Goal: Task Accomplishment & Management: Use online tool/utility

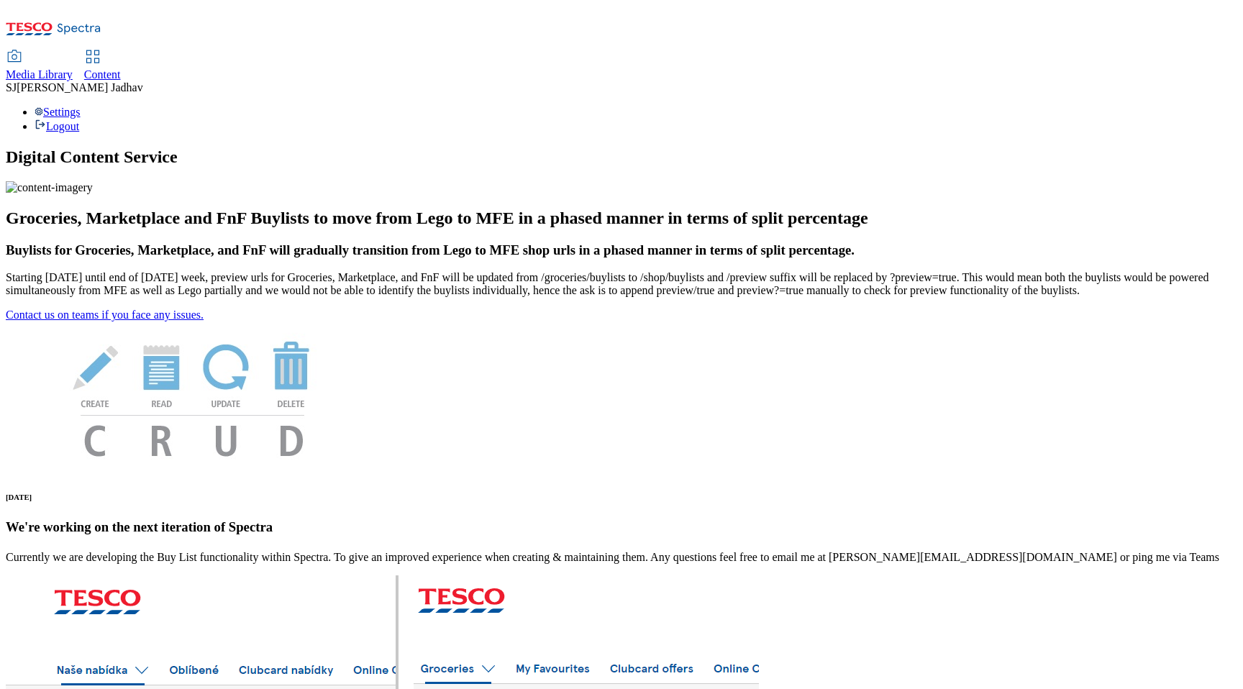
click at [121, 68] on span "Content" at bounding box center [102, 74] width 37 height 12
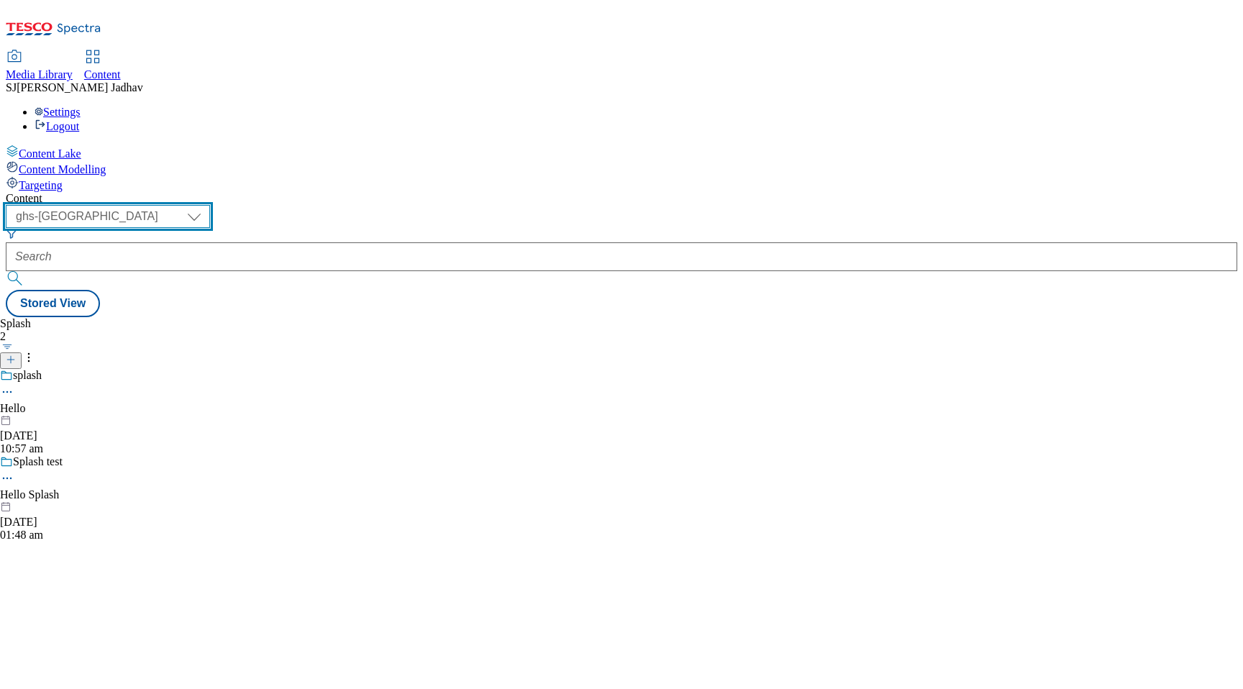
click at [210, 205] on select "ghs-roi ghs-uk ighs-cz ighs-hu ighs-sk phones-uk" at bounding box center [108, 216] width 204 height 23
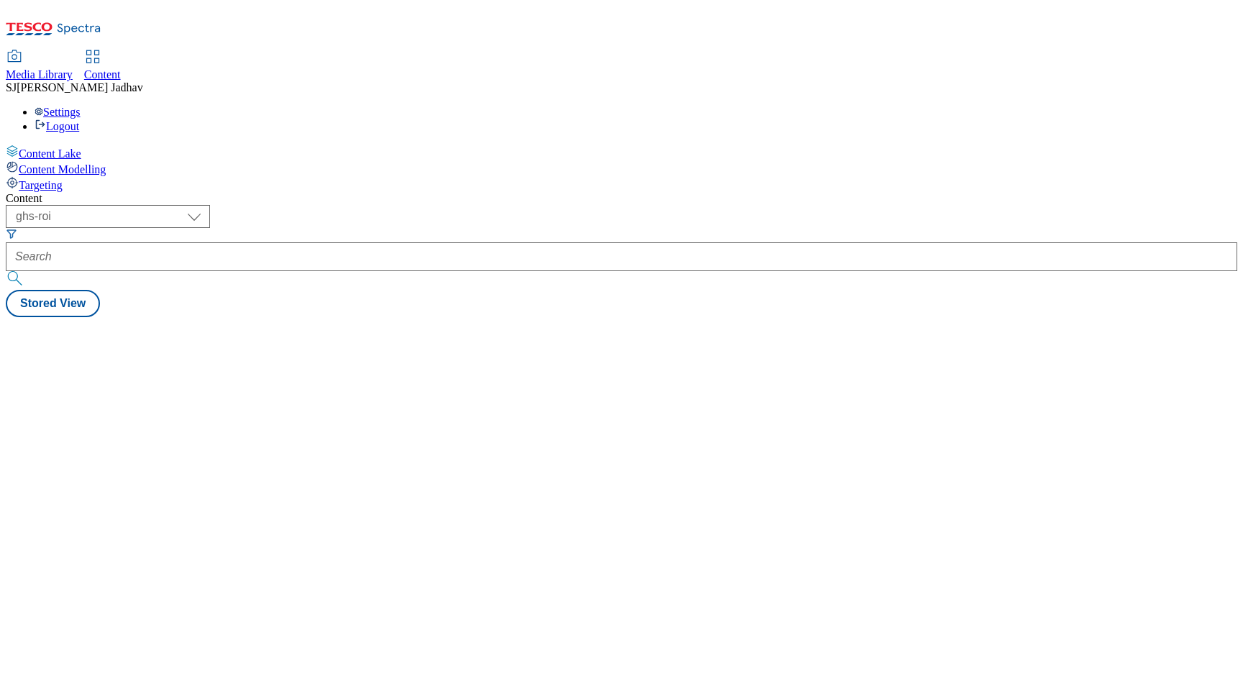
click at [252, 205] on div "( optional ) ghs-roi ghs-uk ighs-cz ighs-hu ighs-sk phones-uk ghs-roi" at bounding box center [621, 247] width 1231 height 85
click at [210, 205] on select "ghs-roi ghs-uk ighs-cz ighs-hu ighs-sk phones-uk" at bounding box center [108, 216] width 204 height 23
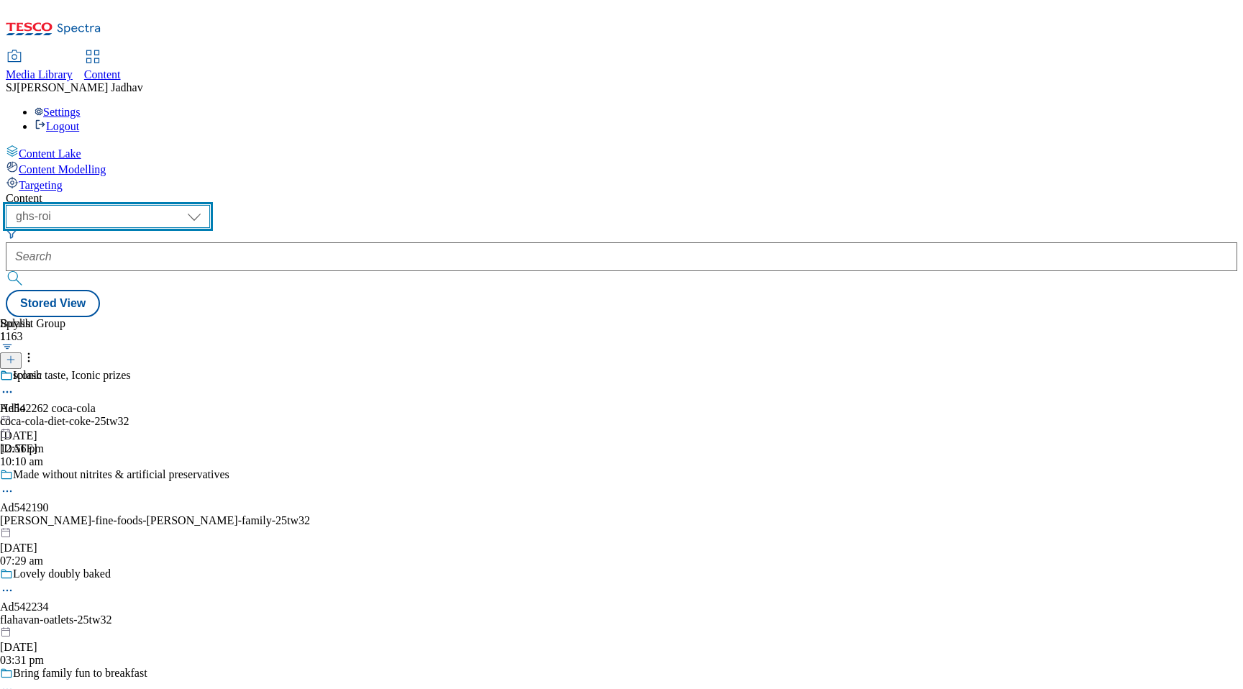
select select "ghs-[GEOGRAPHIC_DATA]"
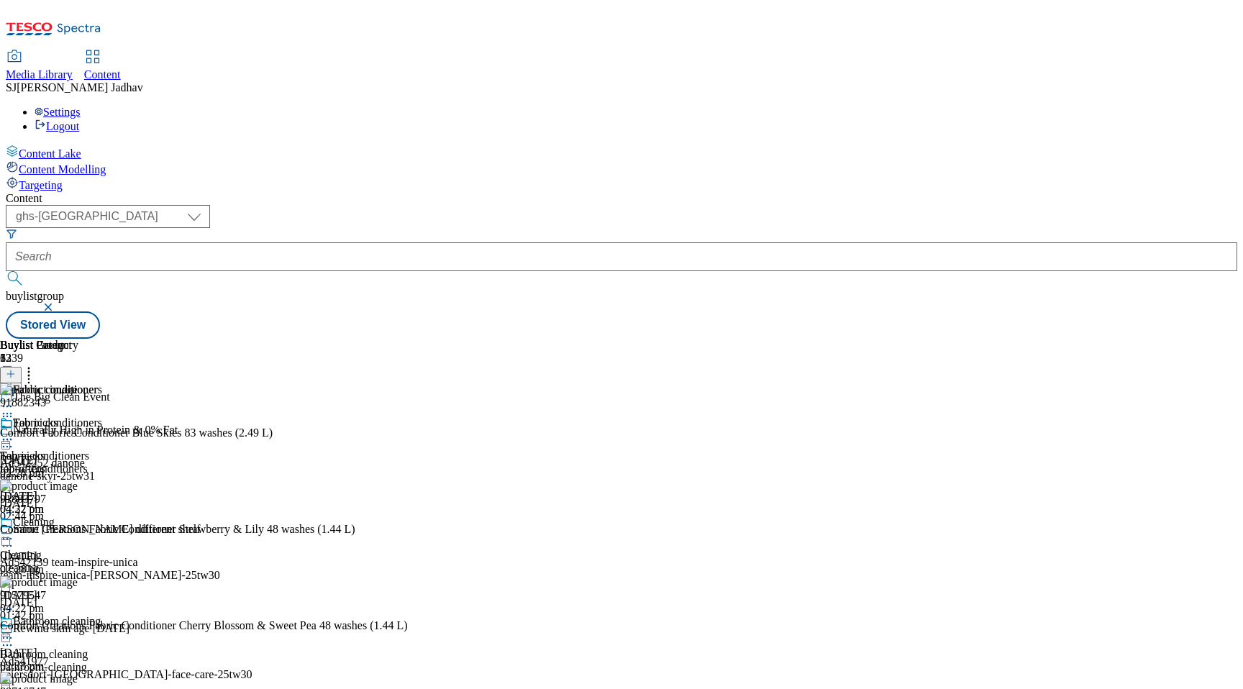
select select "ghs-[GEOGRAPHIC_DATA]"
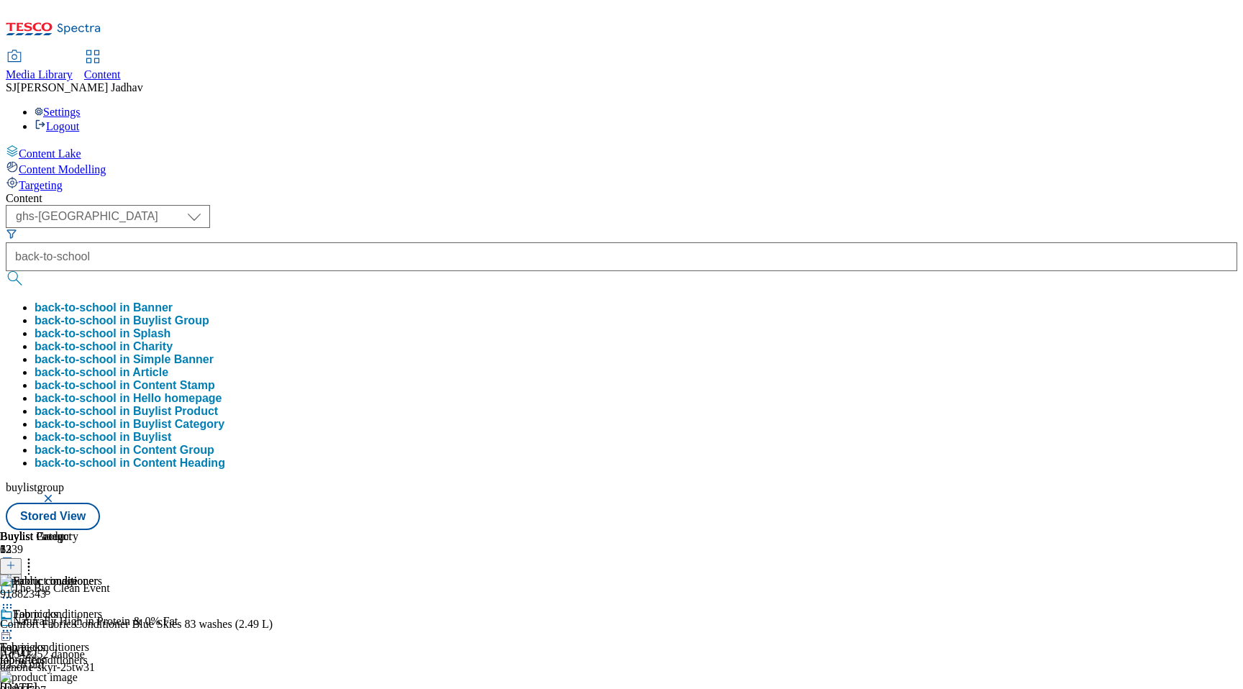
click at [6, 271] on button "submit" at bounding box center [16, 278] width 20 height 14
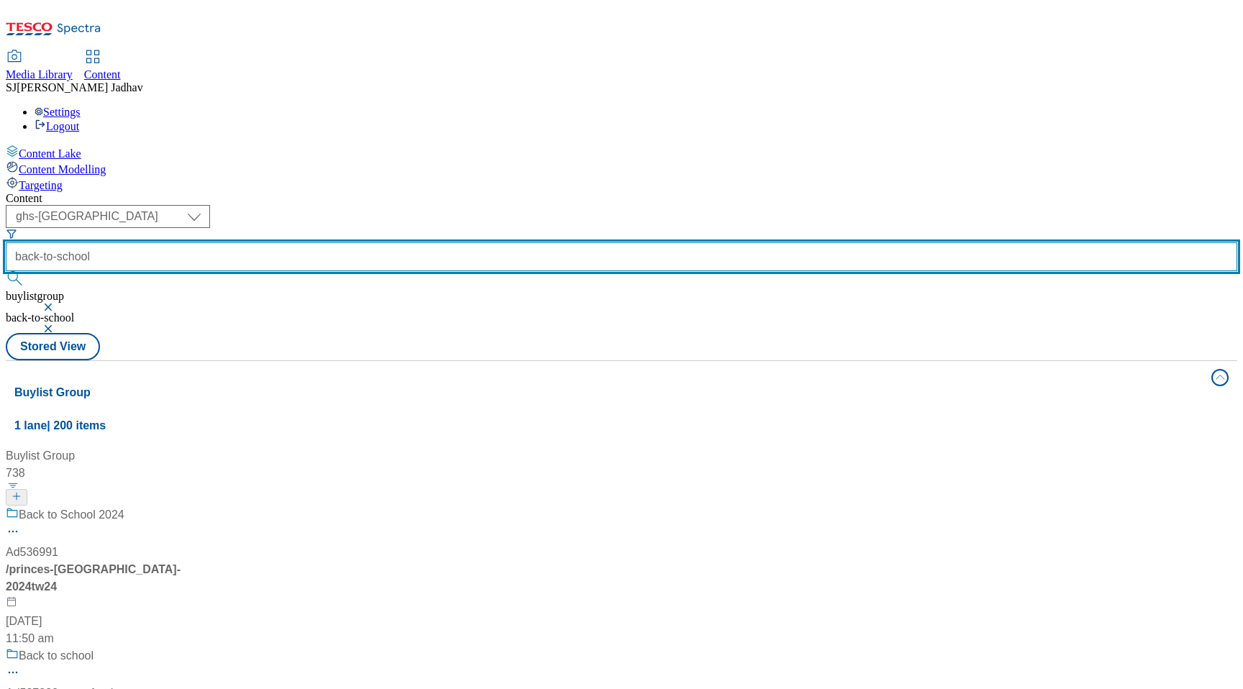
scroll to position [4168, 0]
drag, startPoint x: 402, startPoint y: 112, endPoint x: 298, endPoint y: 112, distance: 103.5
click at [298, 205] on div "( optional ) ghs-roi ghs-uk ighs-cz ighs-hu ighs-sk phones-uk ghs-uk back-to-sc…" at bounding box center [621, 269] width 1231 height 128
type input "school"
click at [6, 271] on button "submit" at bounding box center [16, 278] width 20 height 14
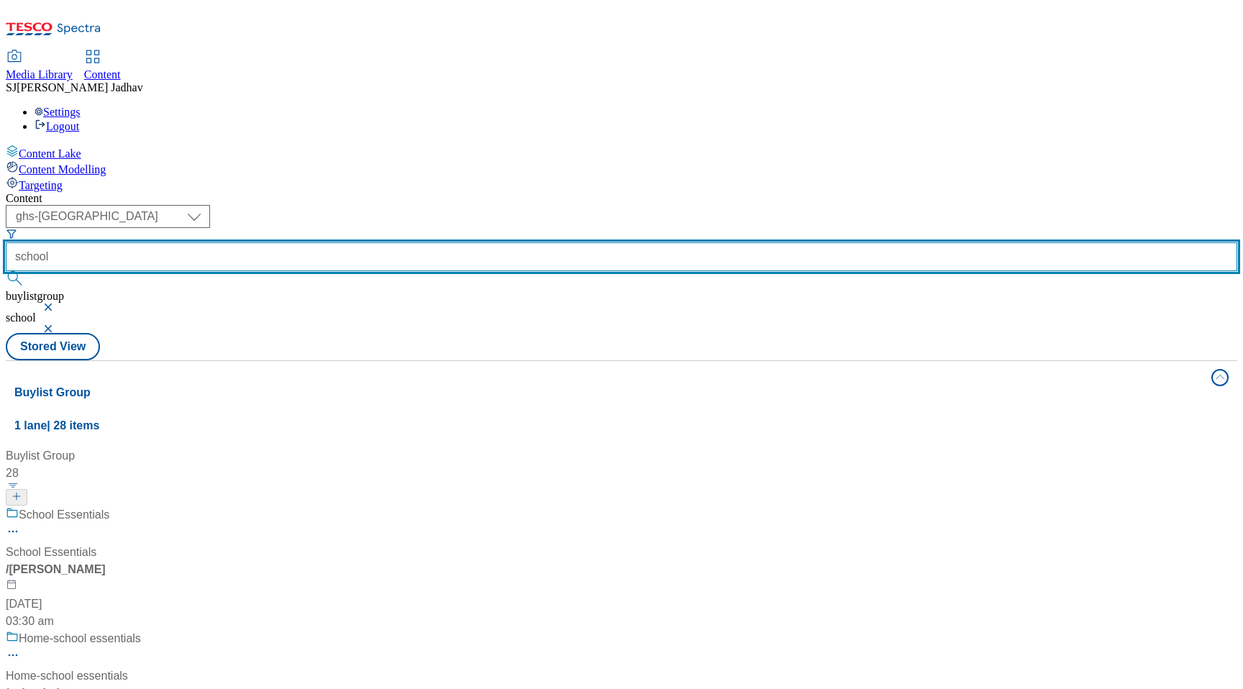
scroll to position [503, 0]
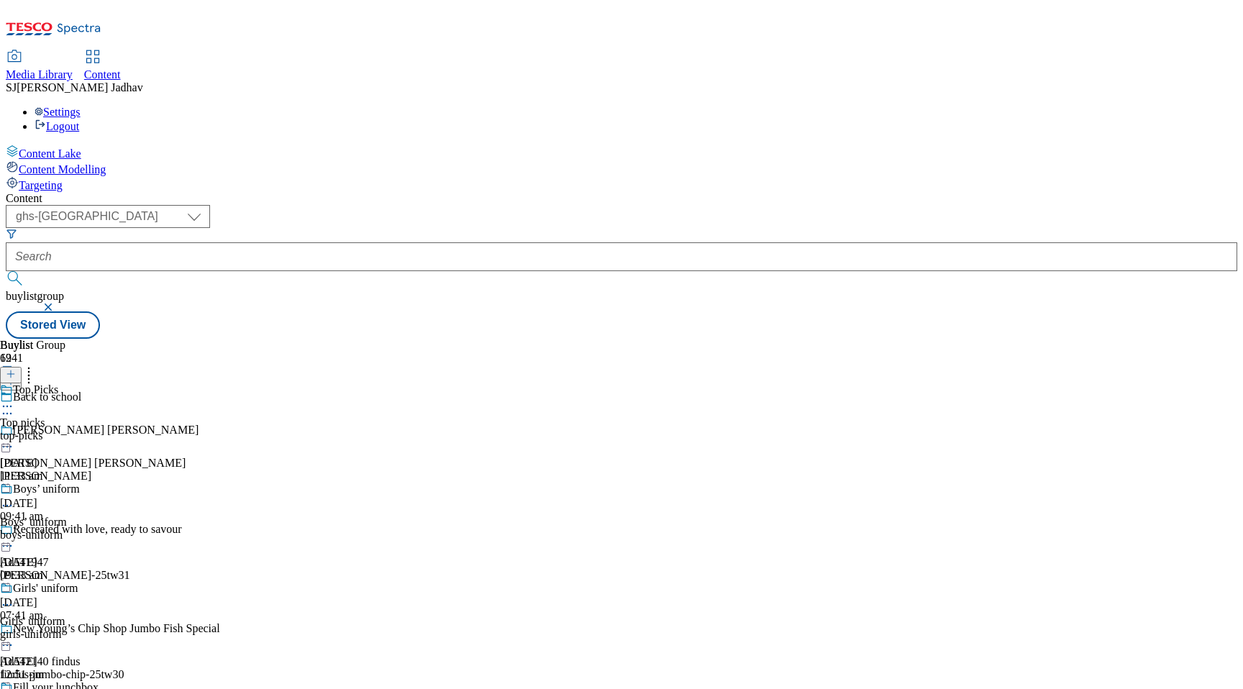
click at [14, 406] on icon at bounding box center [7, 413] width 14 height 14
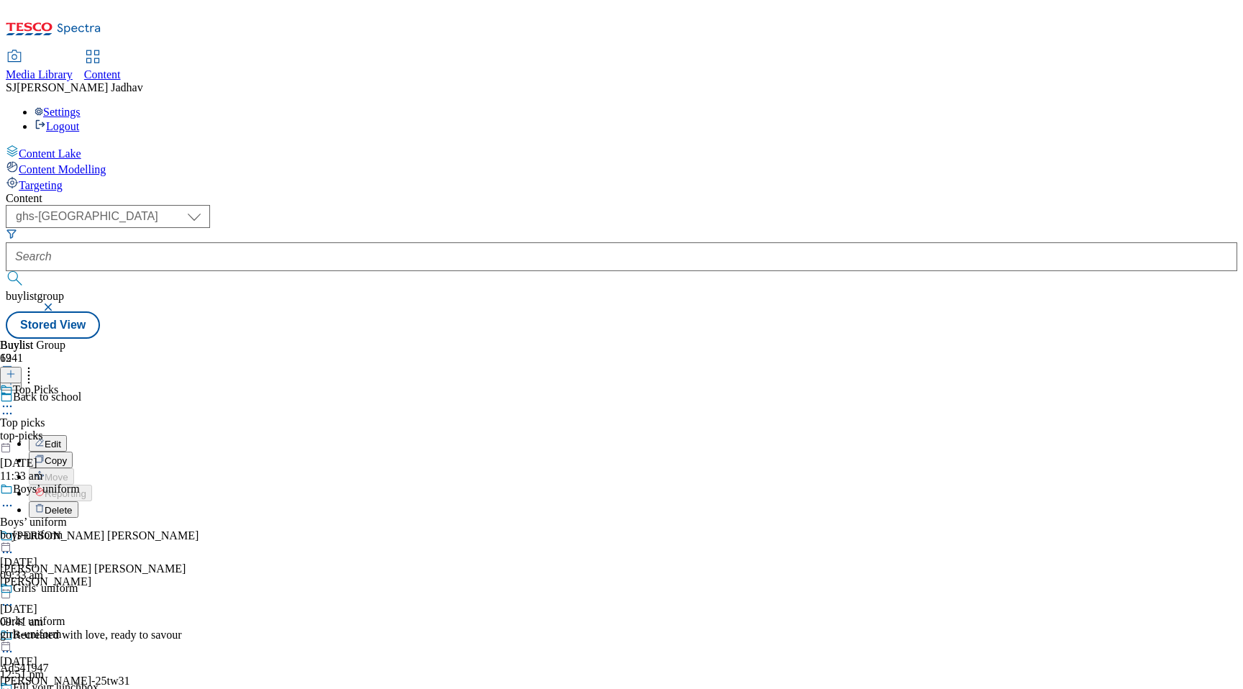
click at [61, 439] on span "Edit" at bounding box center [53, 444] width 17 height 11
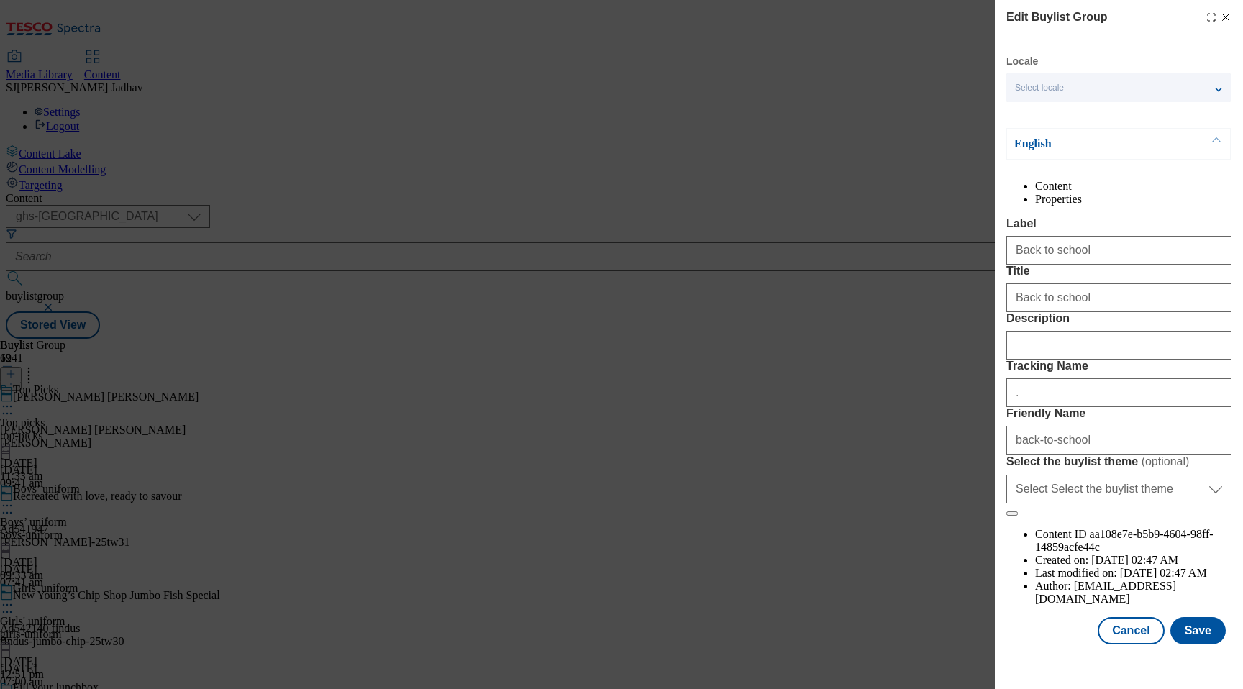
scroll to position [46, 0]
click at [669, 228] on div "Edit Buylist Group Locale Select locale English Welsh English Content Propertie…" at bounding box center [621, 344] width 1243 height 689
click at [1140, 644] on button "Cancel" at bounding box center [1130, 630] width 66 height 27
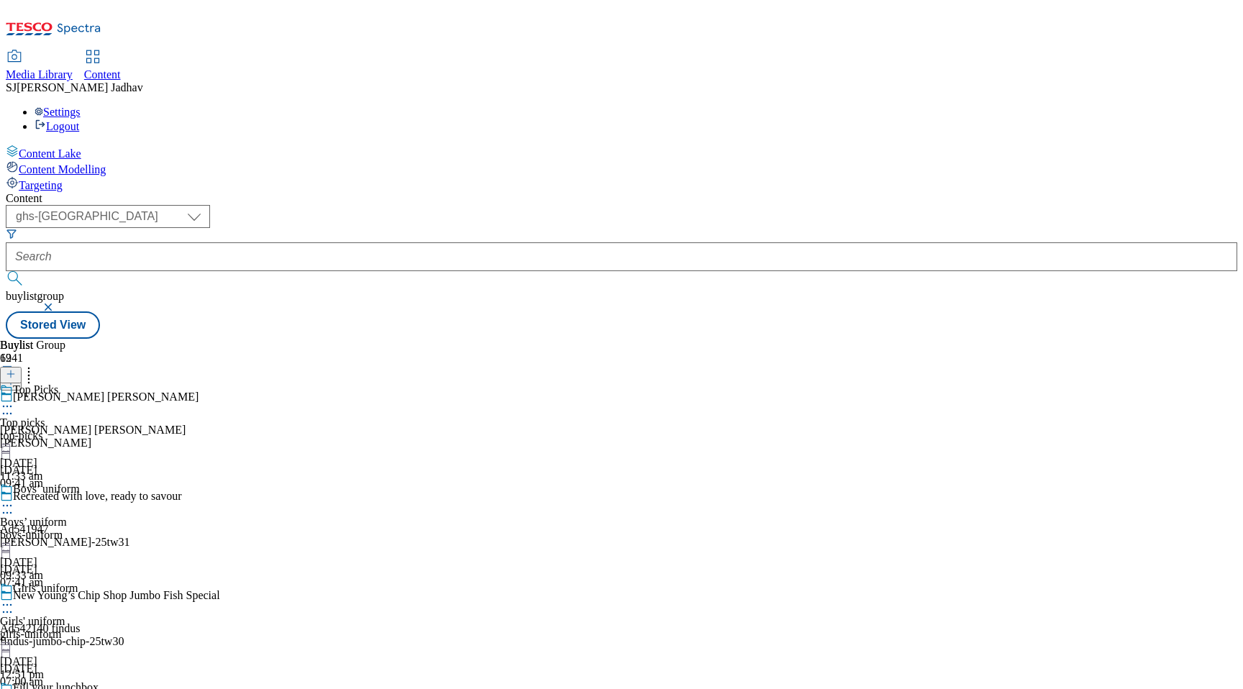
click at [9, 406] on circle at bounding box center [7, 407] width 2 height 2
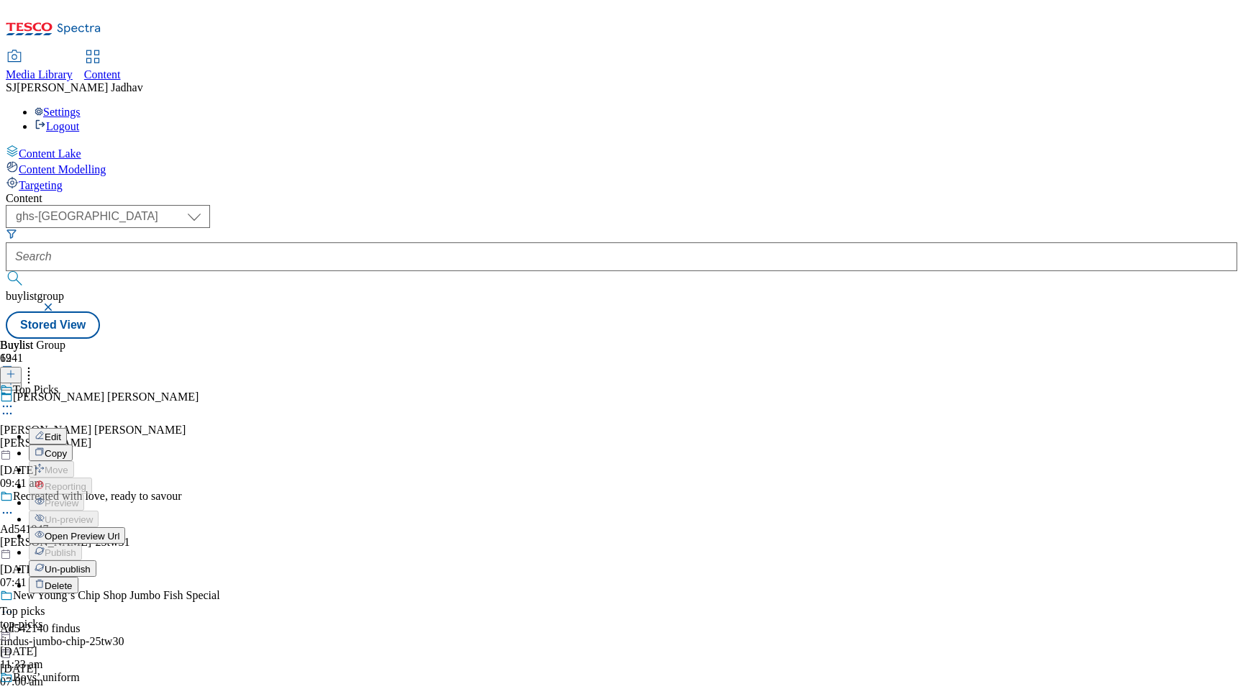
click at [157, 428] on li "Edit" at bounding box center [93, 436] width 128 height 17
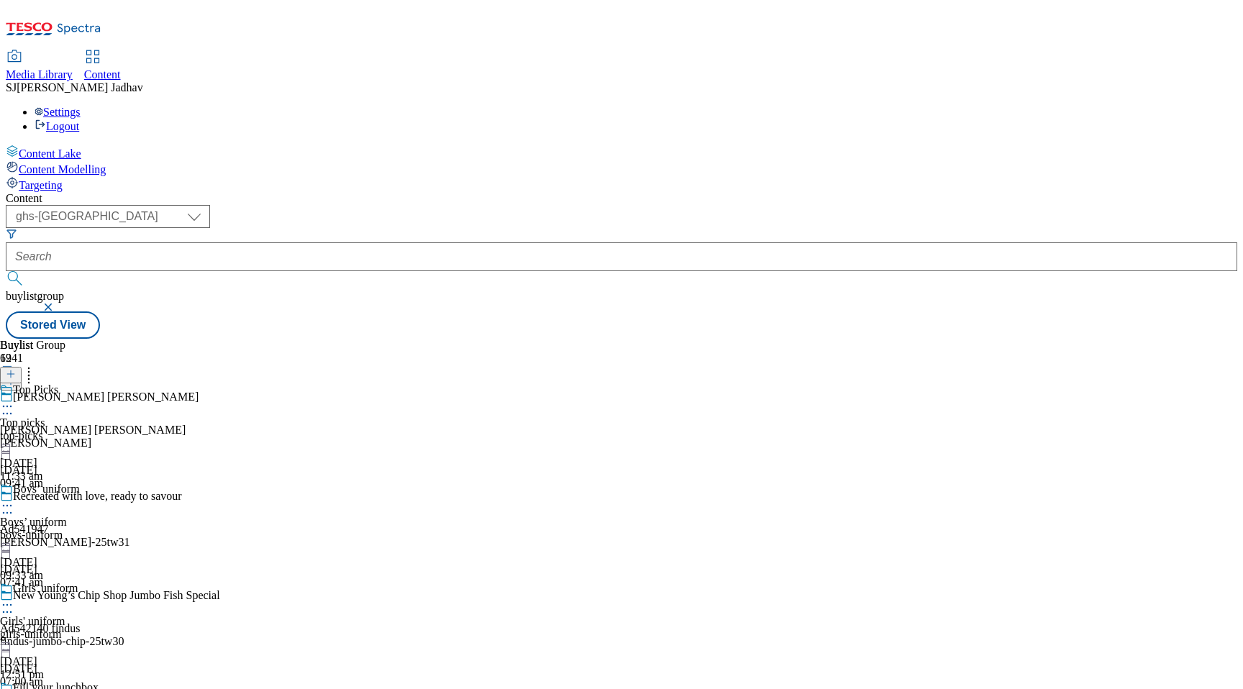
click at [14, 399] on icon at bounding box center [7, 406] width 14 height 14
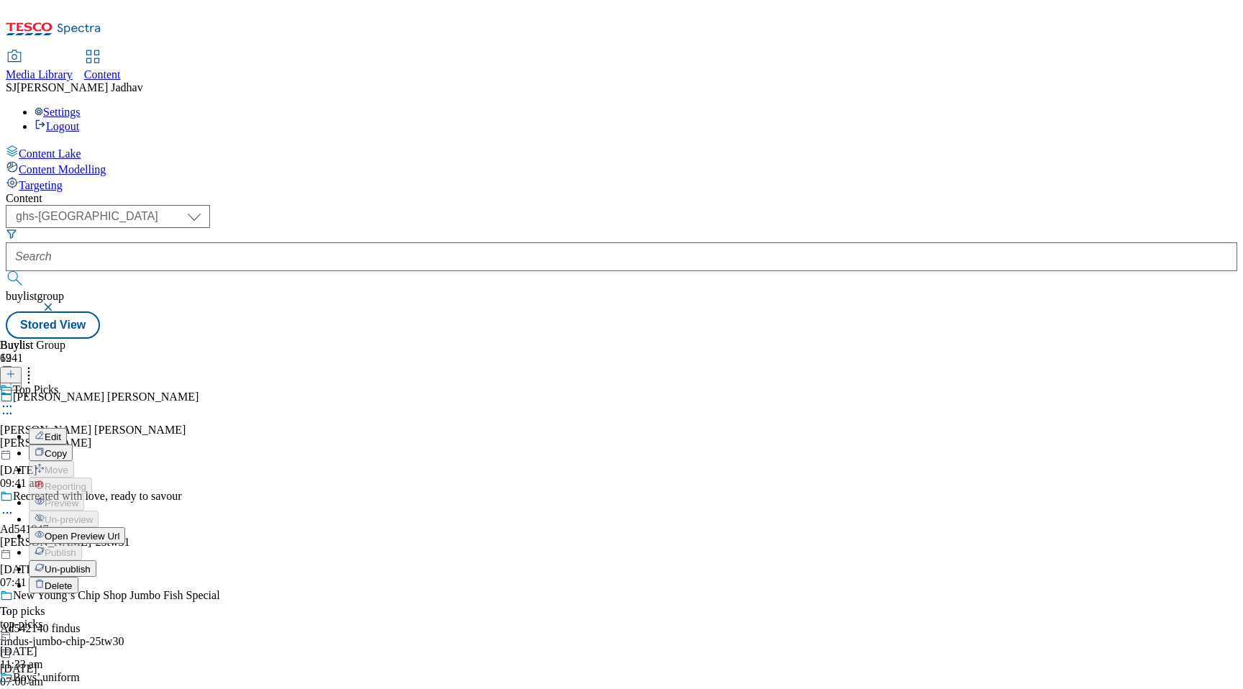
click at [61, 431] on span "Edit" at bounding box center [53, 436] width 17 height 11
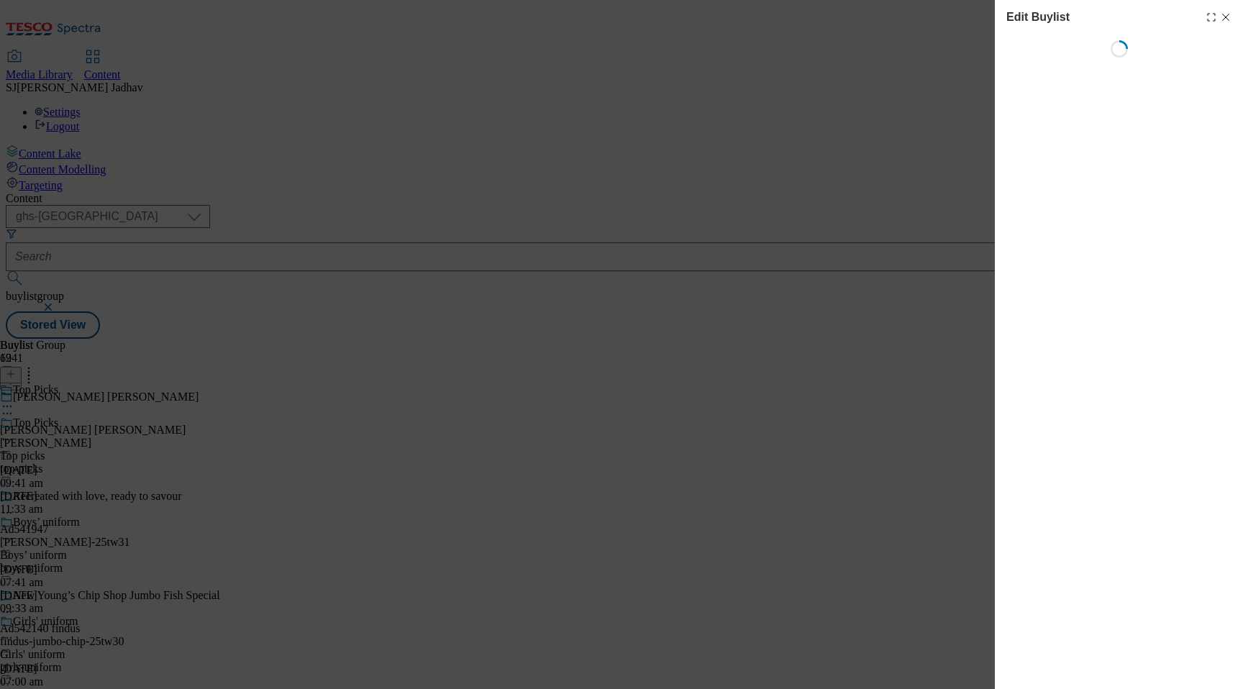
select select "evergreen"
select select "Banner"
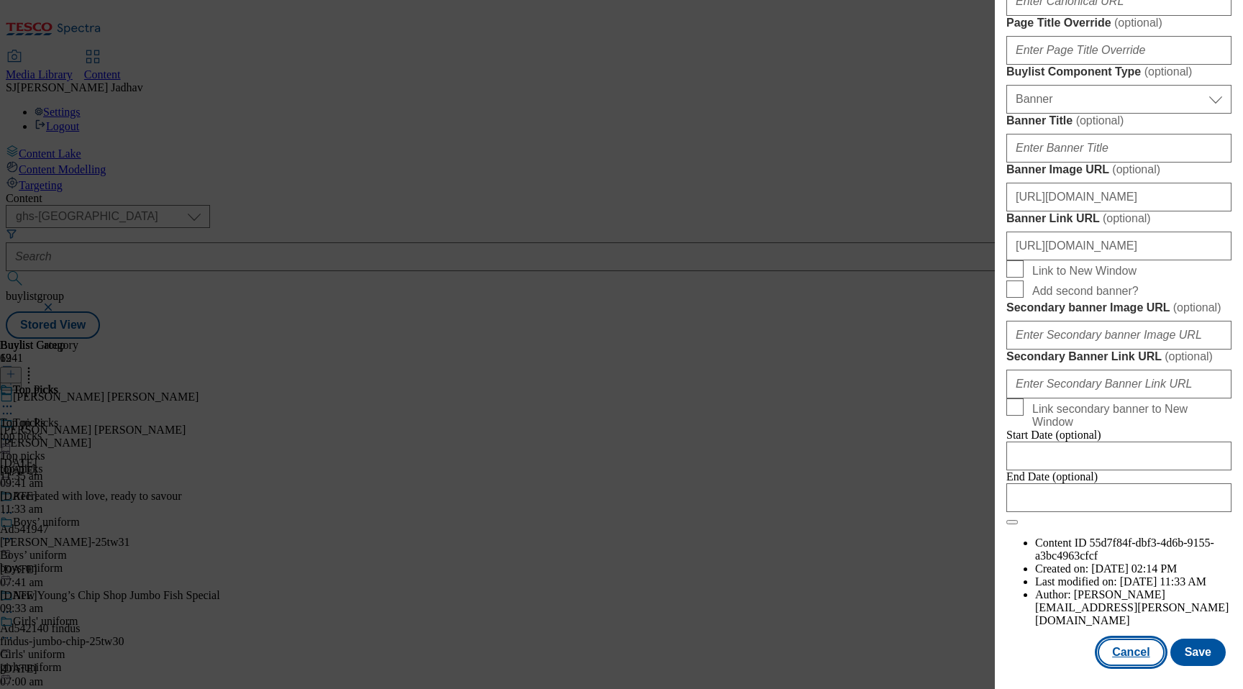
click at [1138, 643] on button "Cancel" at bounding box center [1130, 652] width 66 height 27
select select "evergreen"
select select "Banner"
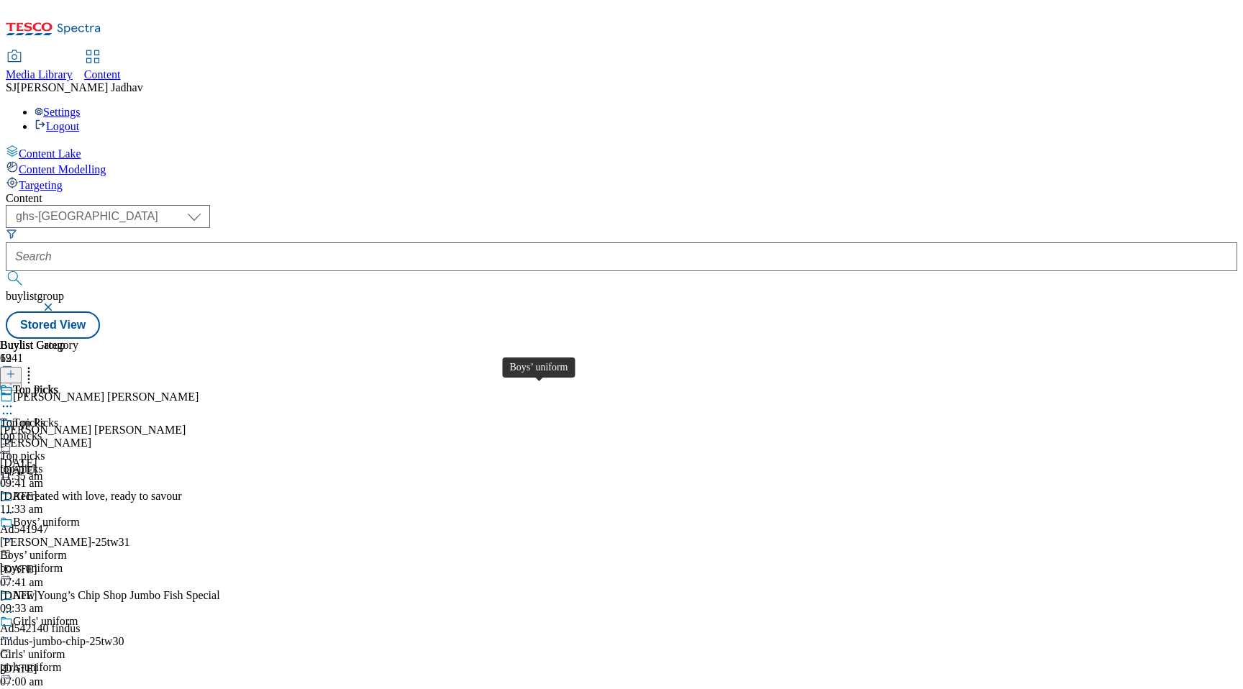
click at [67, 549] on div "Boys’ uniform" at bounding box center [33, 555] width 67 height 13
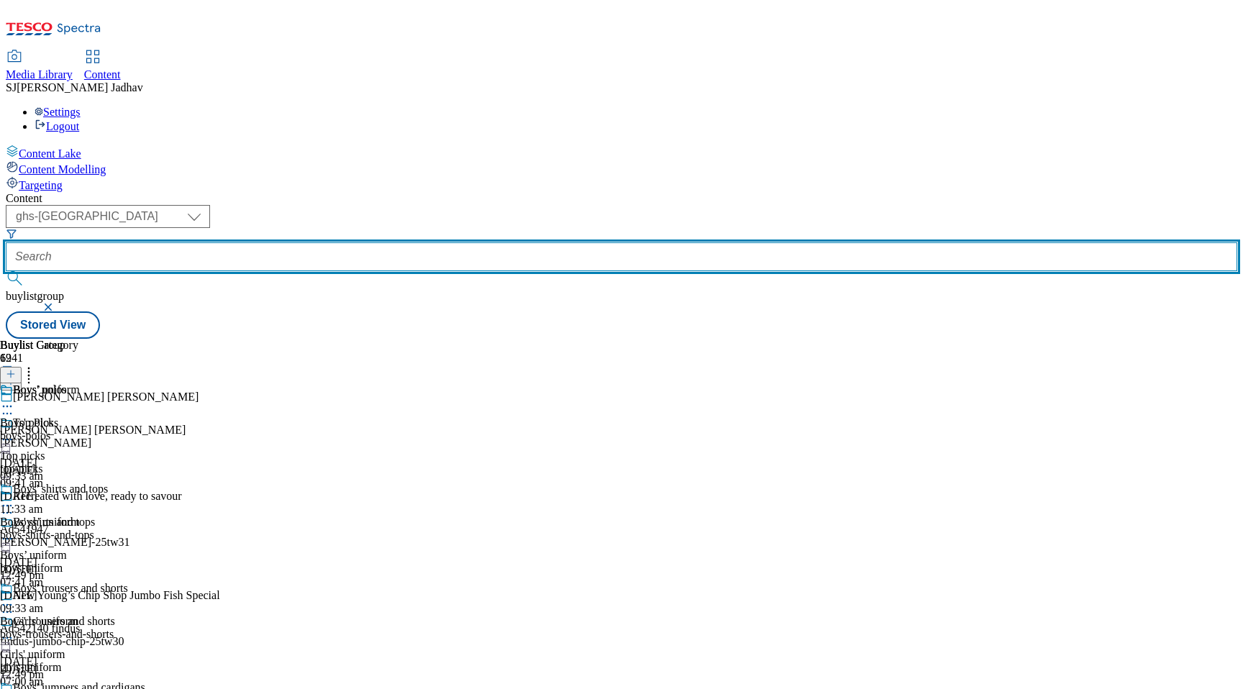
click at [361, 242] on input "text" at bounding box center [621, 256] width 1231 height 29
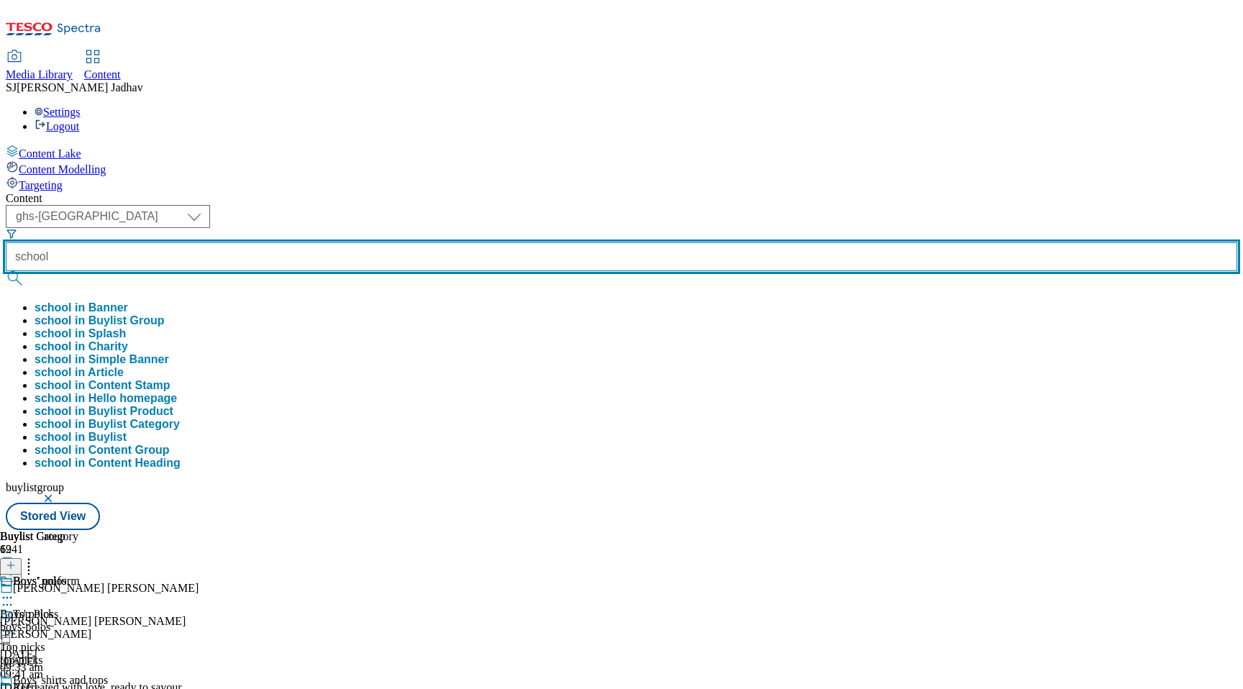
type input "school"
click at [6, 271] on button "submit" at bounding box center [16, 278] width 20 height 14
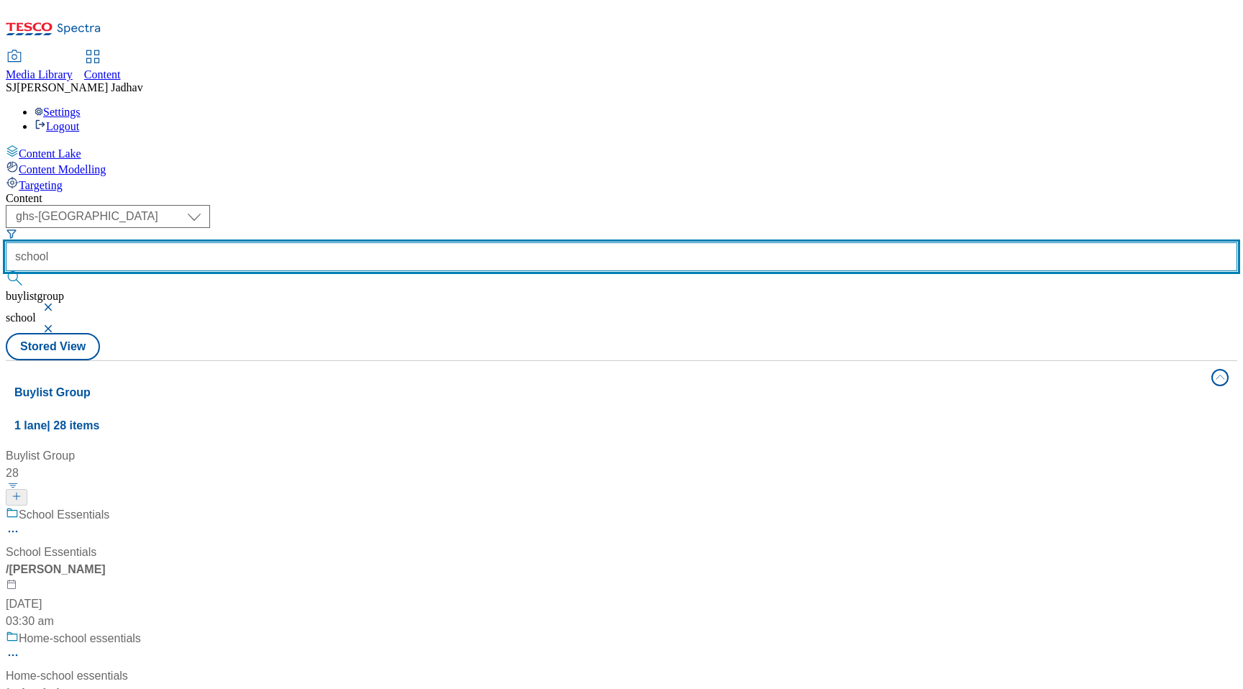
scroll to position [340, 0]
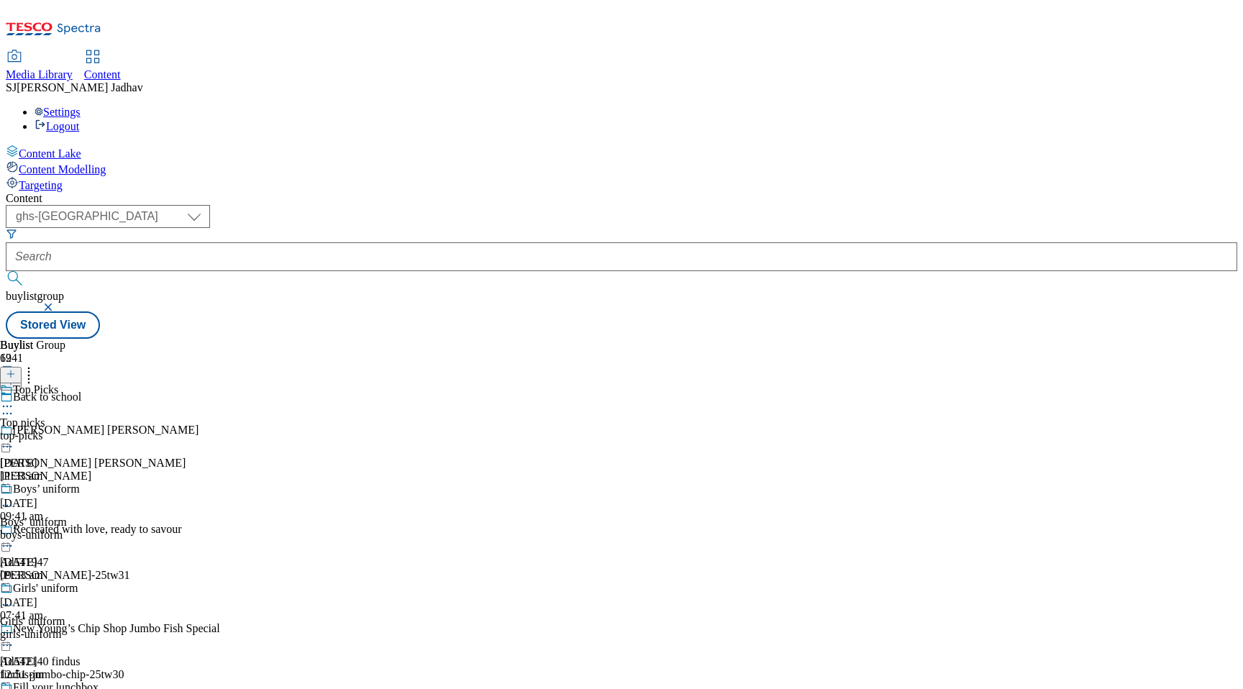
click at [14, 406] on icon at bounding box center [7, 413] width 14 height 14
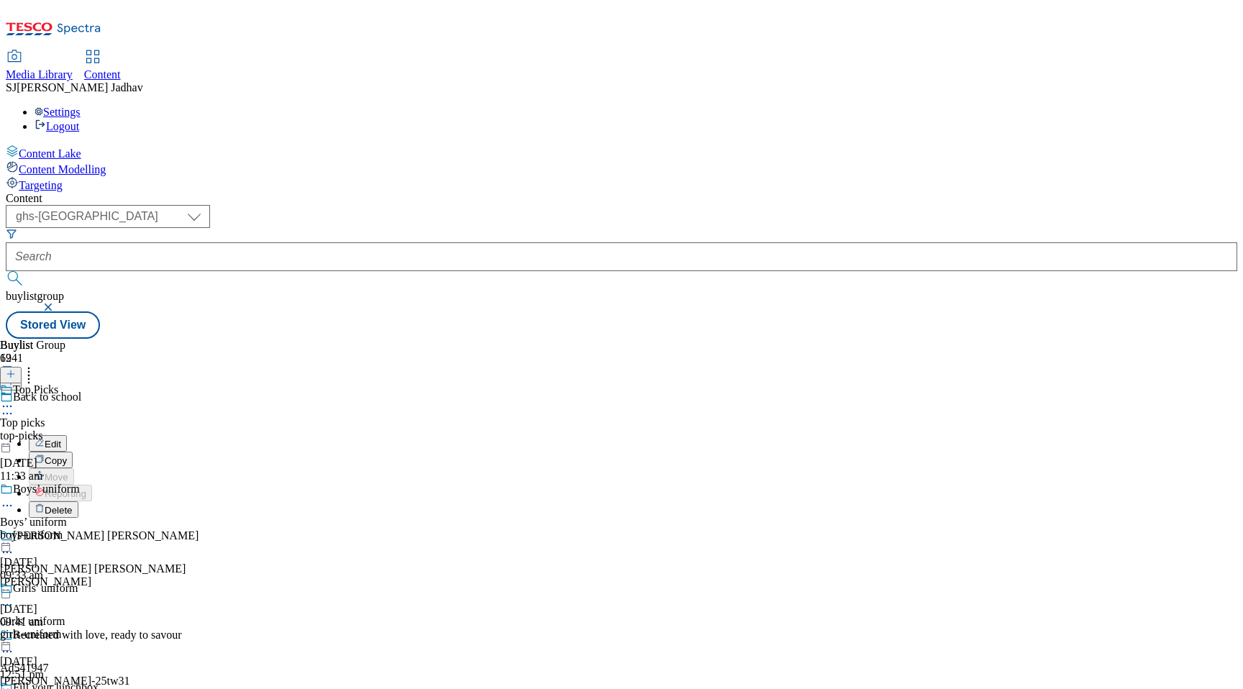
click at [61, 439] on span "Edit" at bounding box center [53, 444] width 17 height 11
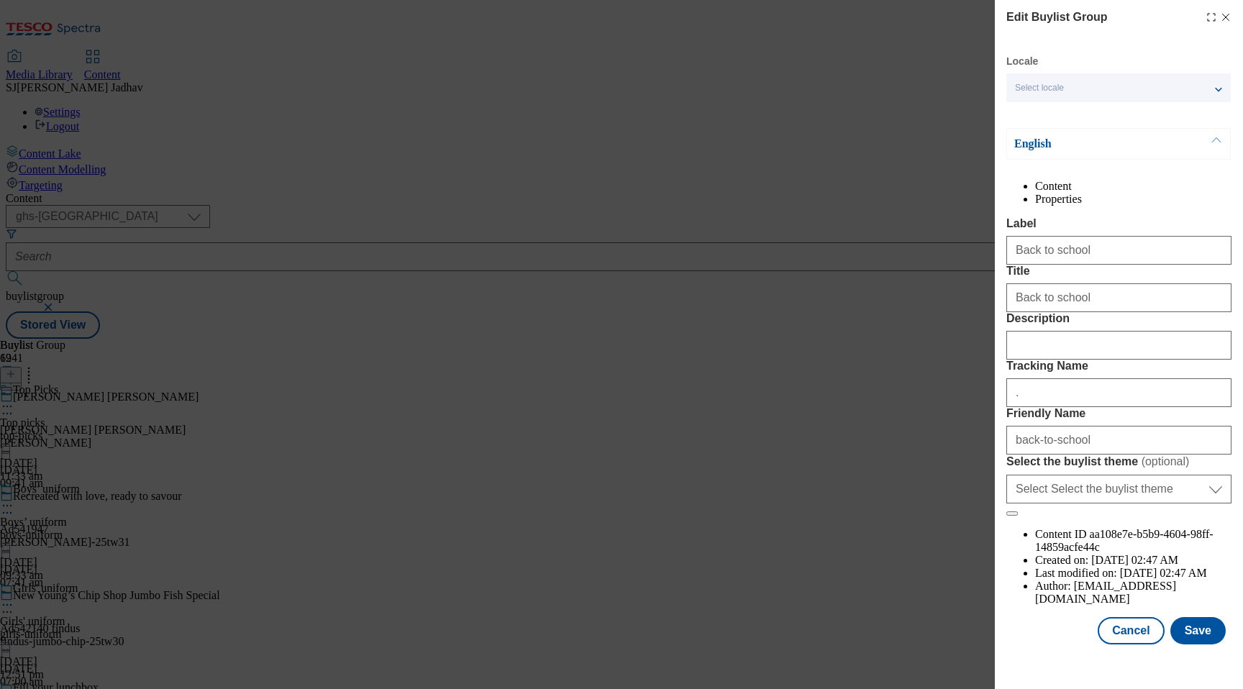
scroll to position [46, 0]
click at [1078, 307] on input "Back to school" at bounding box center [1118, 297] width 225 height 29
type input "Back to schoo"
click at [1193, 635] on div "Locale Select locale English Welsh English Content Properties Label Back to sch…" at bounding box center [1118, 350] width 225 height 590
click at [1193, 641] on button "Save" at bounding box center [1197, 630] width 55 height 27
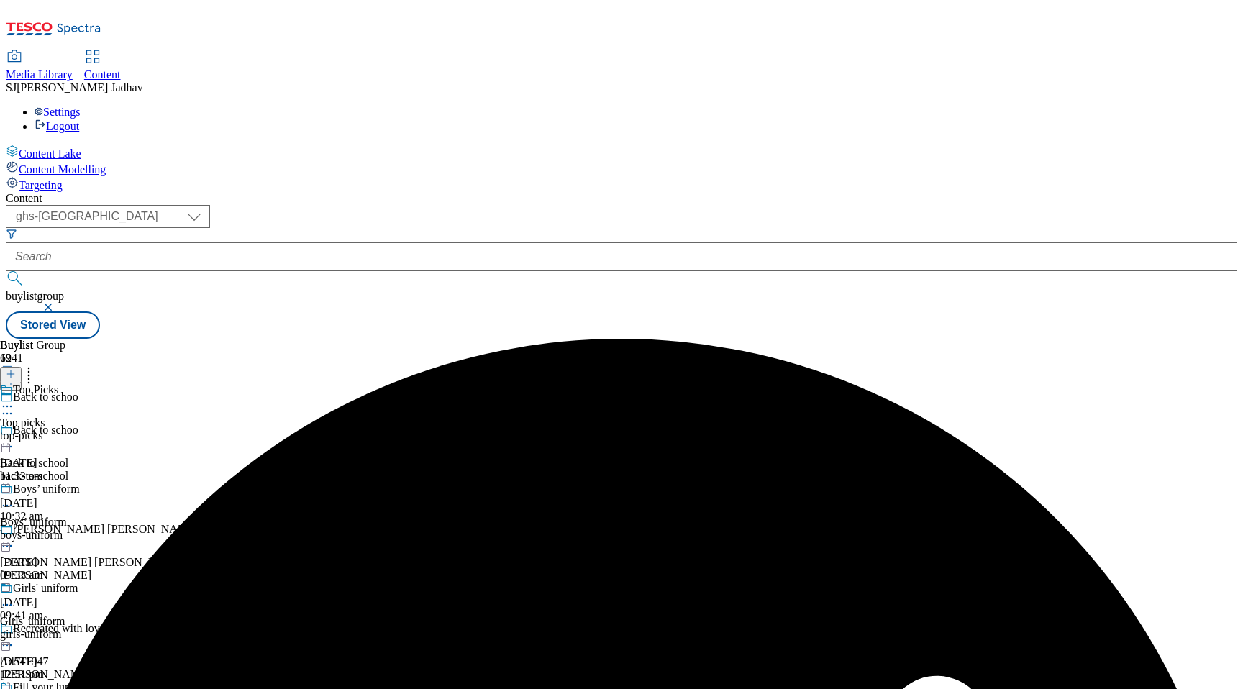
click at [5, 446] on circle at bounding box center [4, 447] width 2 height 2
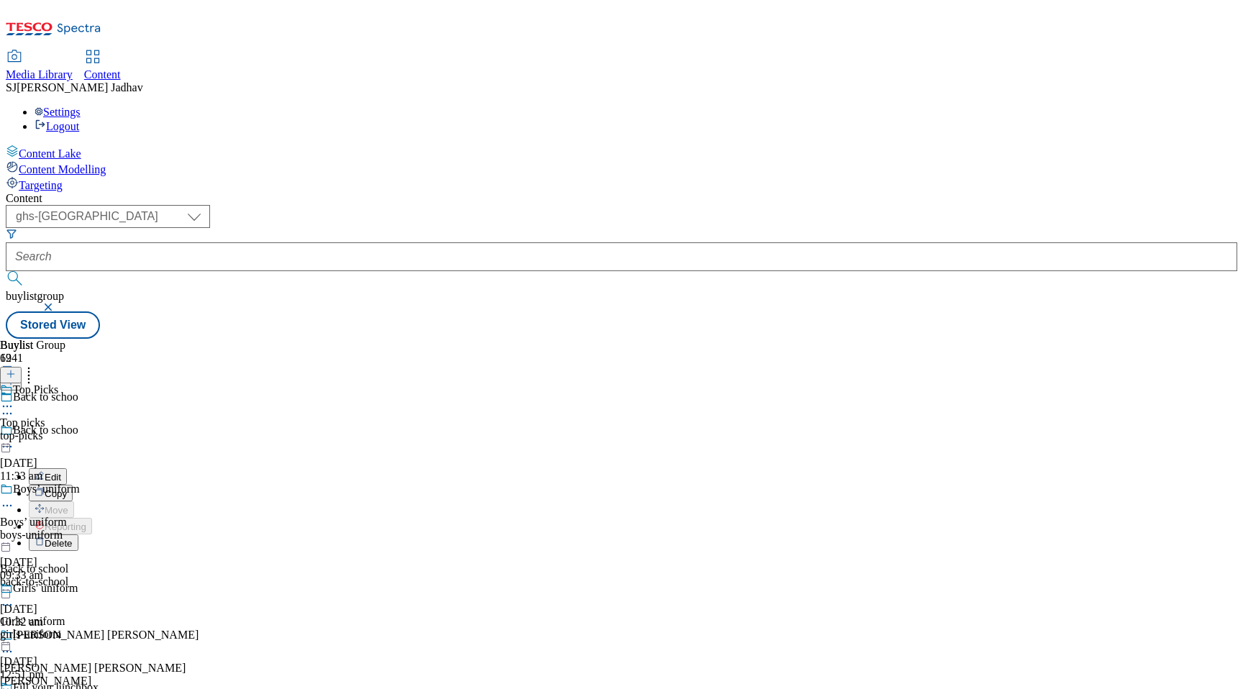
click at [14, 399] on icon at bounding box center [7, 406] width 14 height 14
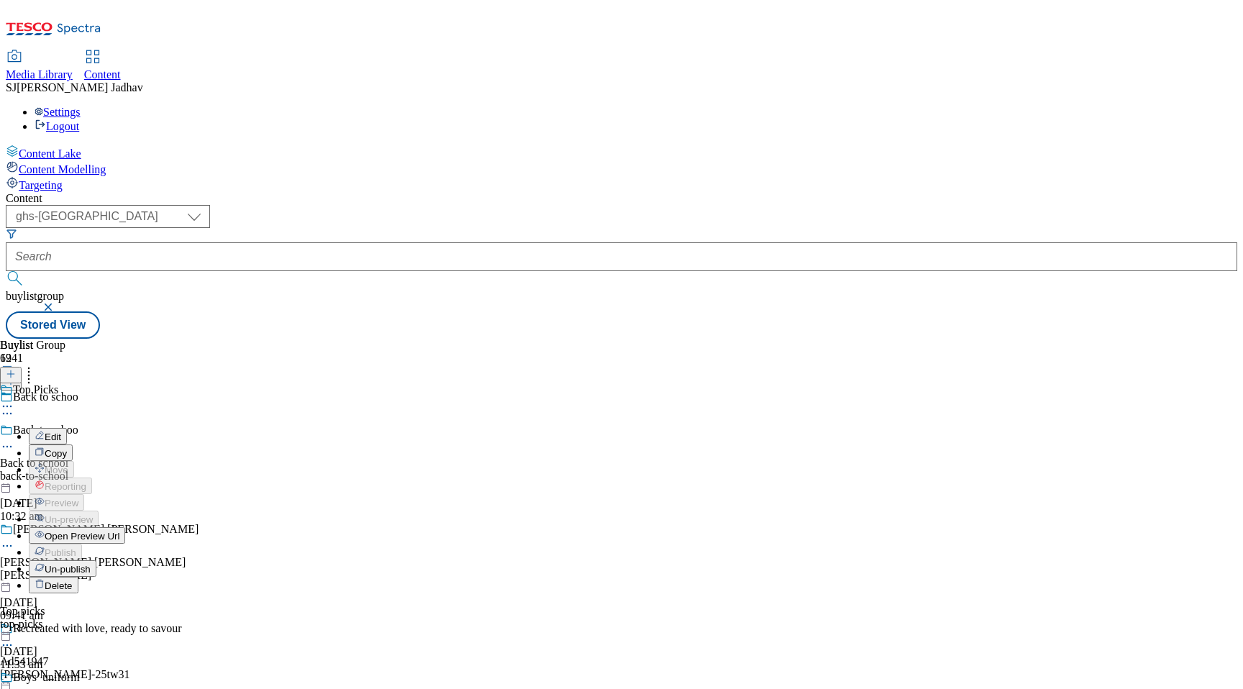
click at [119, 531] on span "Open Preview Url" at bounding box center [82, 536] width 75 height 11
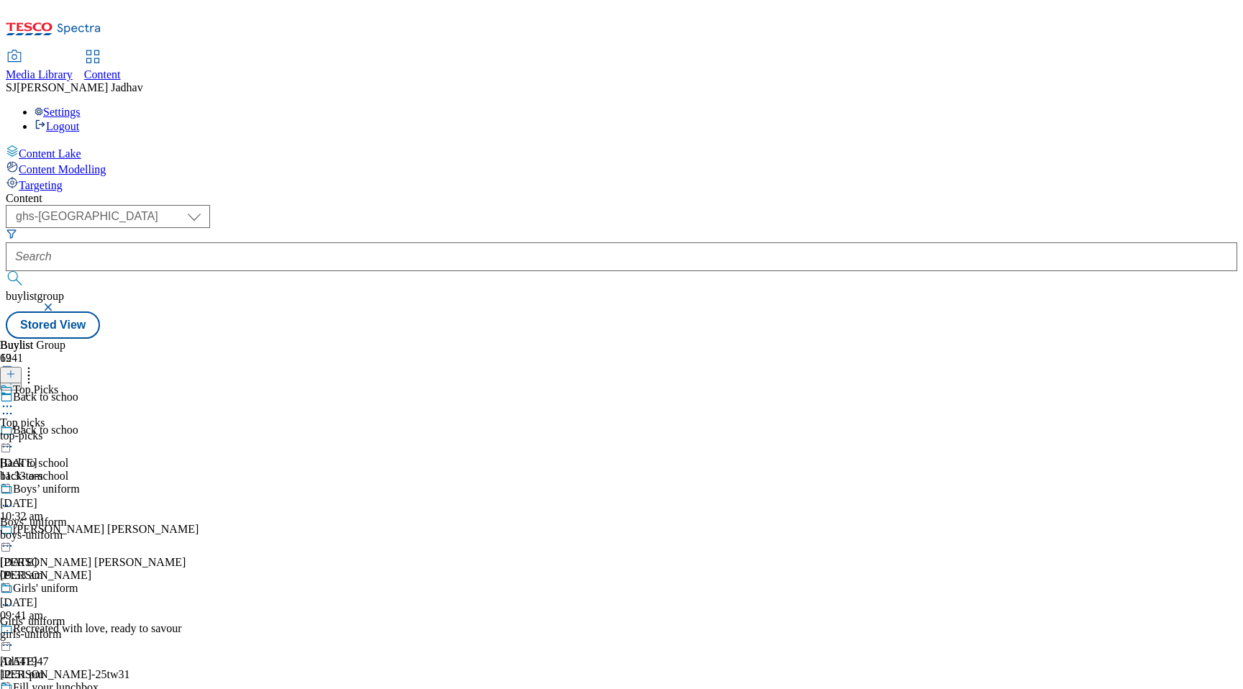
click at [14, 399] on icon at bounding box center [7, 406] width 14 height 14
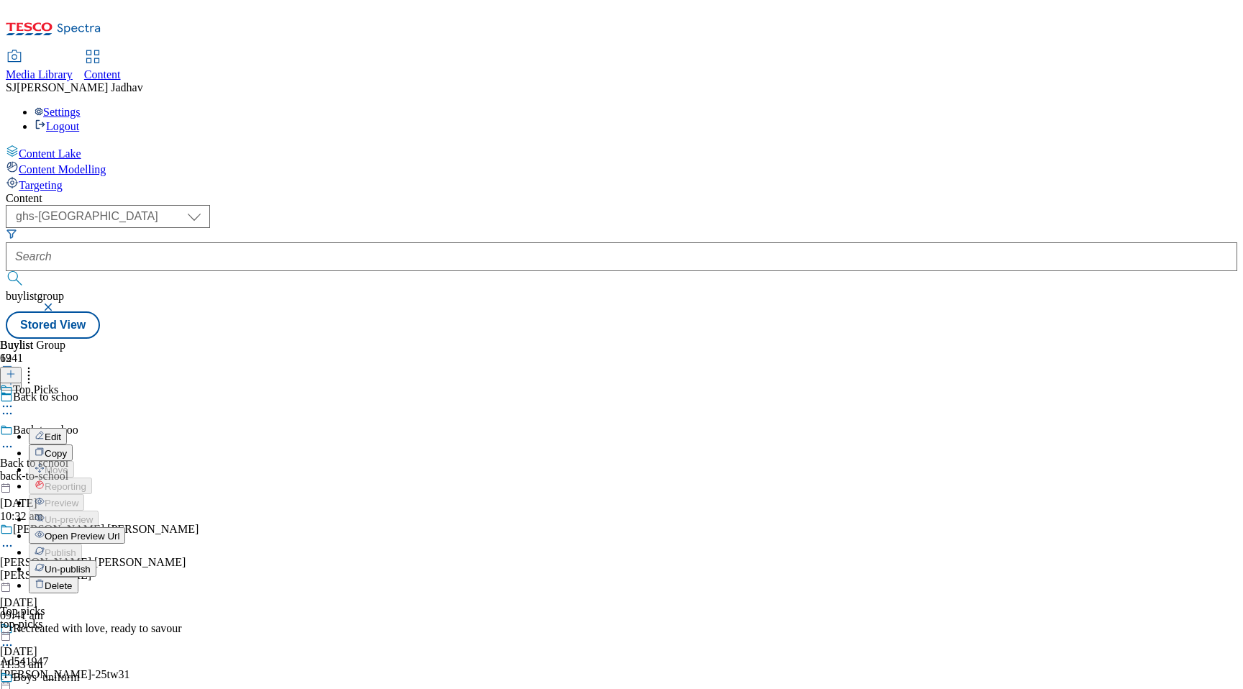
click at [61, 431] on span "Edit" at bounding box center [53, 436] width 17 height 11
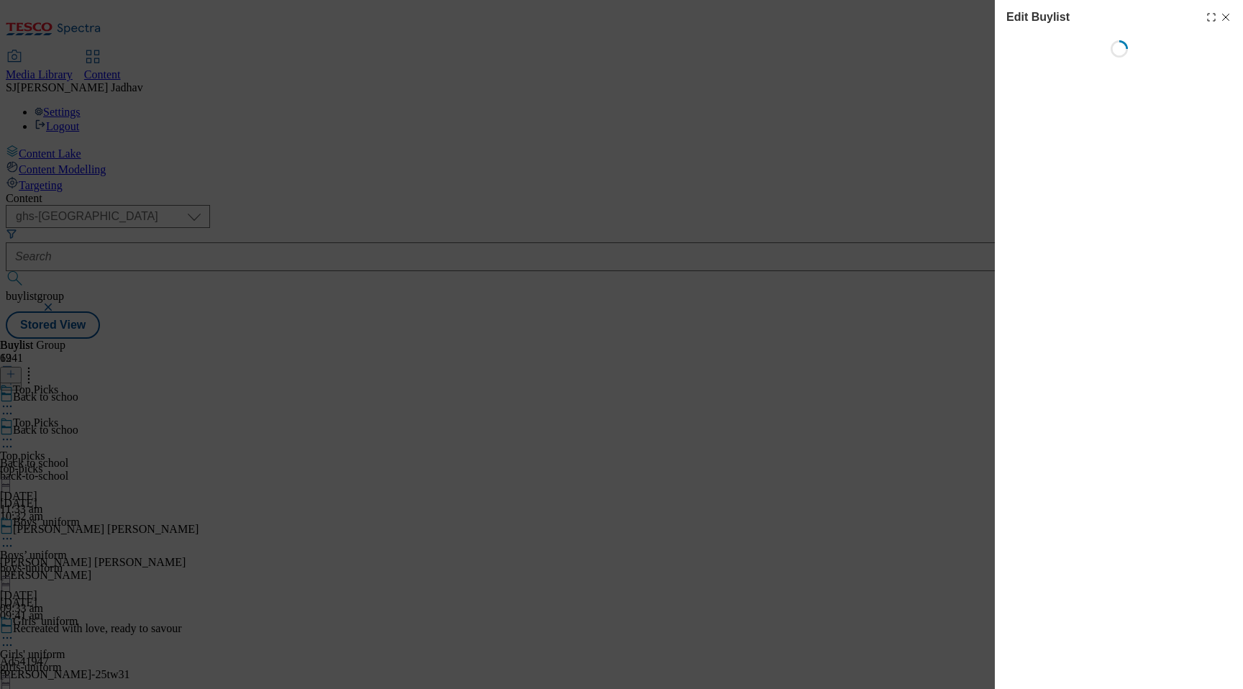
select select "evergreen"
select select "Banner"
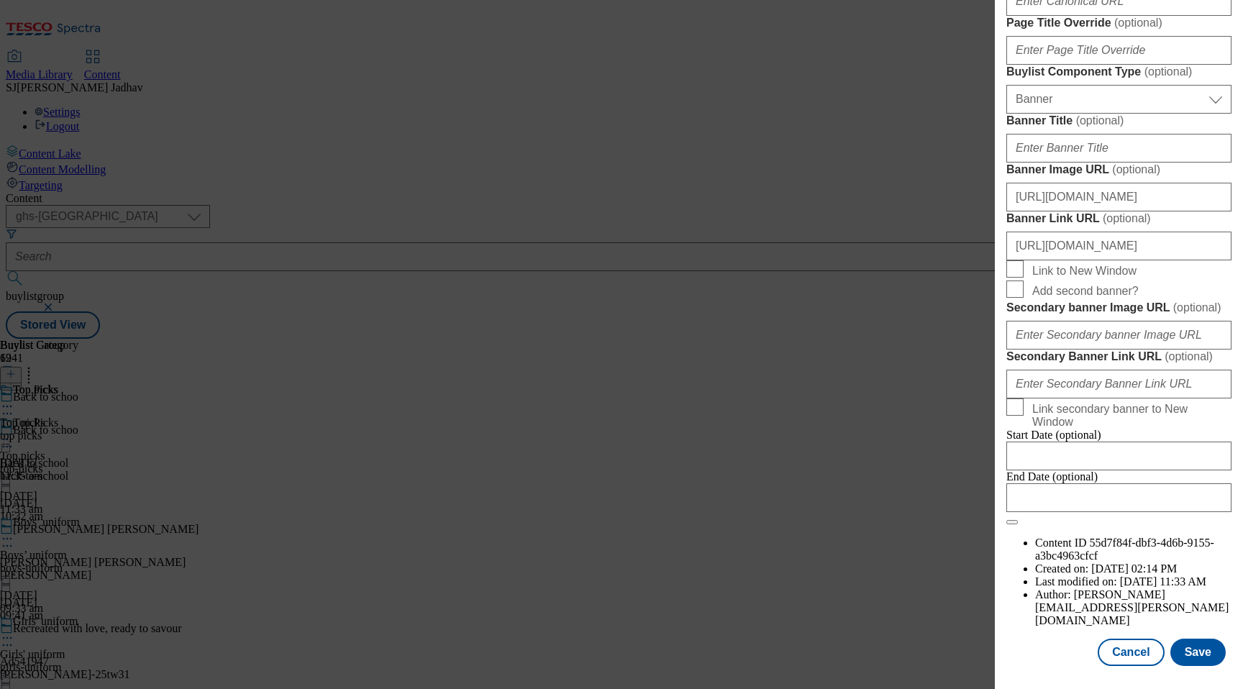
scroll to position [1469, 0]
click at [1204, 652] on button "Save" at bounding box center [1197, 652] width 55 height 27
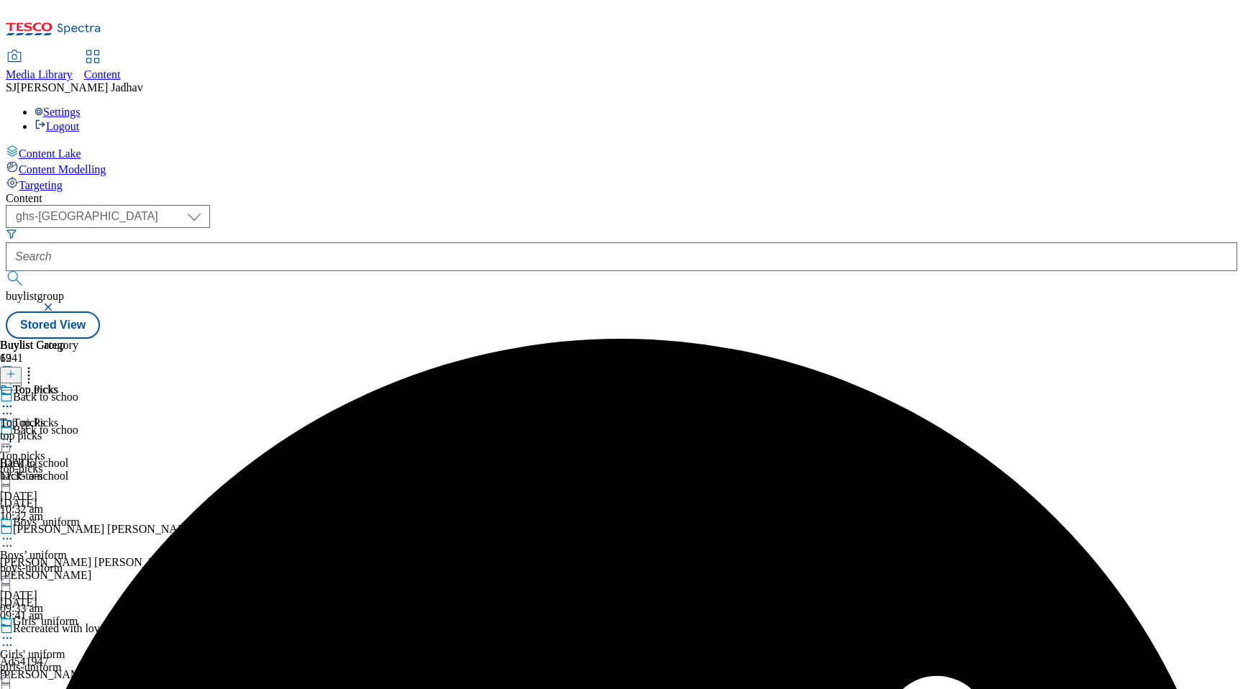
click at [14, 432] on icon at bounding box center [7, 439] width 14 height 14
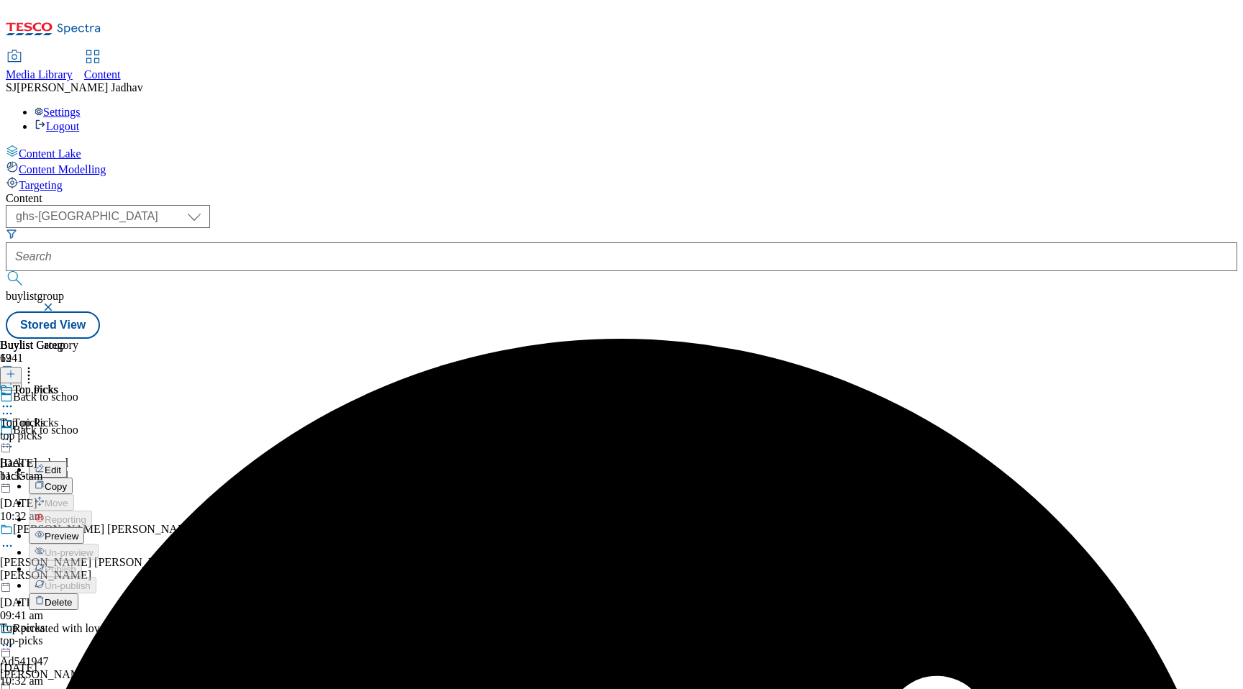
click at [78, 531] on span "Preview" at bounding box center [62, 536] width 34 height 11
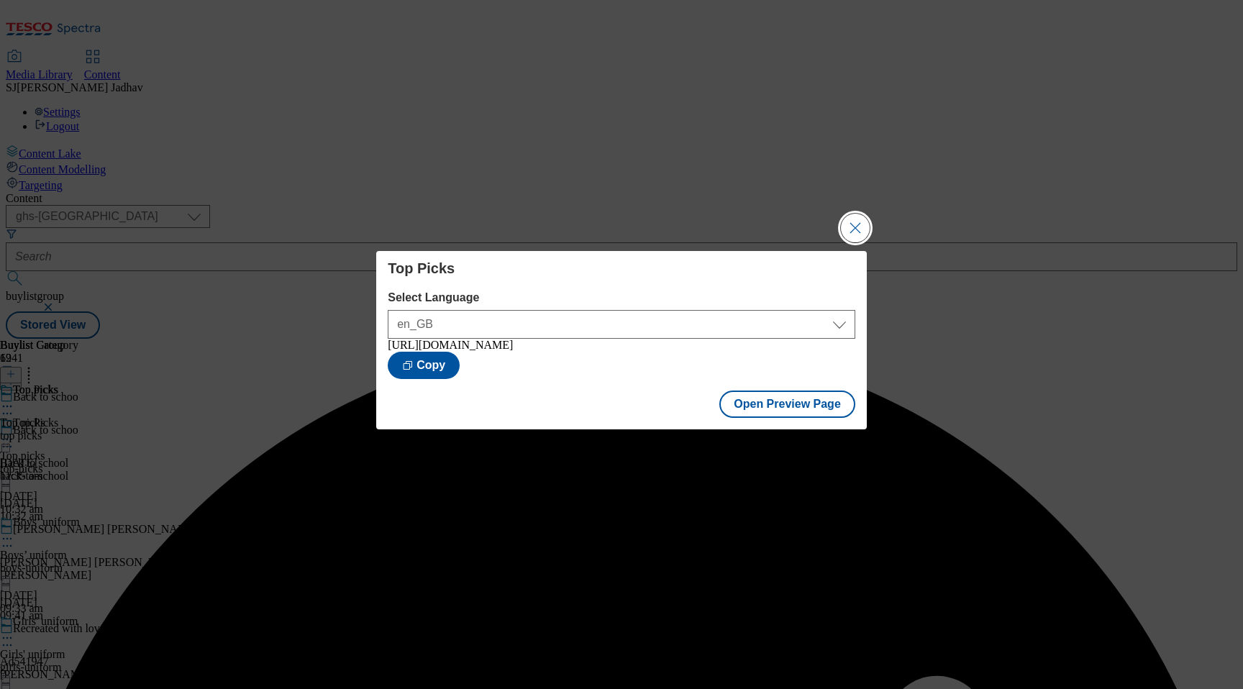
click at [854, 218] on button "Close Modal" at bounding box center [855, 228] width 29 height 29
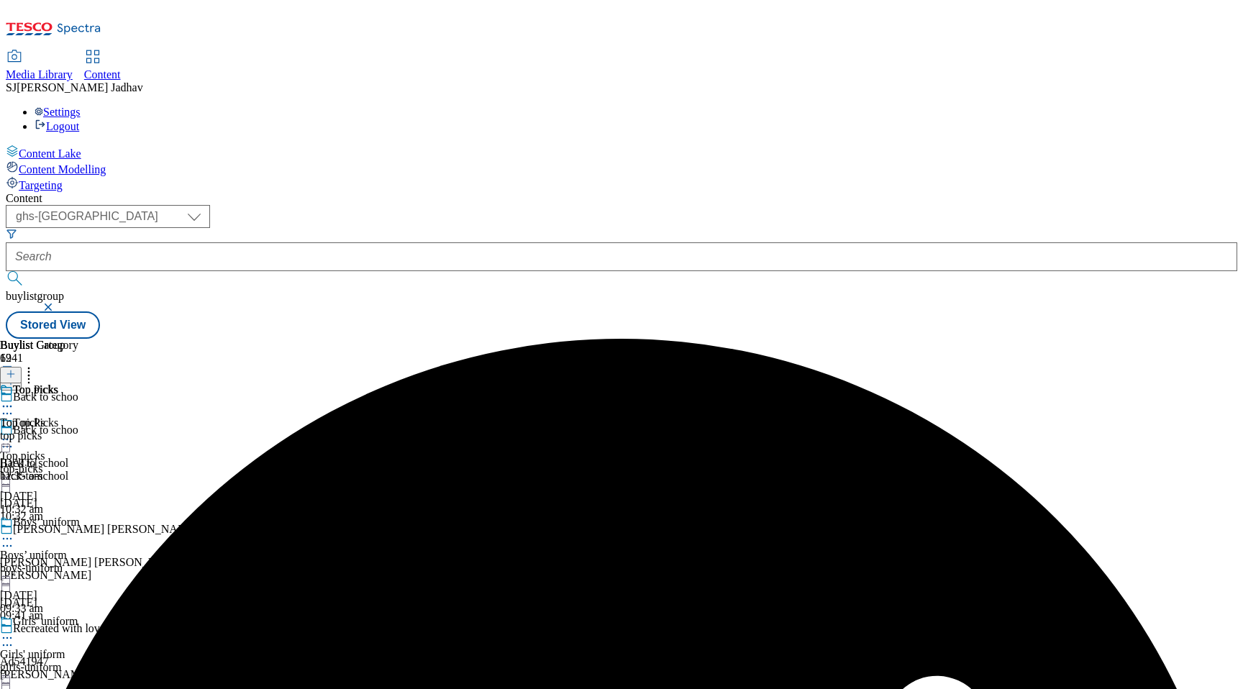
click at [14, 439] on icon at bounding box center [7, 446] width 14 height 14
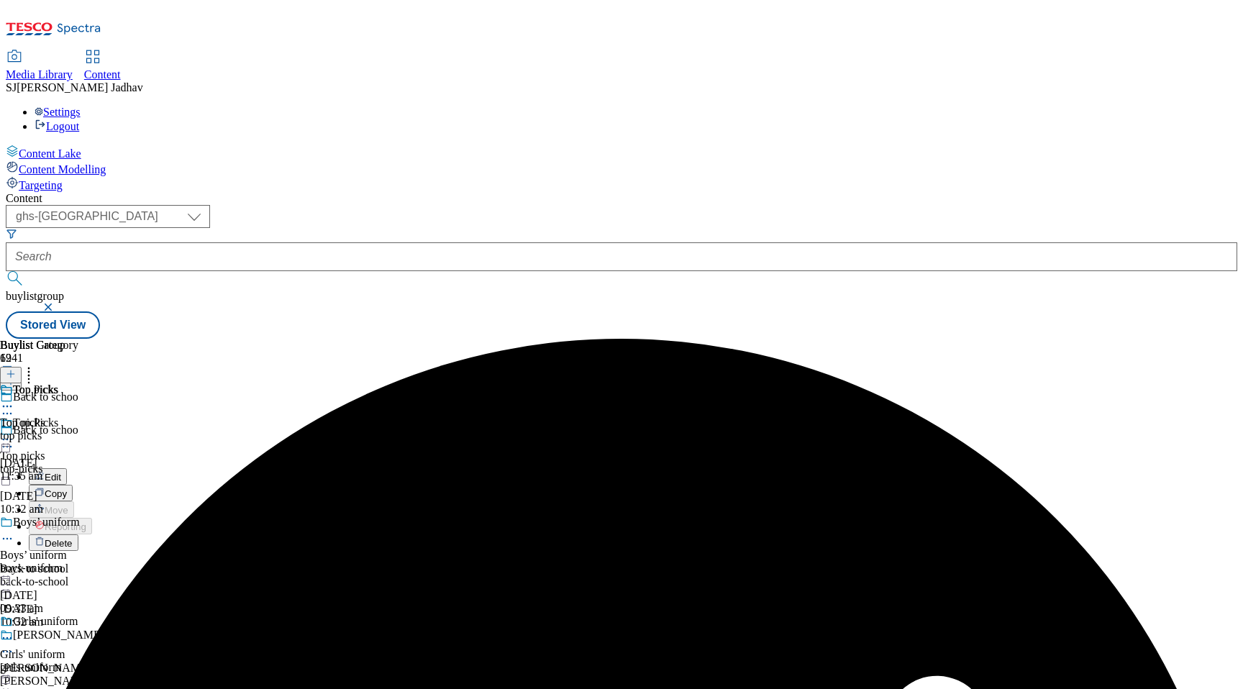
click at [61, 472] on span "Edit" at bounding box center [53, 477] width 17 height 11
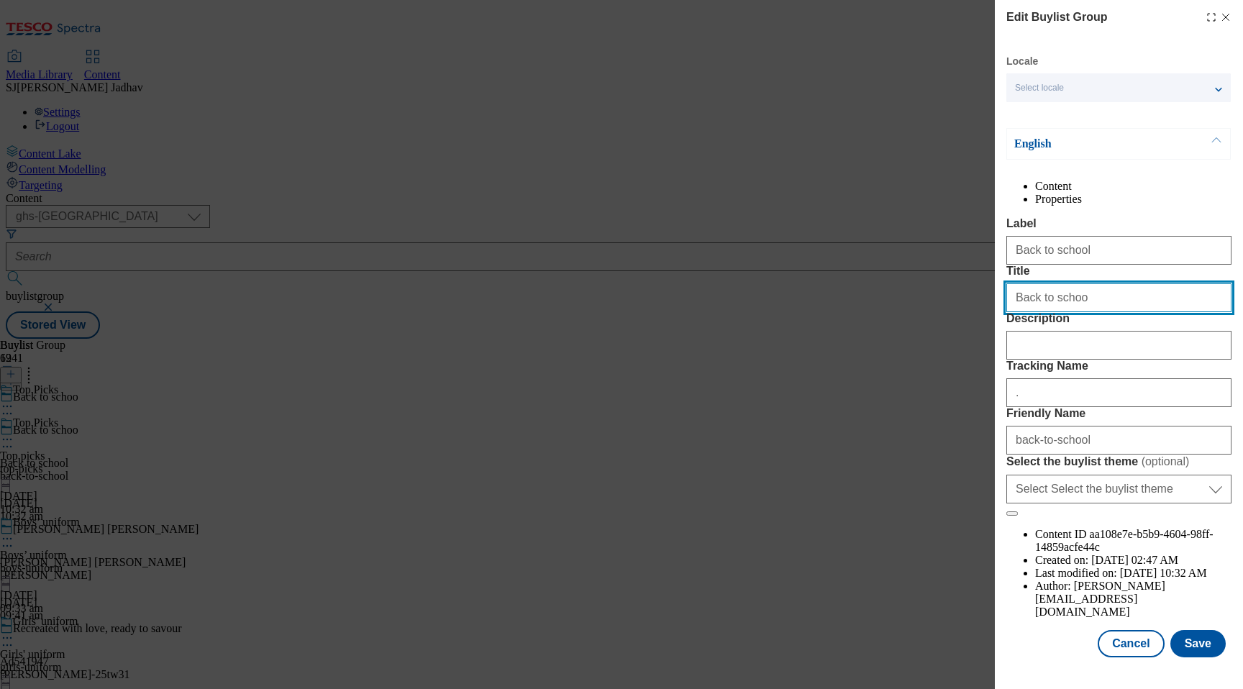
click at [1099, 312] on input "Back to schoo" at bounding box center [1118, 297] width 225 height 29
type input "Back to school"
click at [1191, 651] on button "Save" at bounding box center [1197, 643] width 55 height 27
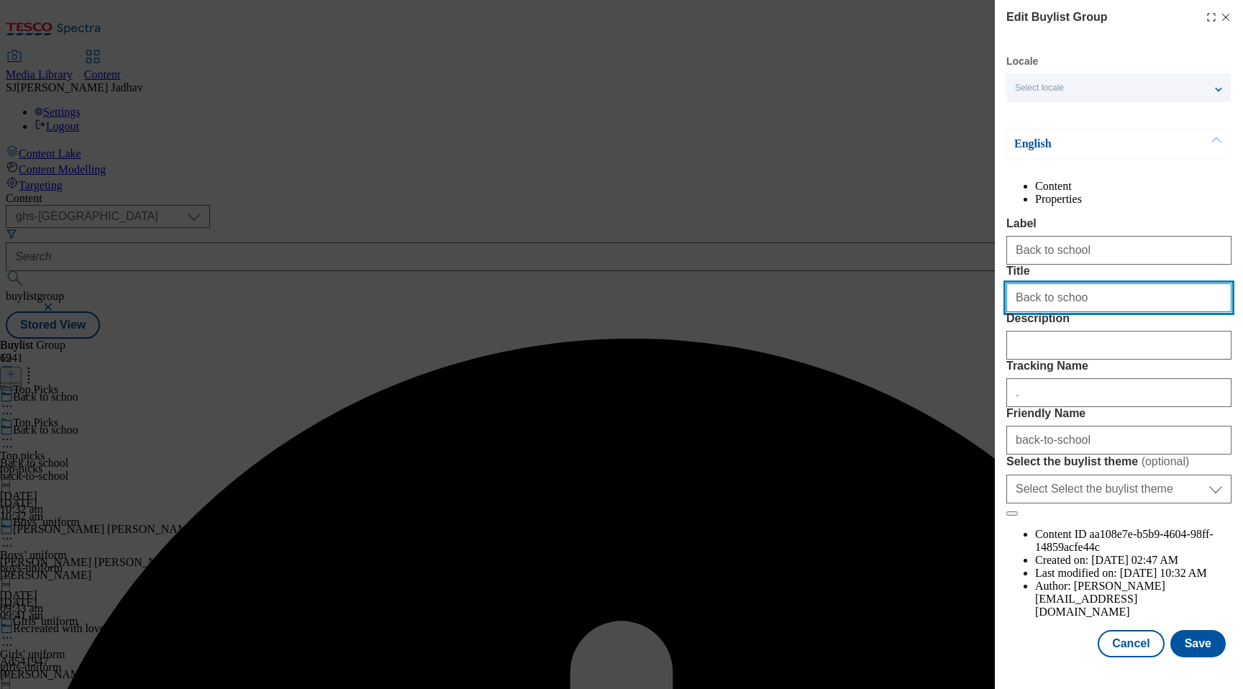
click at [1091, 312] on input "Back to schoo" at bounding box center [1118, 297] width 225 height 29
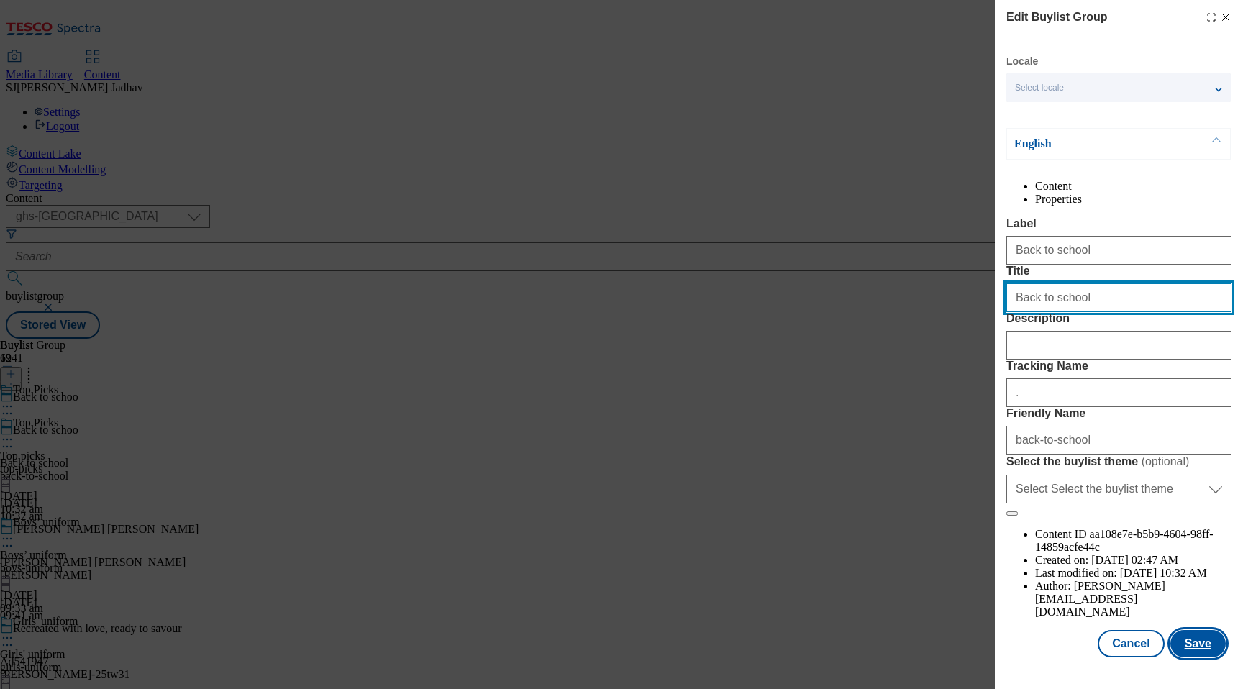
type input "Back to school"
click at [1193, 653] on button "Save" at bounding box center [1197, 643] width 55 height 27
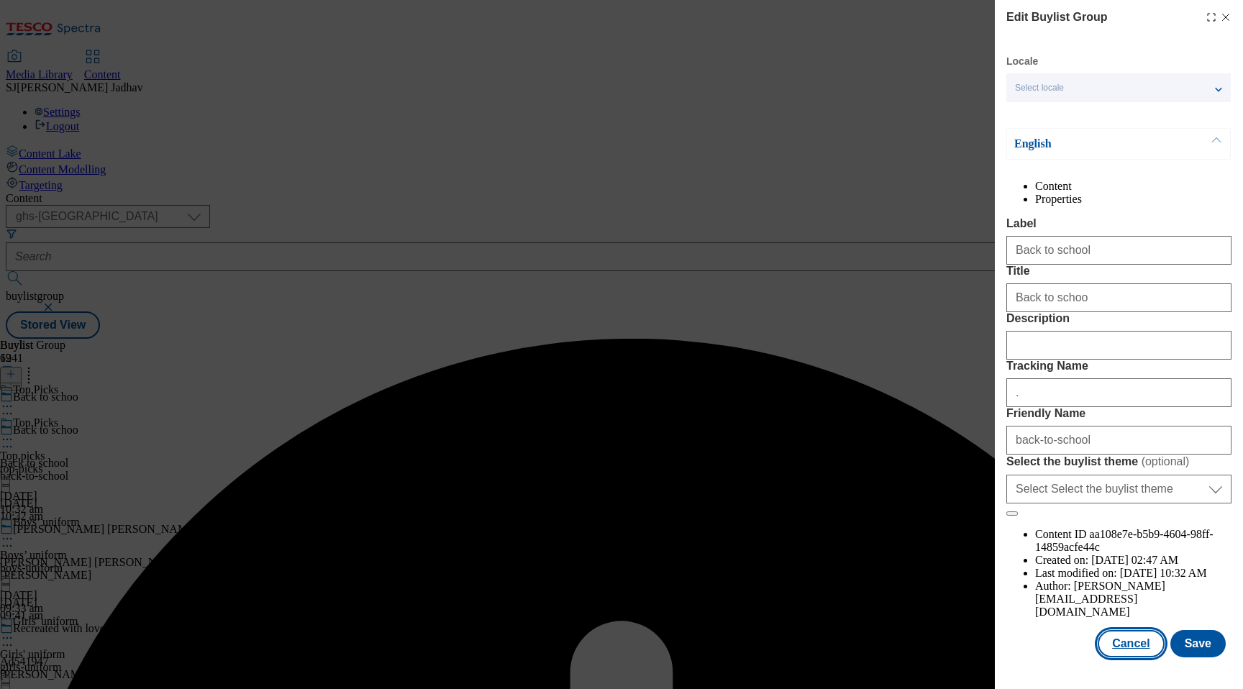
click at [1152, 651] on button "Cancel" at bounding box center [1130, 643] width 66 height 27
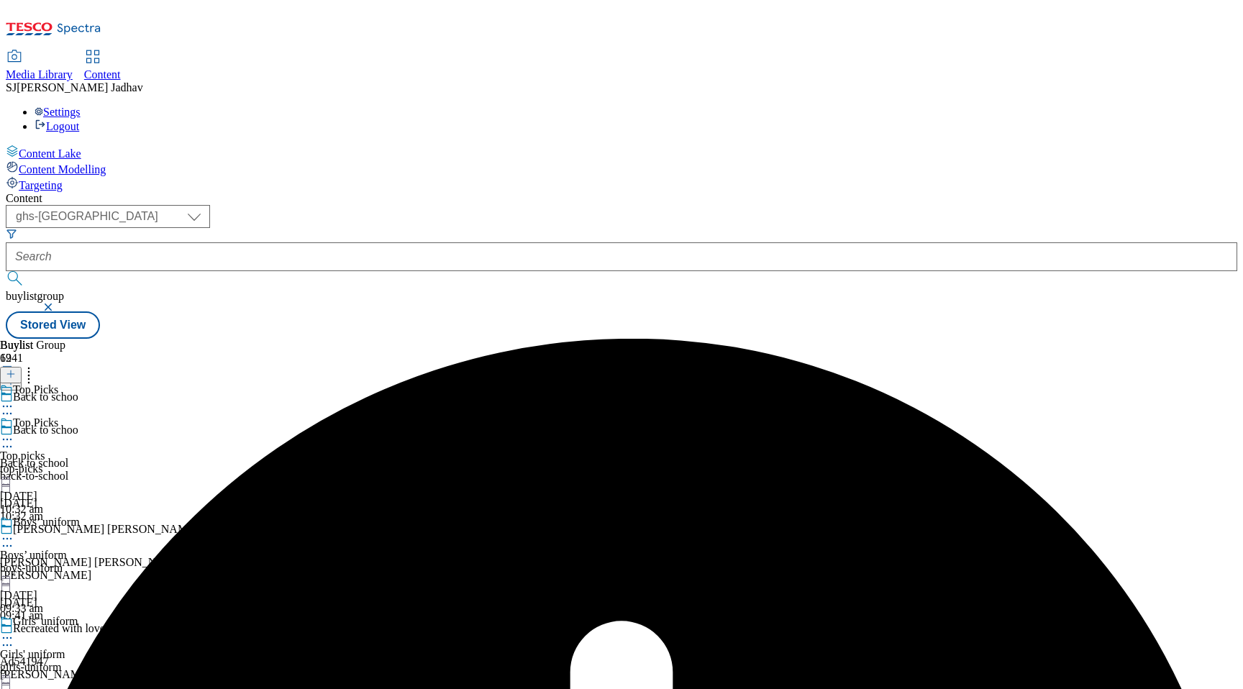
click at [14, 432] on icon at bounding box center [7, 439] width 14 height 14
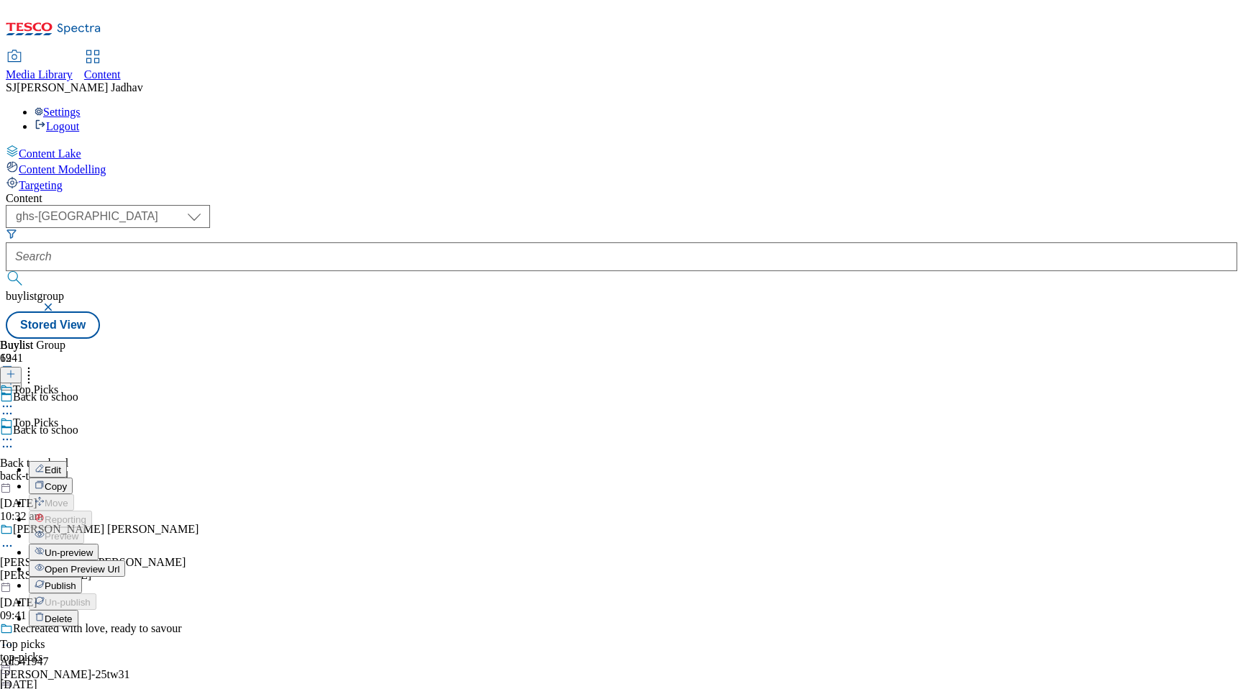
click at [61, 465] on span "Edit" at bounding box center [53, 470] width 17 height 11
select select "evergreen"
select select "Banner"
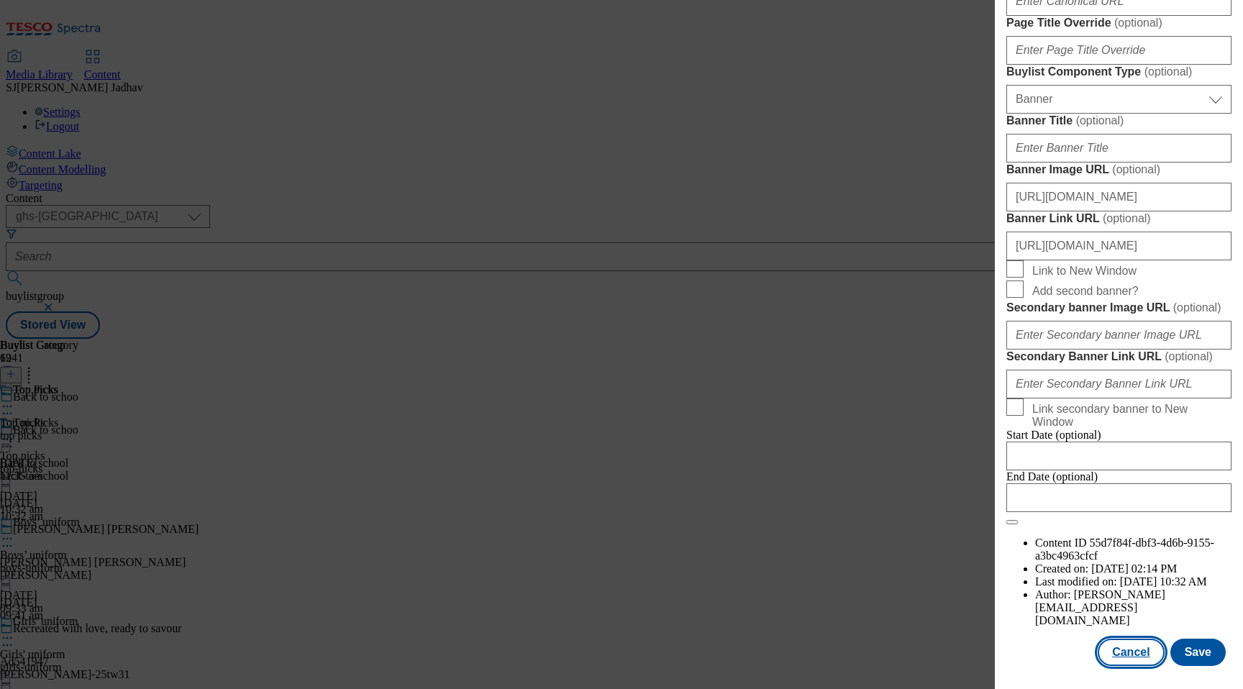
click at [1112, 648] on button "Cancel" at bounding box center [1130, 652] width 66 height 27
select select "evergreen"
select select "Banner"
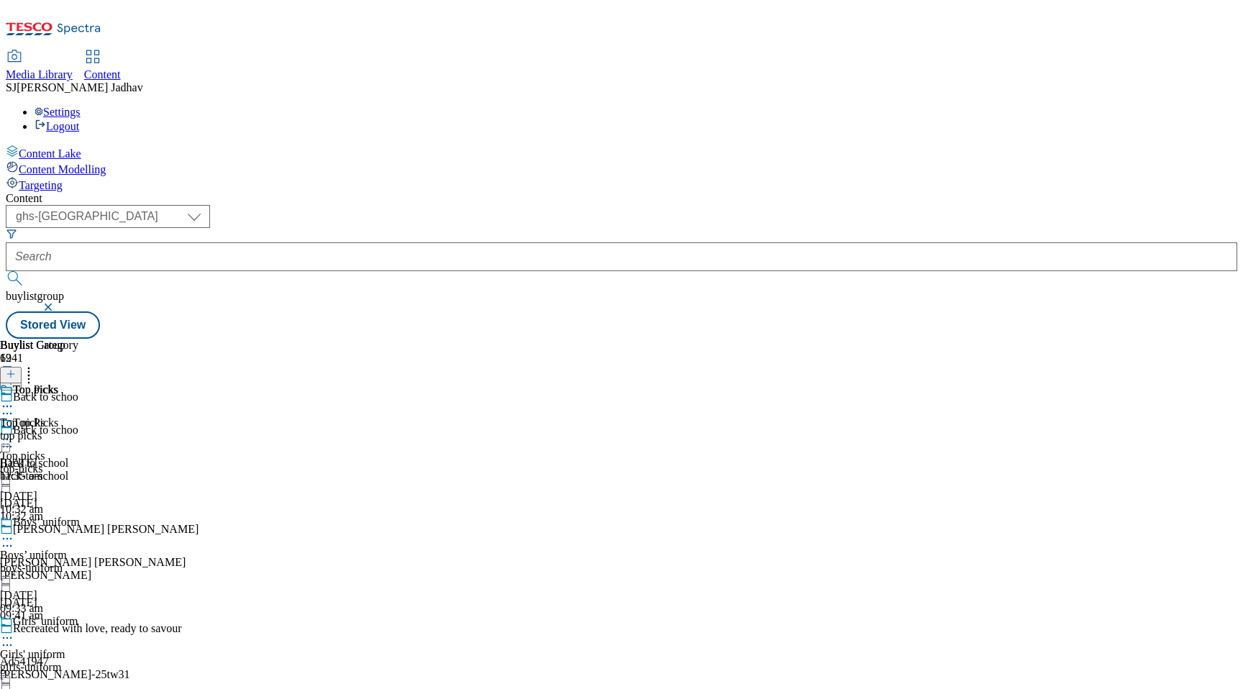
scroll to position [1146, 0]
click at [280, 470] on div "back-to-school" at bounding box center [140, 476] width 280 height 13
click at [9, 446] on circle at bounding box center [7, 447] width 2 height 2
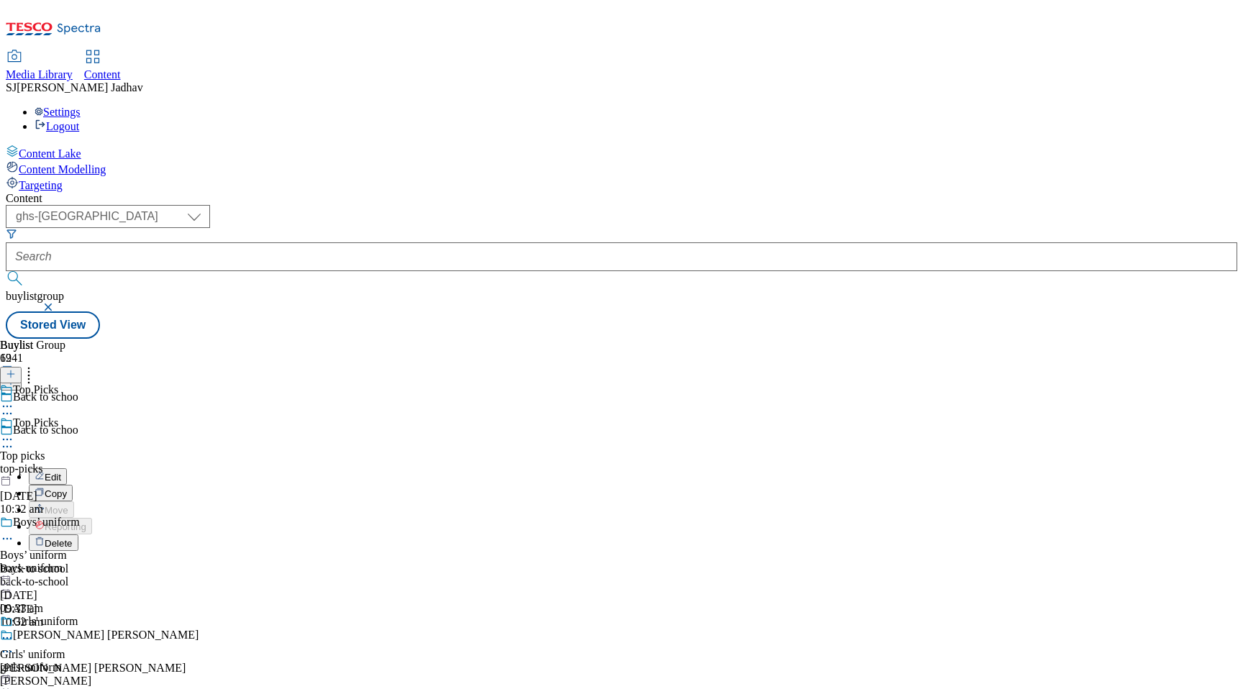
click at [61, 472] on span "Edit" at bounding box center [53, 477] width 17 height 11
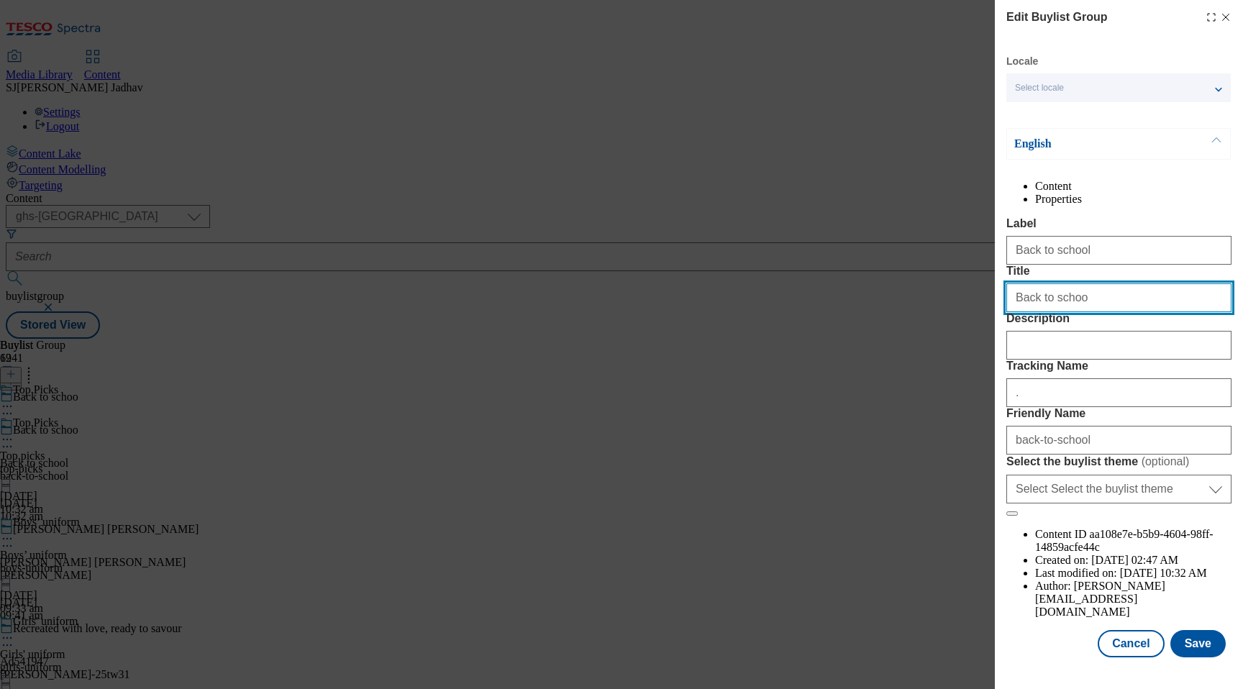
click at [1089, 312] on input "Back to schoo" at bounding box center [1118, 297] width 225 height 29
type input "Back to school"
click at [1191, 651] on button "Save" at bounding box center [1197, 643] width 55 height 27
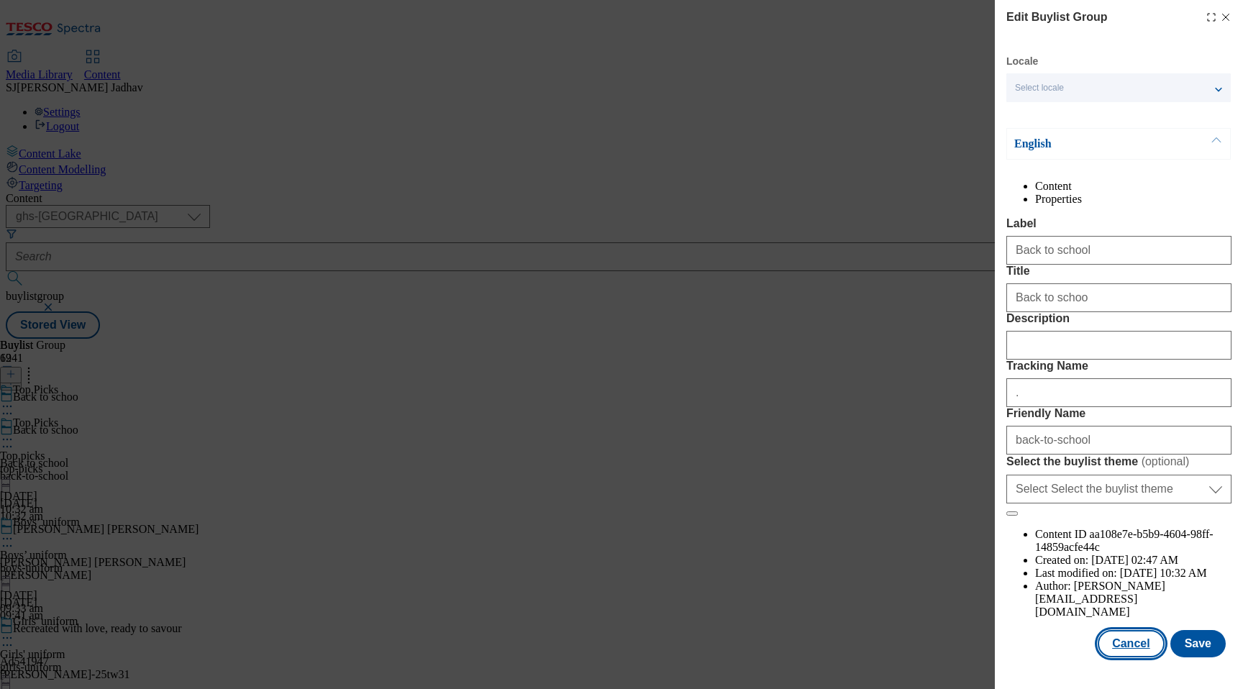
click at [1137, 646] on button "Cancel" at bounding box center [1130, 643] width 66 height 27
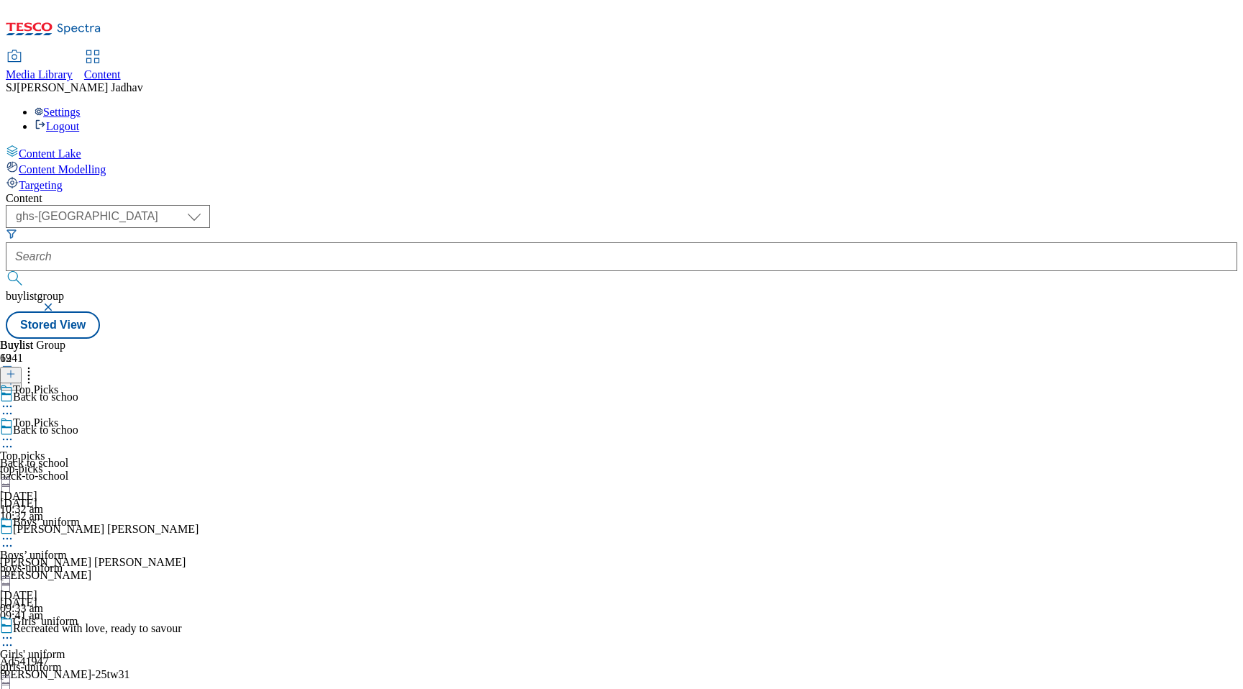
scroll to position [0, 0]
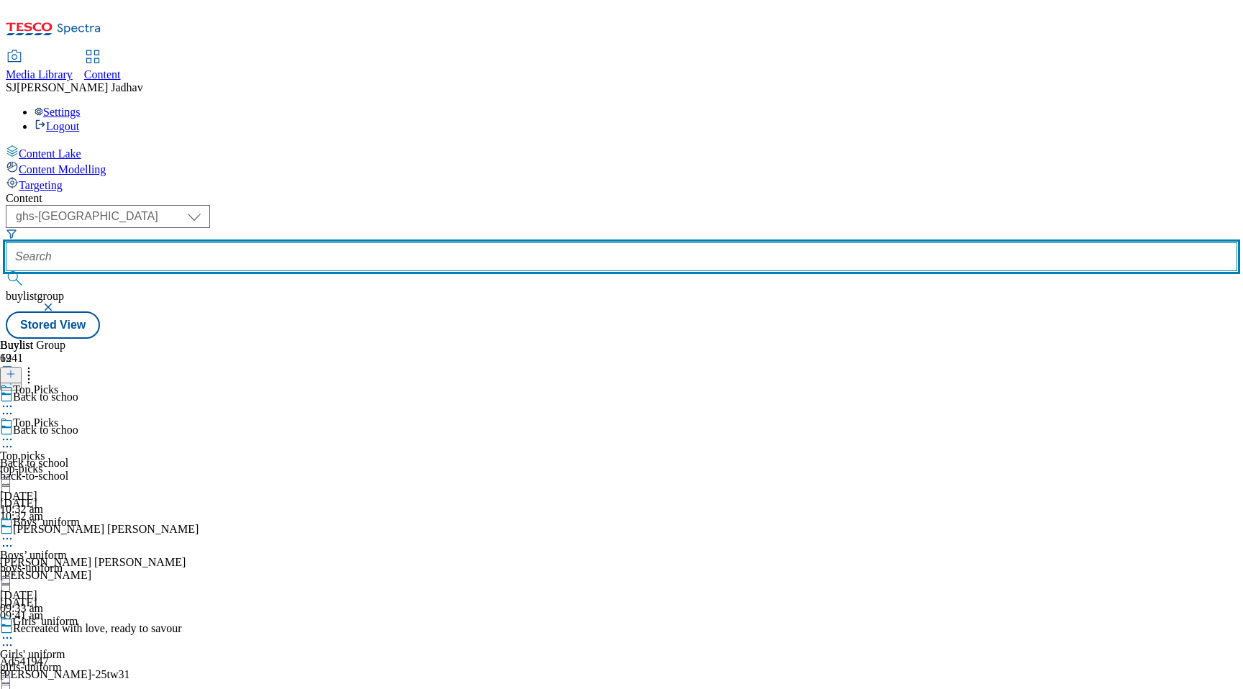
click at [379, 242] on input "text" at bounding box center [621, 256] width 1231 height 29
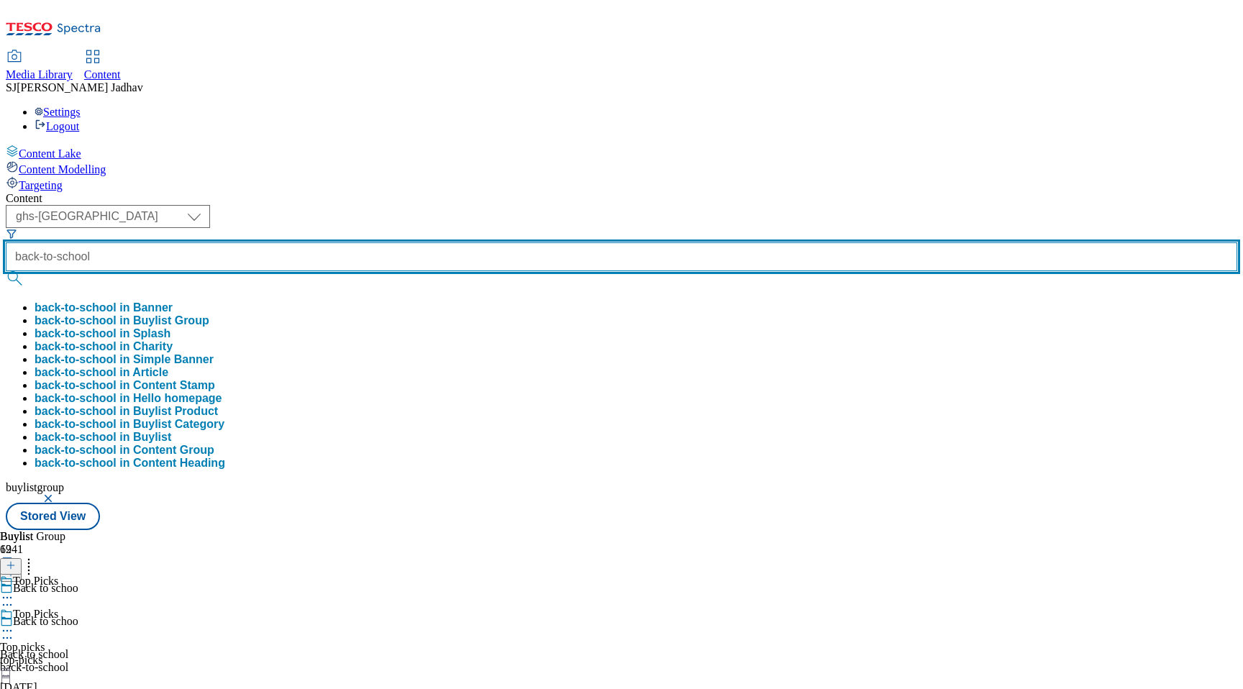
type input "back-to-school"
click at [6, 271] on button "submit" at bounding box center [16, 278] width 20 height 14
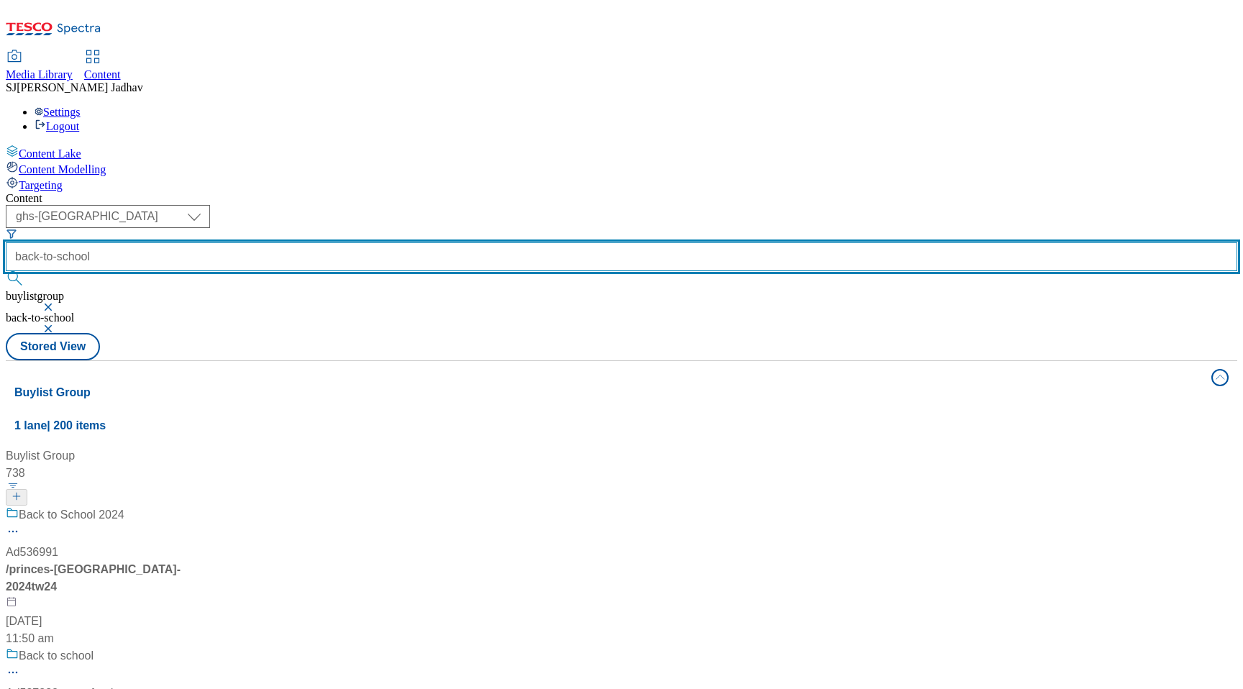
scroll to position [638, 0]
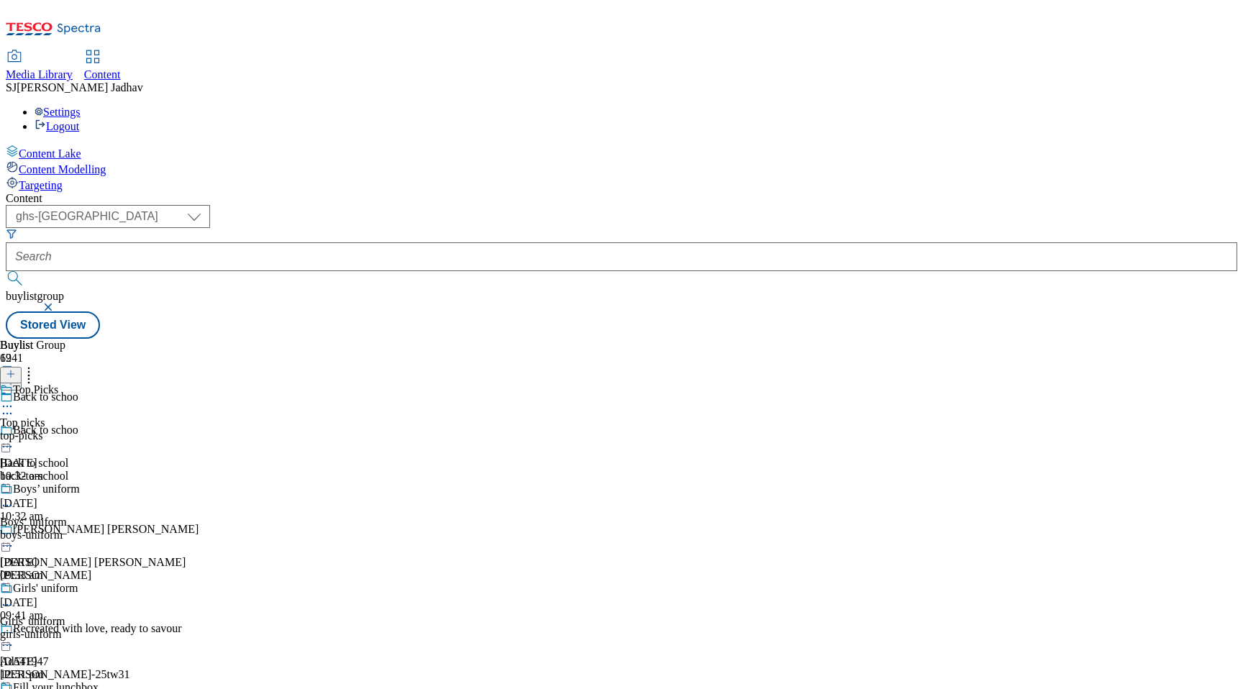
click at [14, 439] on icon at bounding box center [7, 446] width 14 height 14
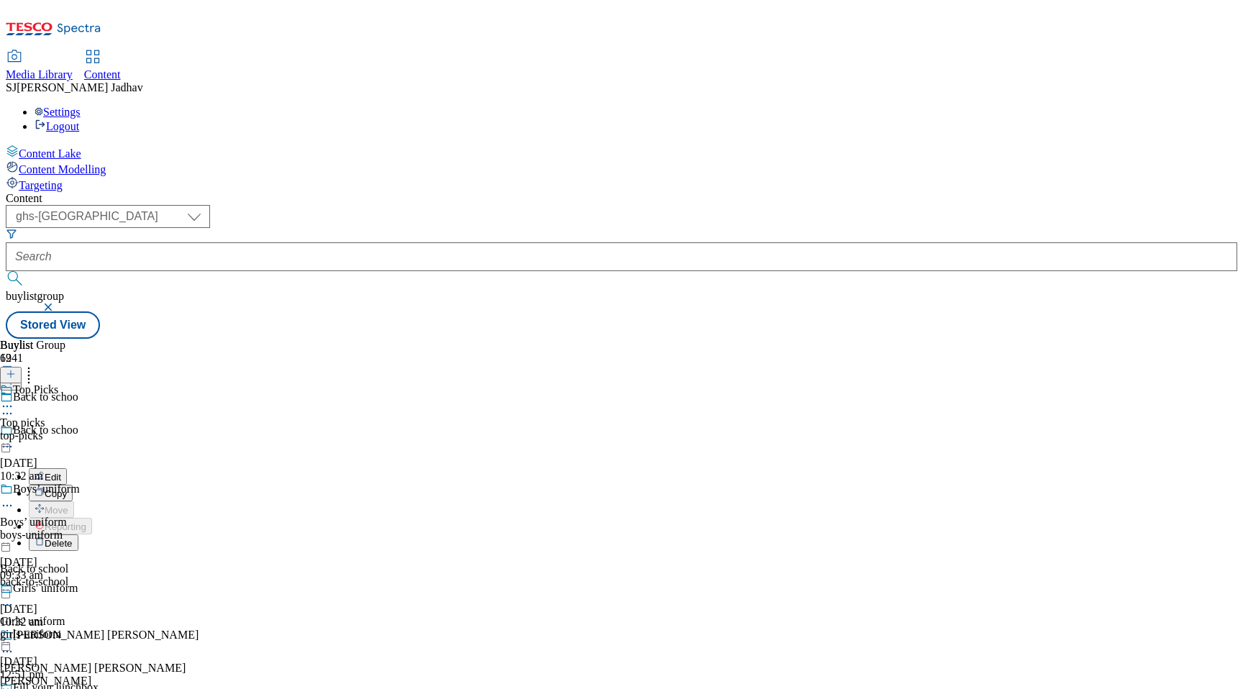
click at [61, 472] on span "Edit" at bounding box center [53, 477] width 17 height 11
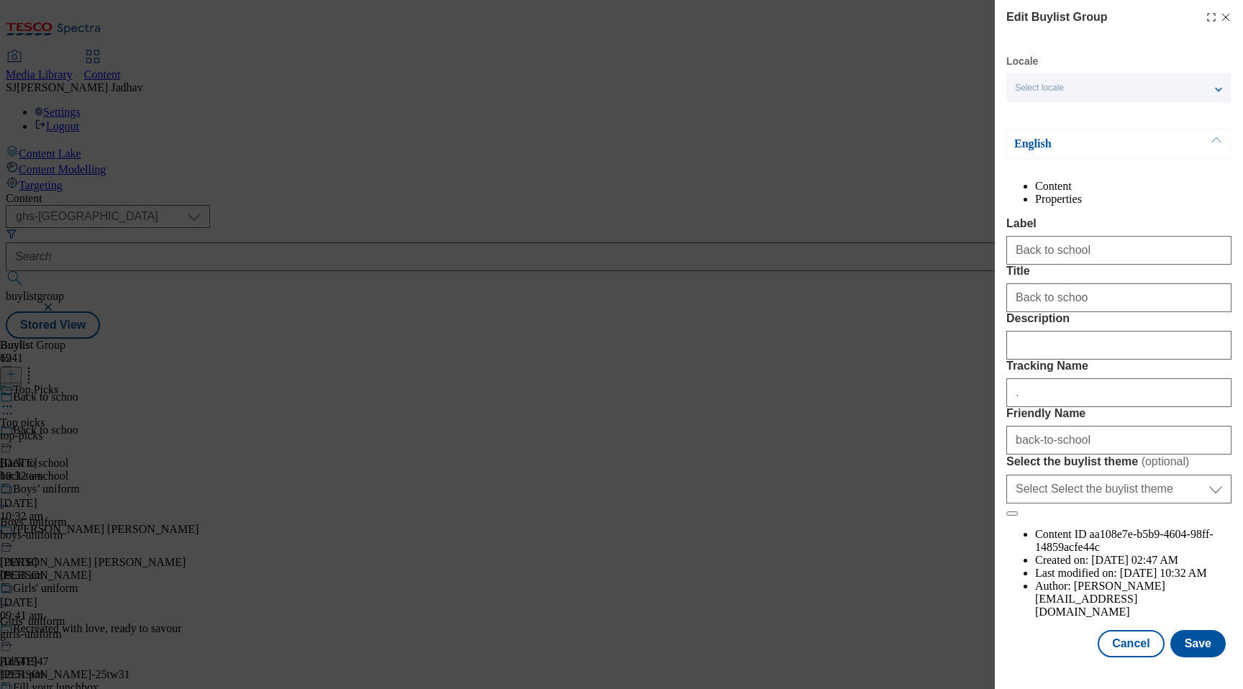
click at [1086, 312] on div "Back to schoo" at bounding box center [1118, 295] width 225 height 35
click at [1086, 312] on input "Back to schoo" at bounding box center [1118, 297] width 225 height 29
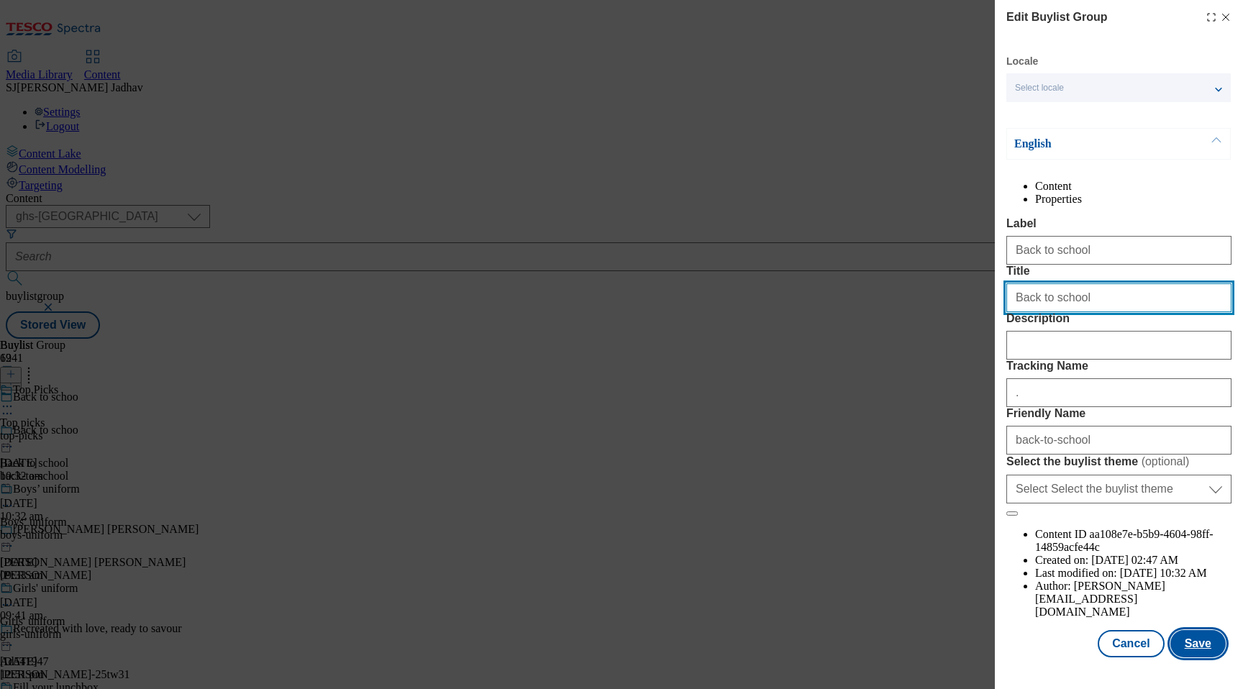
type input "Back to school"
click at [1200, 642] on button "Save" at bounding box center [1197, 643] width 55 height 27
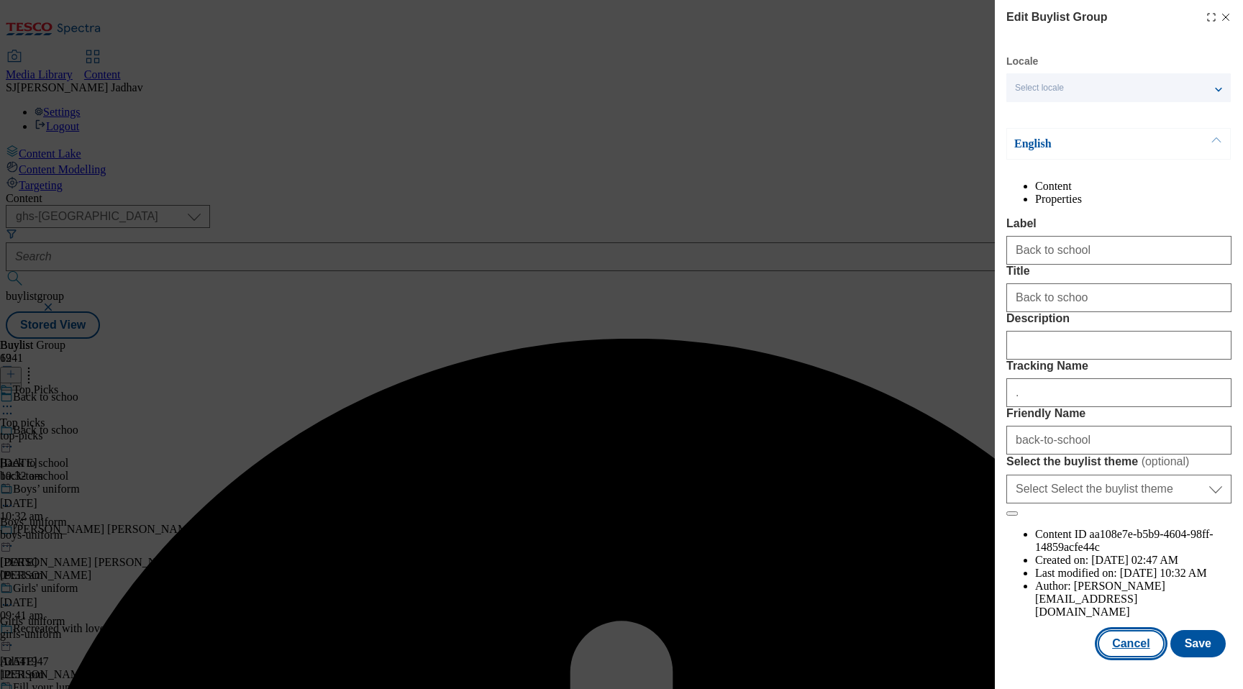
click at [1131, 657] on button "Cancel" at bounding box center [1130, 643] width 66 height 27
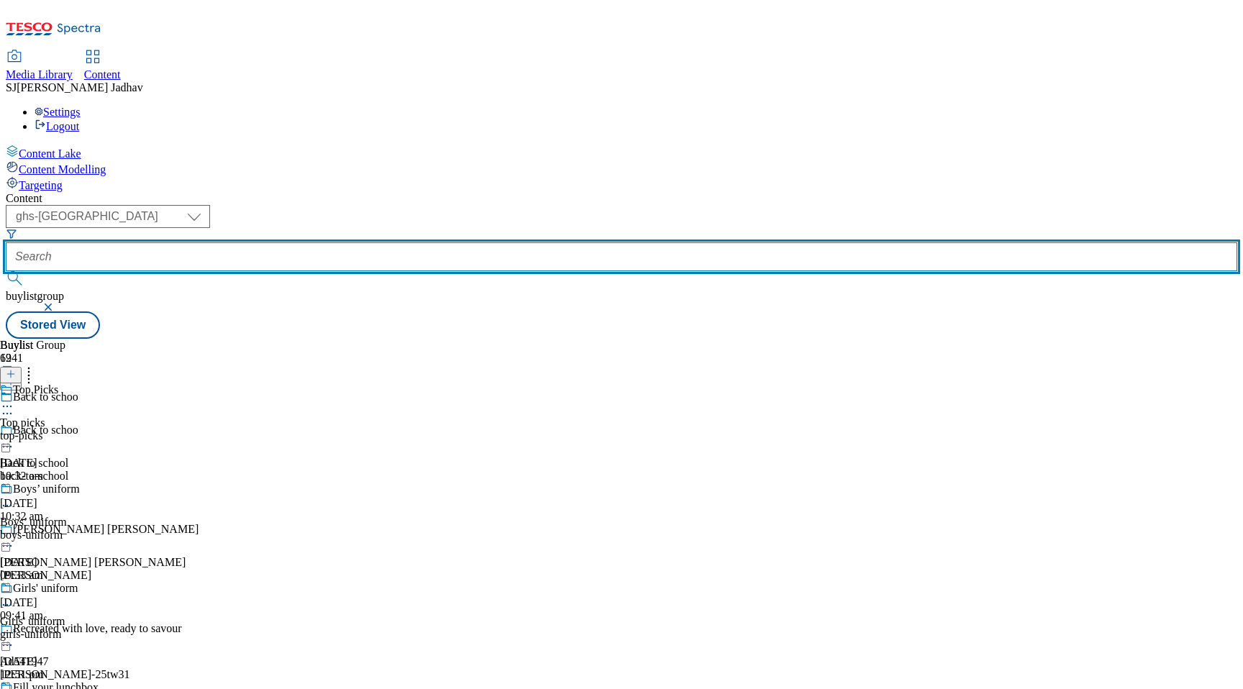
click at [386, 242] on input "text" at bounding box center [621, 256] width 1231 height 29
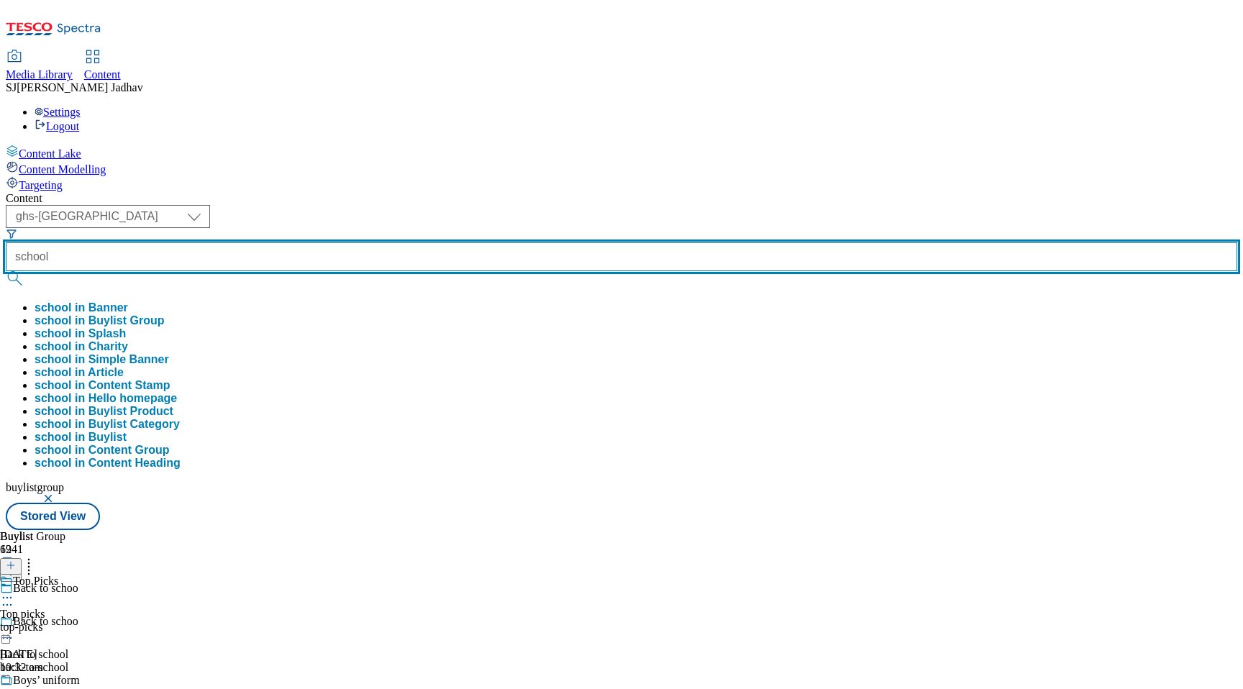
click at [6, 271] on button "submit" at bounding box center [16, 278] width 20 height 14
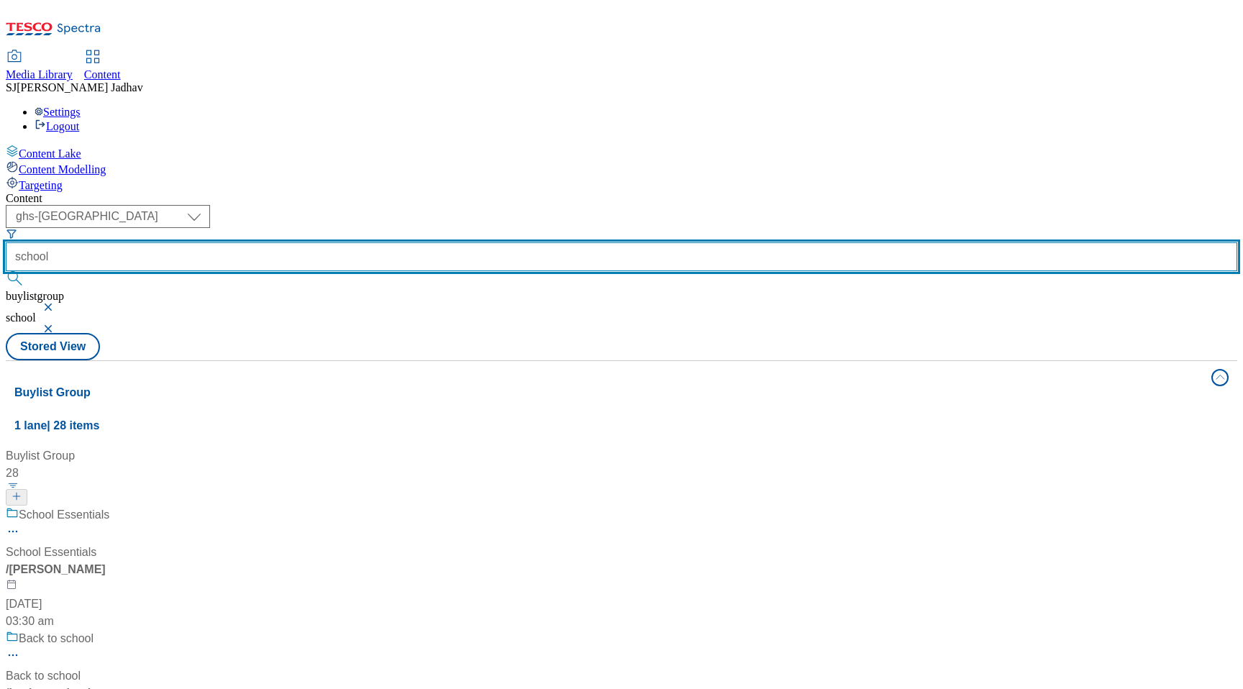
scroll to position [3945, 0]
drag, startPoint x: 381, startPoint y: 114, endPoint x: 266, endPoint y: 105, distance: 115.4
click at [266, 205] on div "( optional ) ghs-roi ghs-[GEOGRAPHIC_DATA] ighs-cz ighs-hu ighs-sk phones-uk gh…" at bounding box center [621, 269] width 1231 height 128
type input "v"
click at [355, 242] on input "text" at bounding box center [621, 256] width 1231 height 29
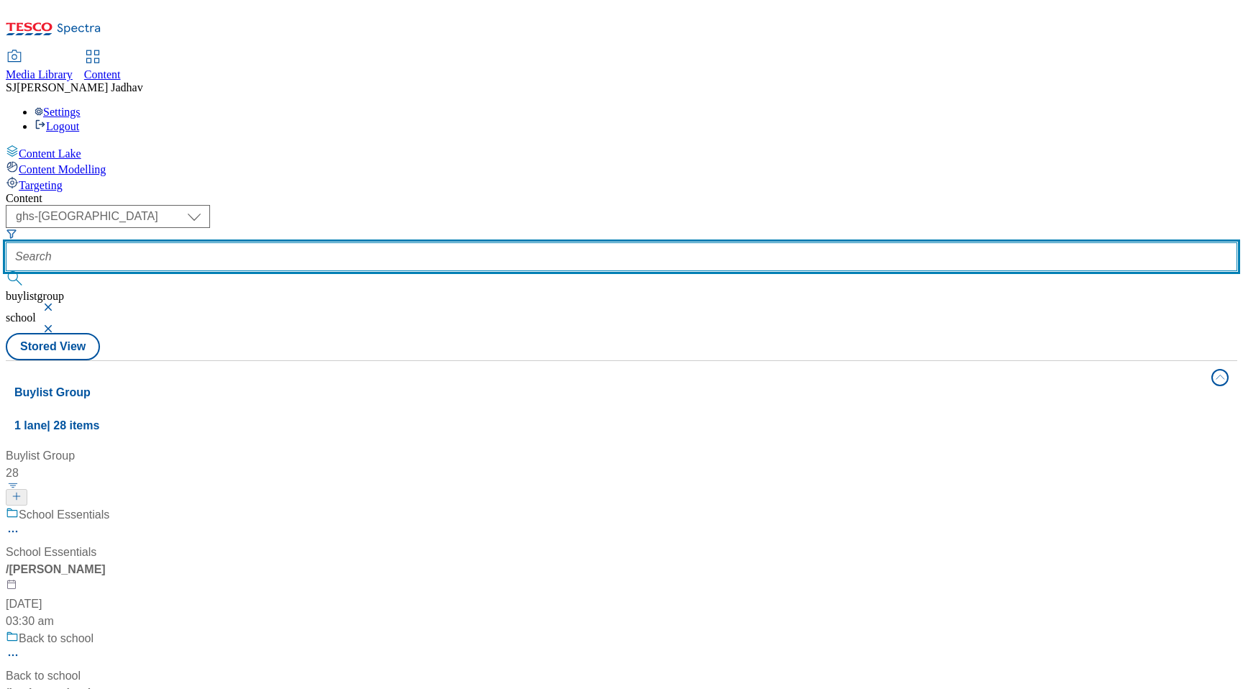
paste input "fnf-edit-men"
type input "fnf-edit-men"
click at [6, 271] on button "submit" at bounding box center [16, 278] width 20 height 14
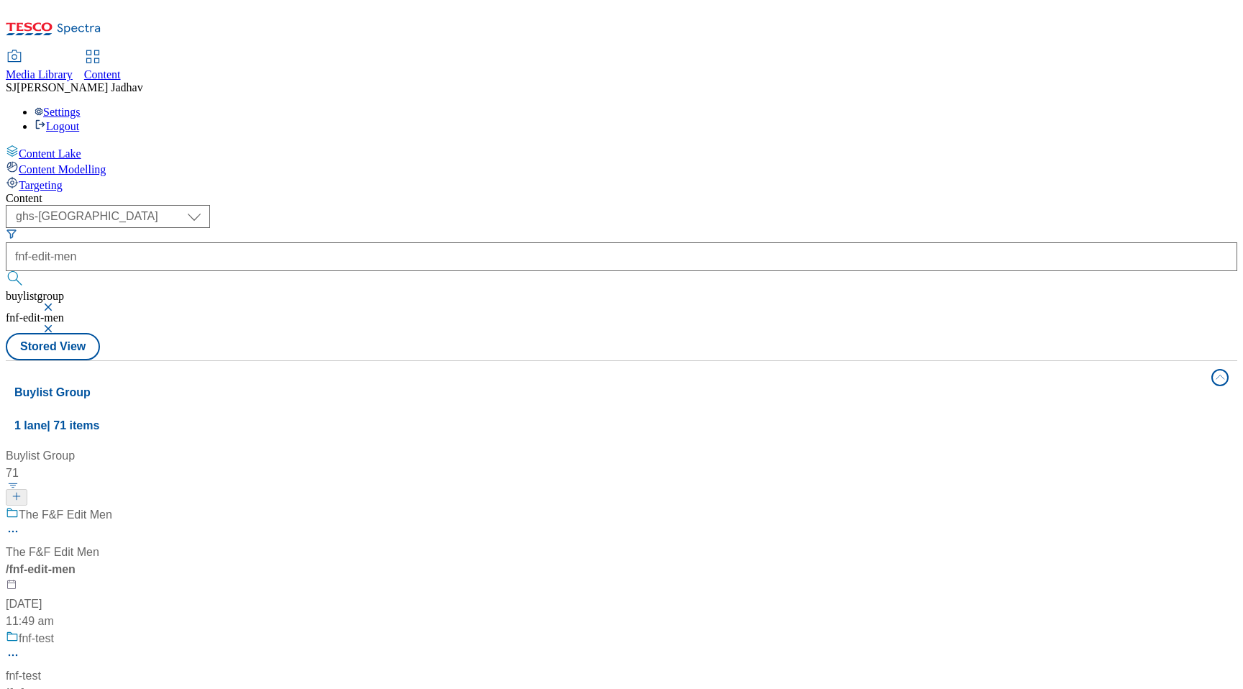
click at [186, 506] on div "The F&F Edit Men The F&F Edit Men / fnf-edit-men [DATE] 11:49 am" at bounding box center [96, 568] width 180 height 124
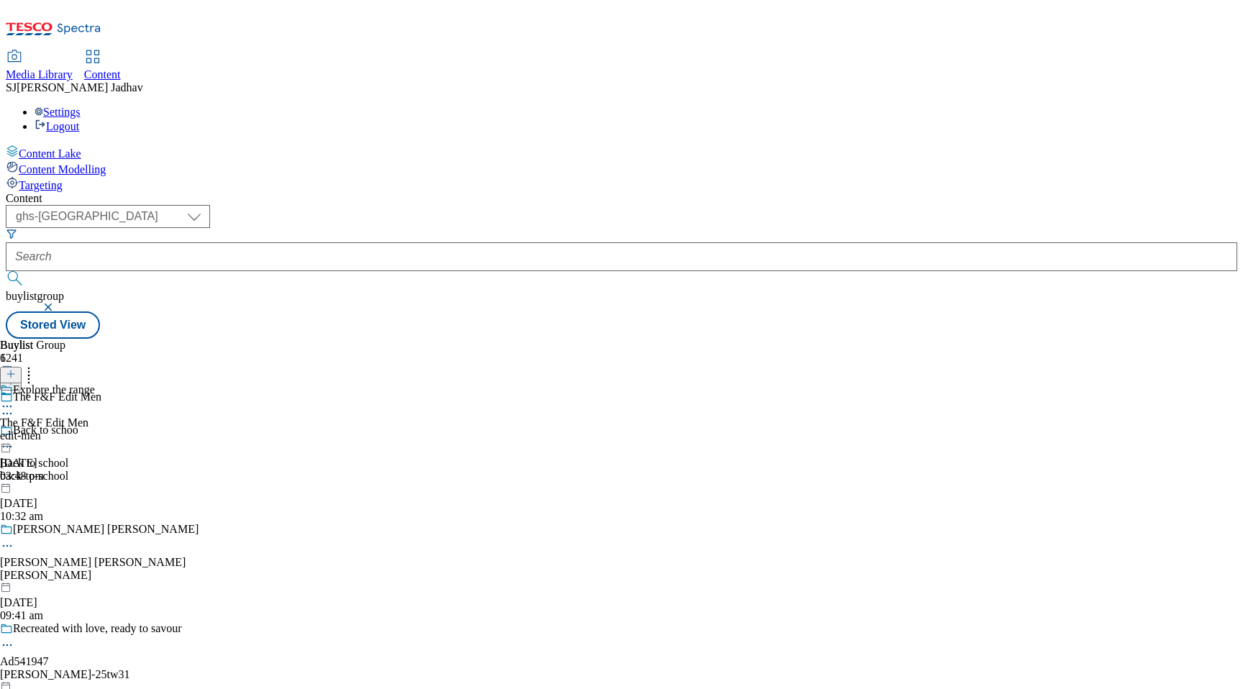
click at [14, 406] on icon at bounding box center [7, 413] width 14 height 14
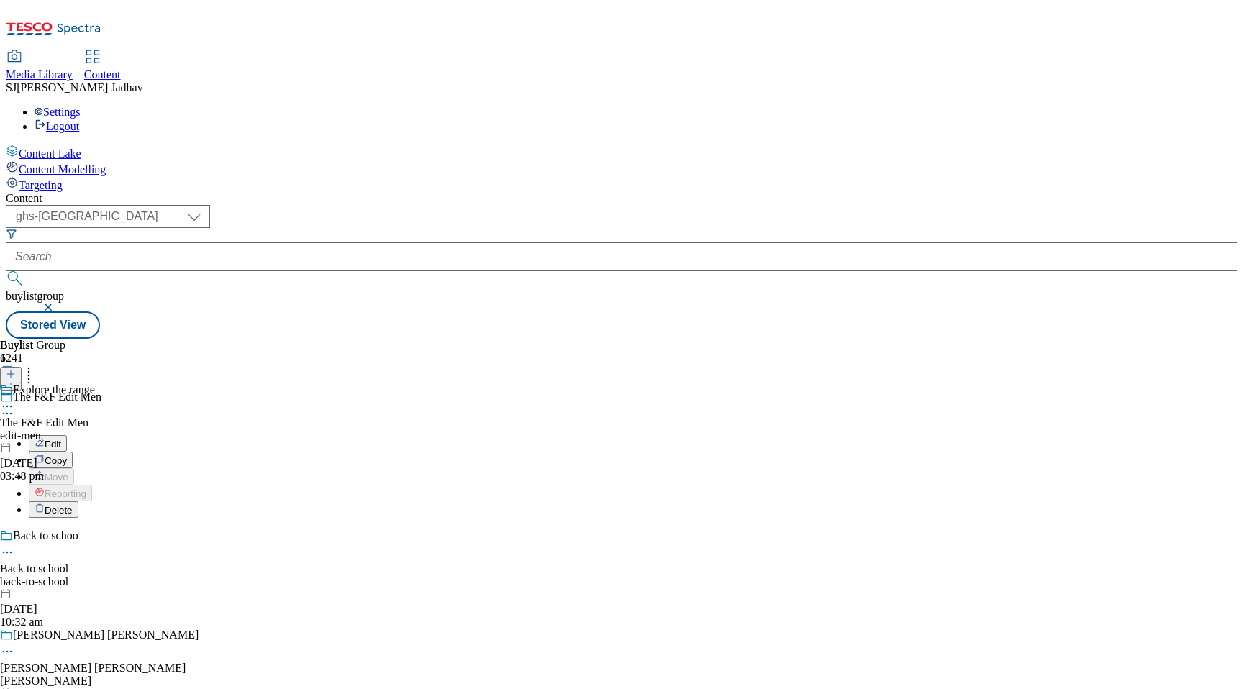
click at [61, 439] on span "Edit" at bounding box center [53, 444] width 17 height 11
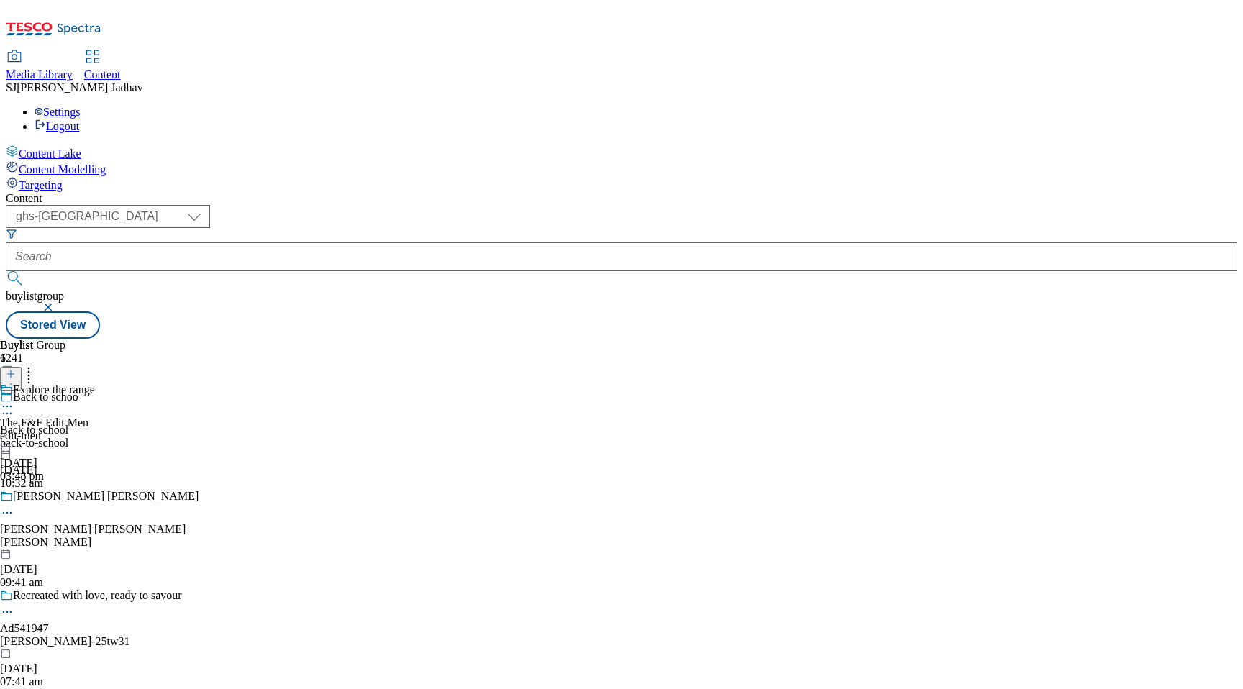
select select "fandf"
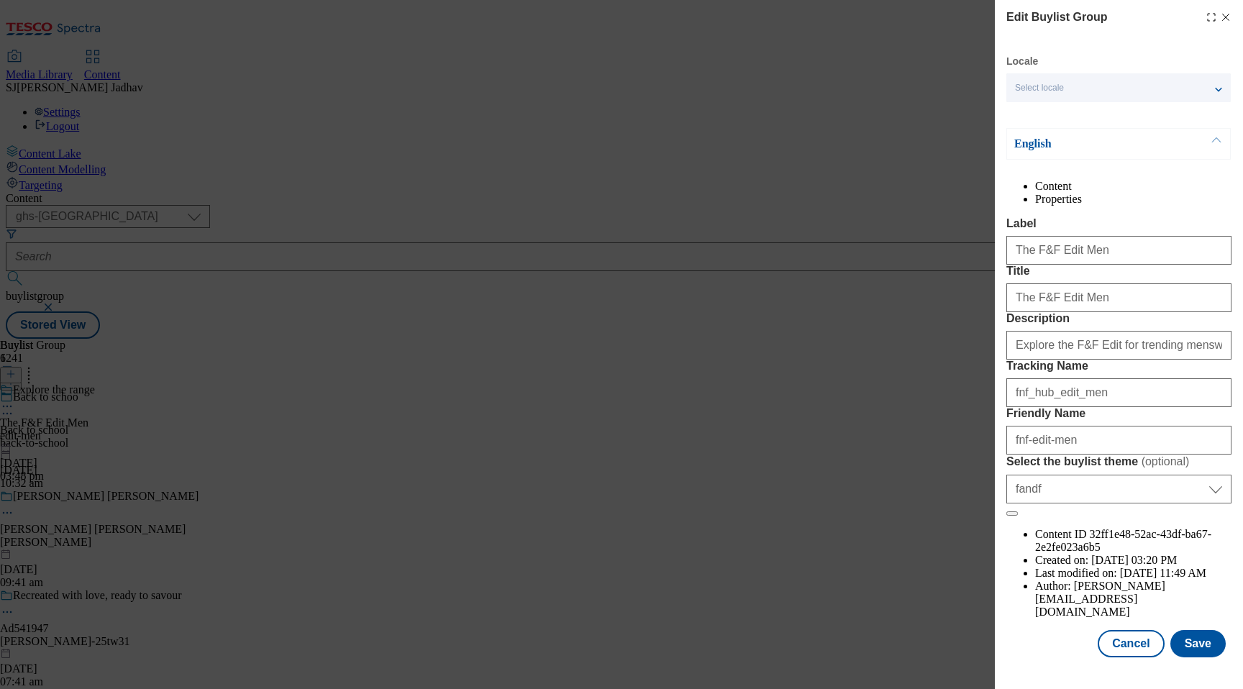
scroll to position [46, 0]
click at [1143, 653] on button "Cancel" at bounding box center [1130, 643] width 66 height 27
select select "fandf"
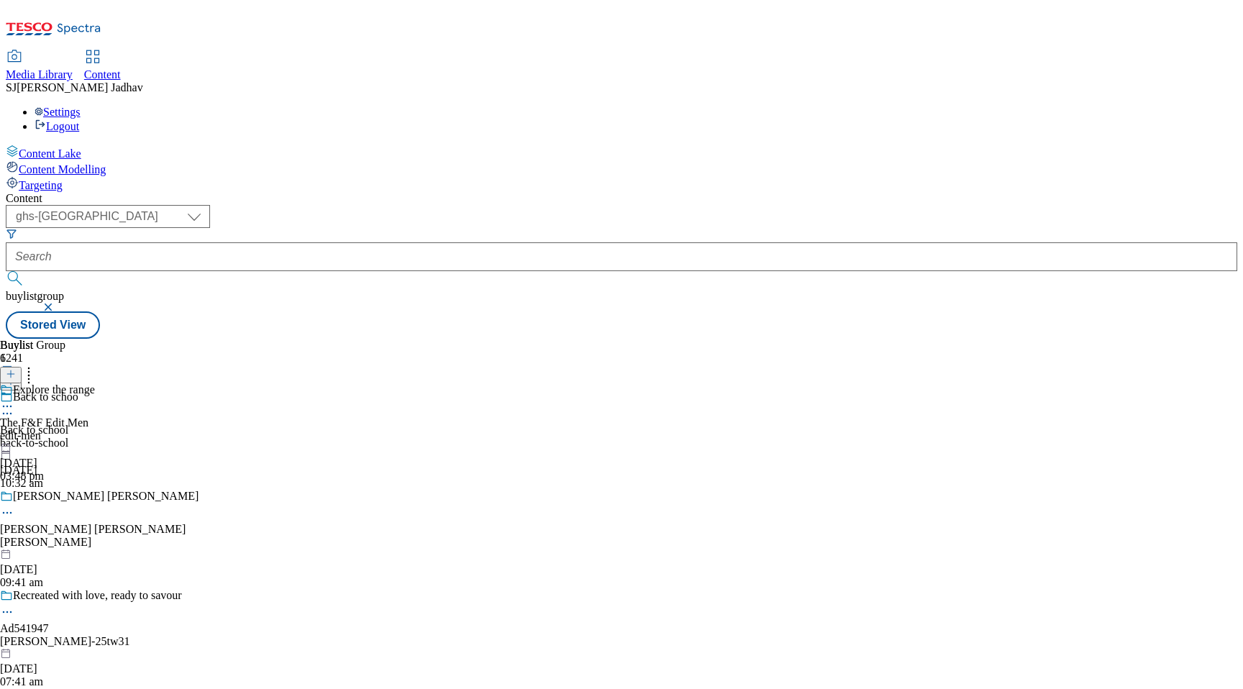
click at [14, 399] on icon at bounding box center [7, 406] width 14 height 14
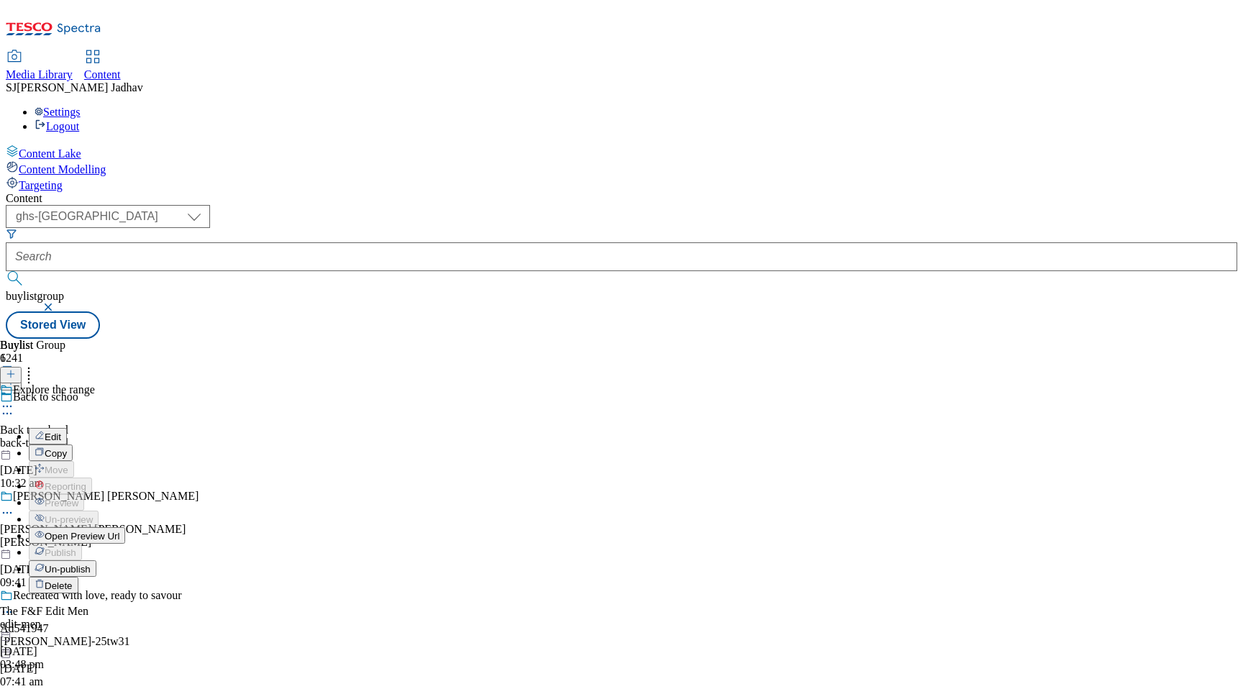
click at [61, 431] on span "Edit" at bounding box center [53, 436] width 17 height 11
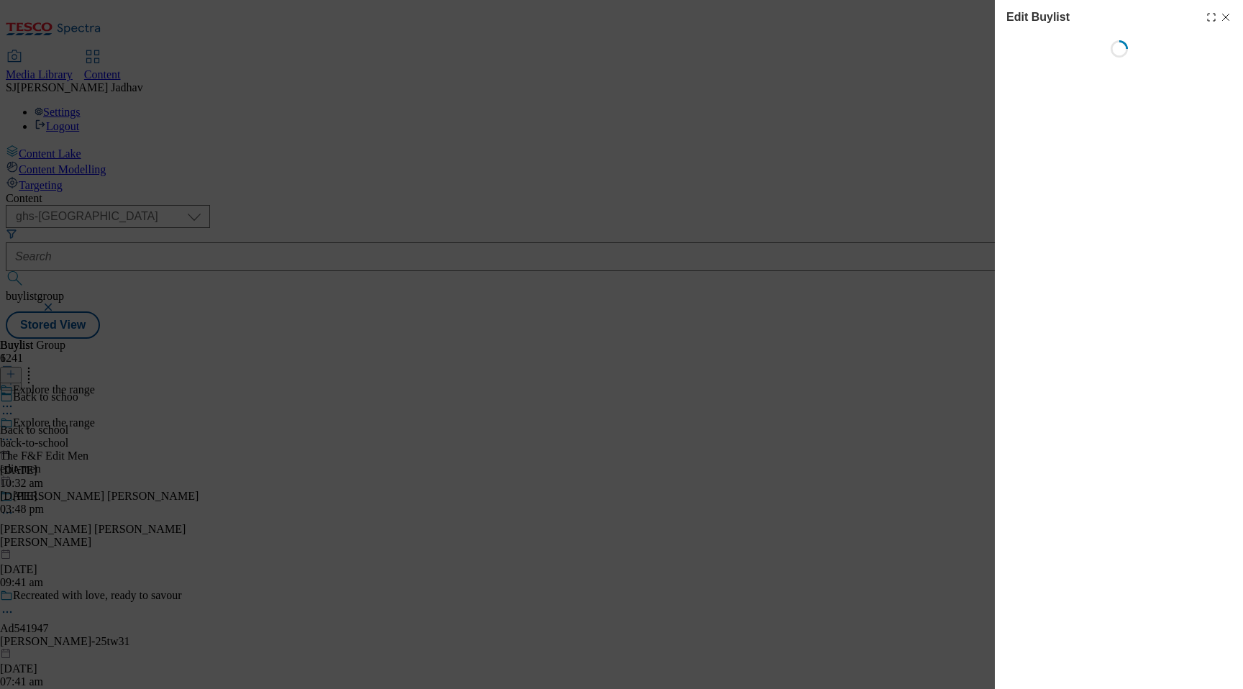
select select "evergreen"
select select "Banner"
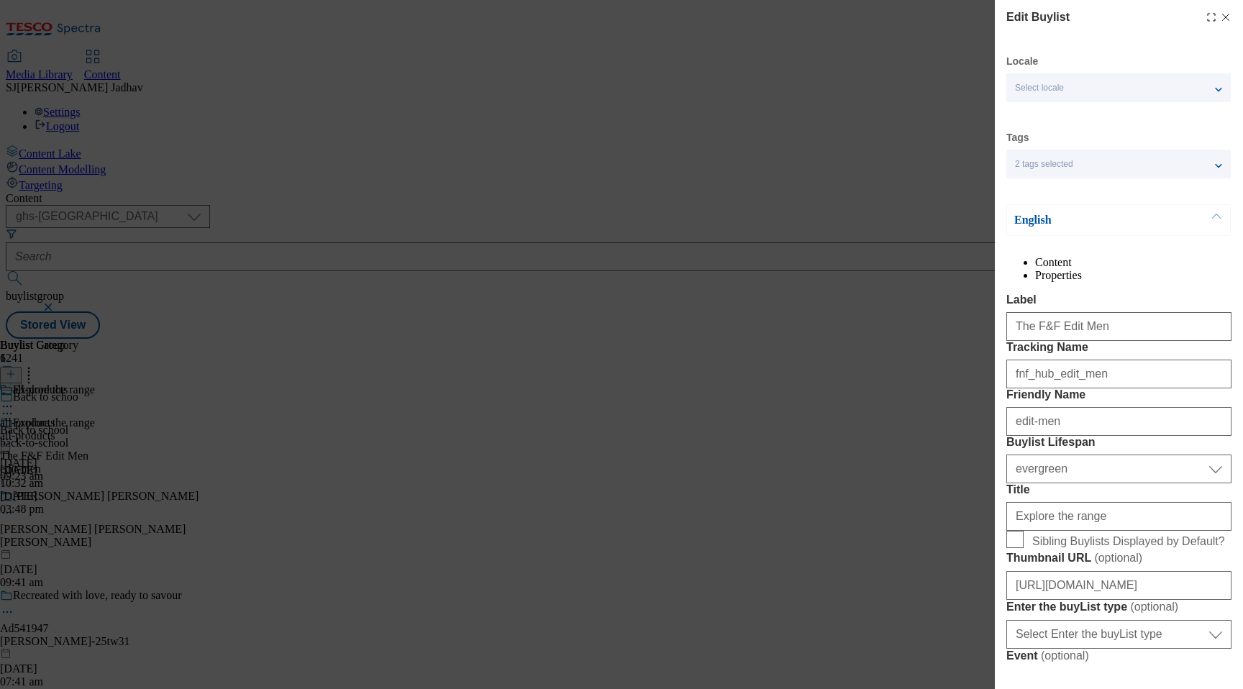
click at [1225, 16] on icon "Modal" at bounding box center [1226, 18] width 12 height 12
select select "evergreen"
select select "Banner"
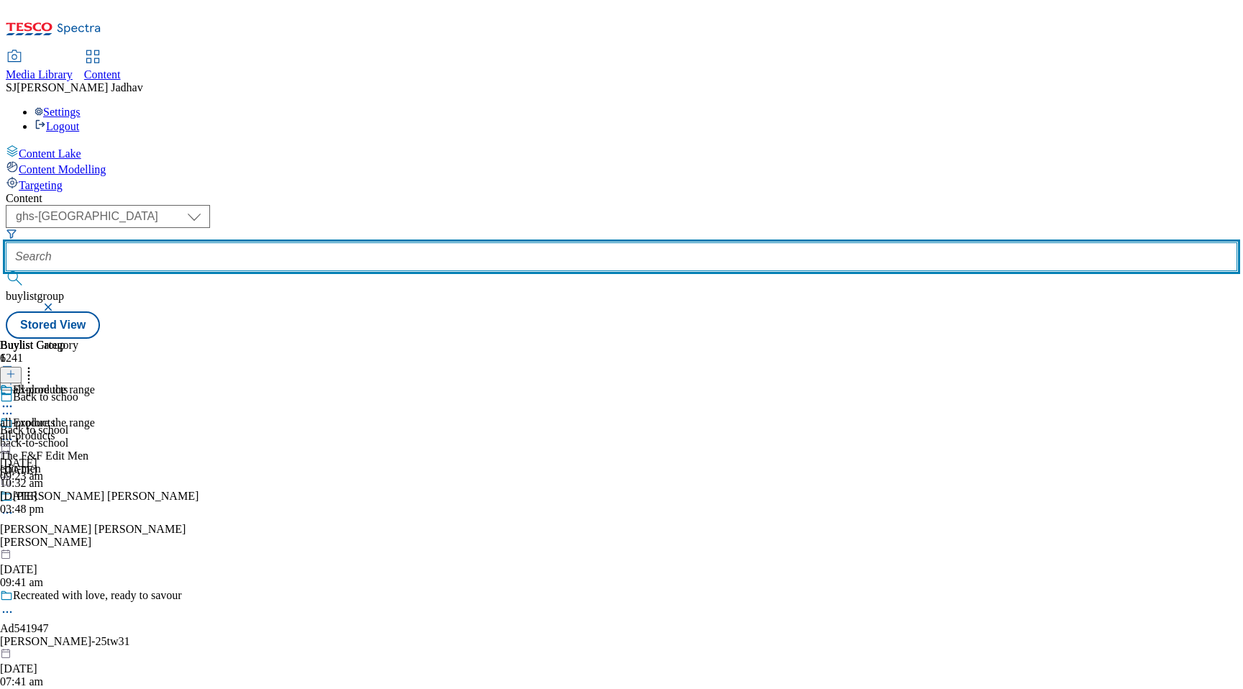
click at [390, 242] on input "text" at bounding box center [621, 256] width 1231 height 29
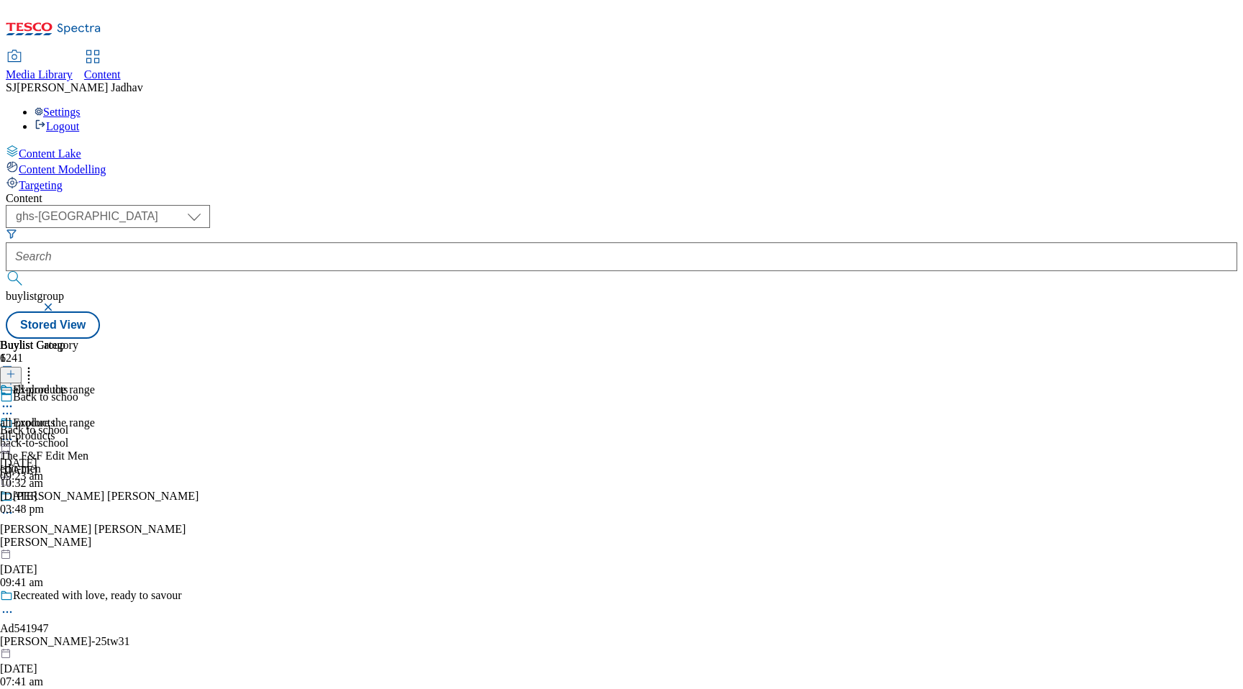
click at [280, 436] on div "back-to-school" at bounding box center [140, 442] width 280 height 13
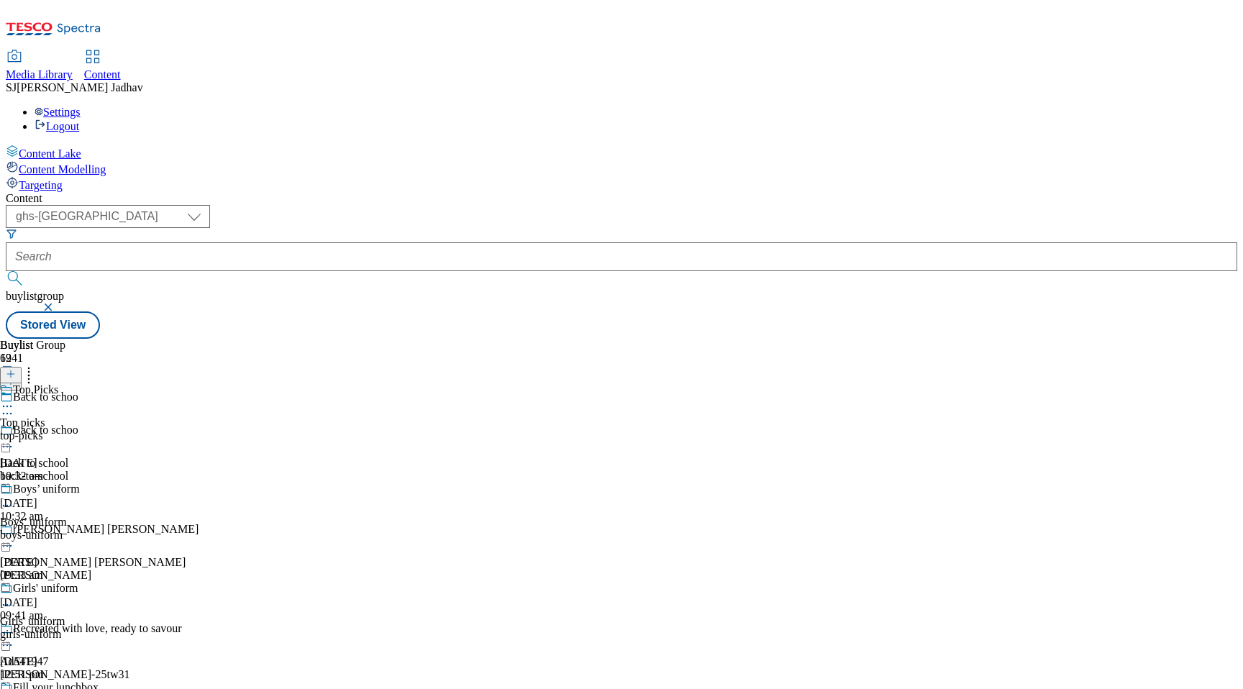
click at [12, 406] on circle at bounding box center [11, 407] width 2 height 2
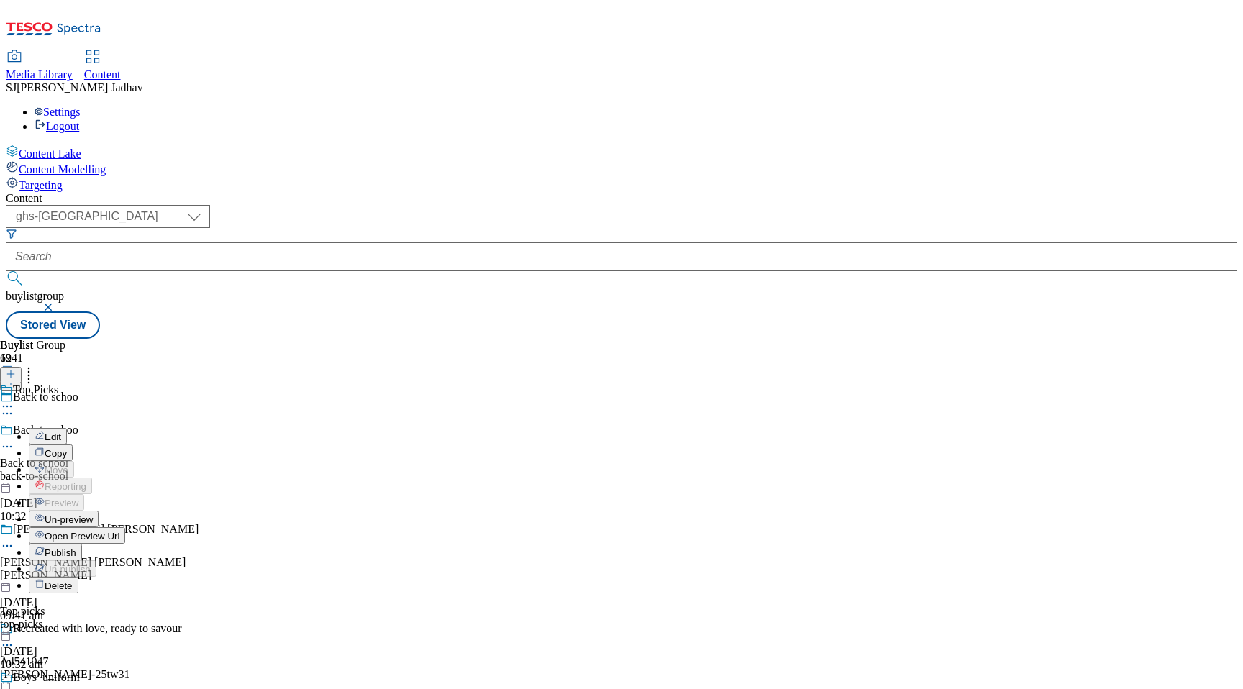
click at [61, 431] on span "Edit" at bounding box center [53, 436] width 17 height 11
select select "evergreen"
select select "Banner"
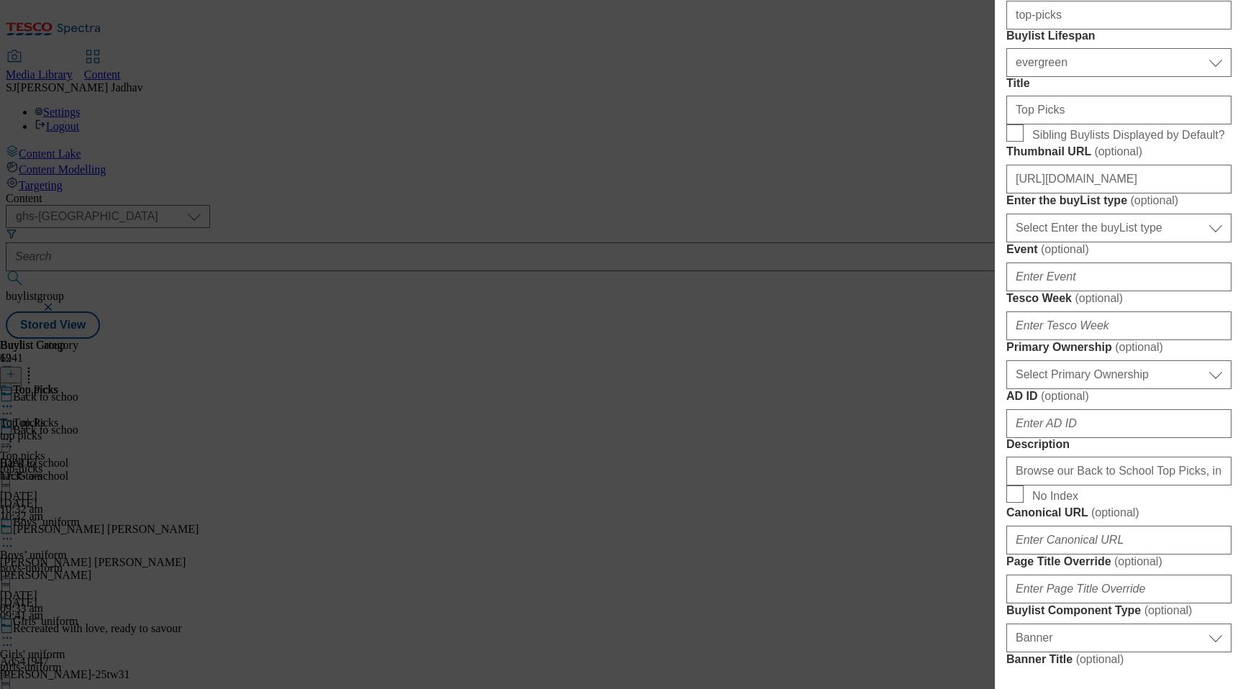
scroll to position [421, 0]
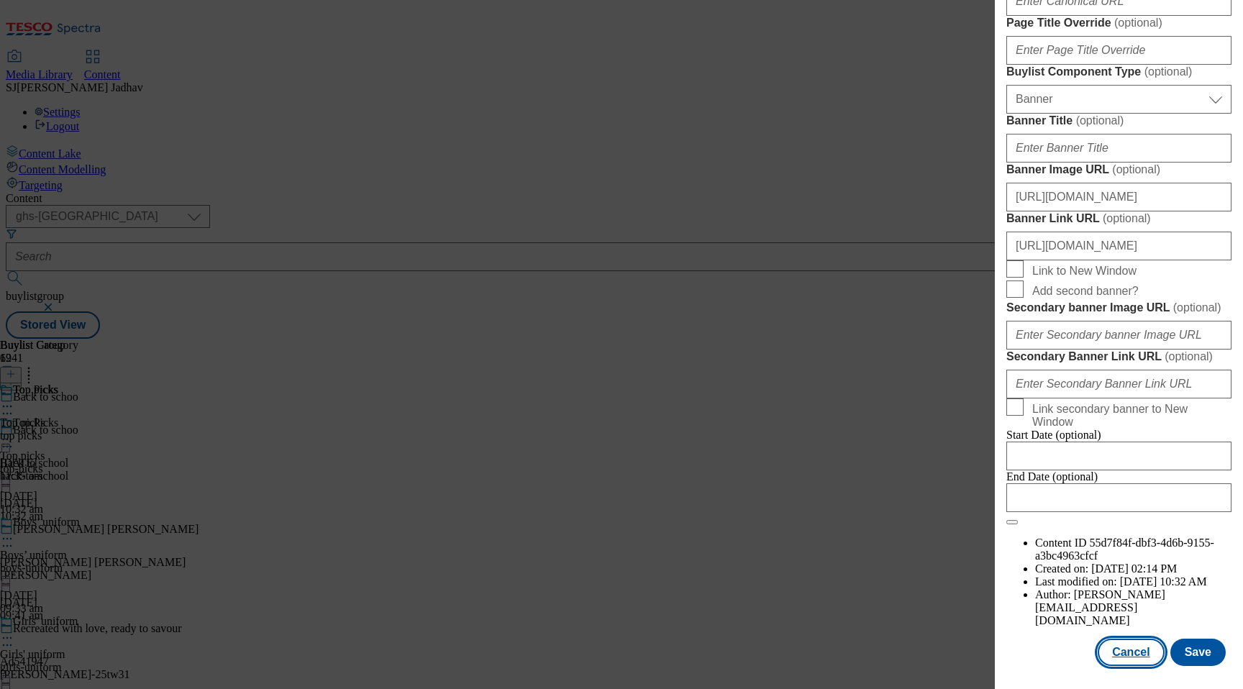
click at [1140, 649] on button "Cancel" at bounding box center [1130, 652] width 66 height 27
select select "evergreen"
select select "Banner"
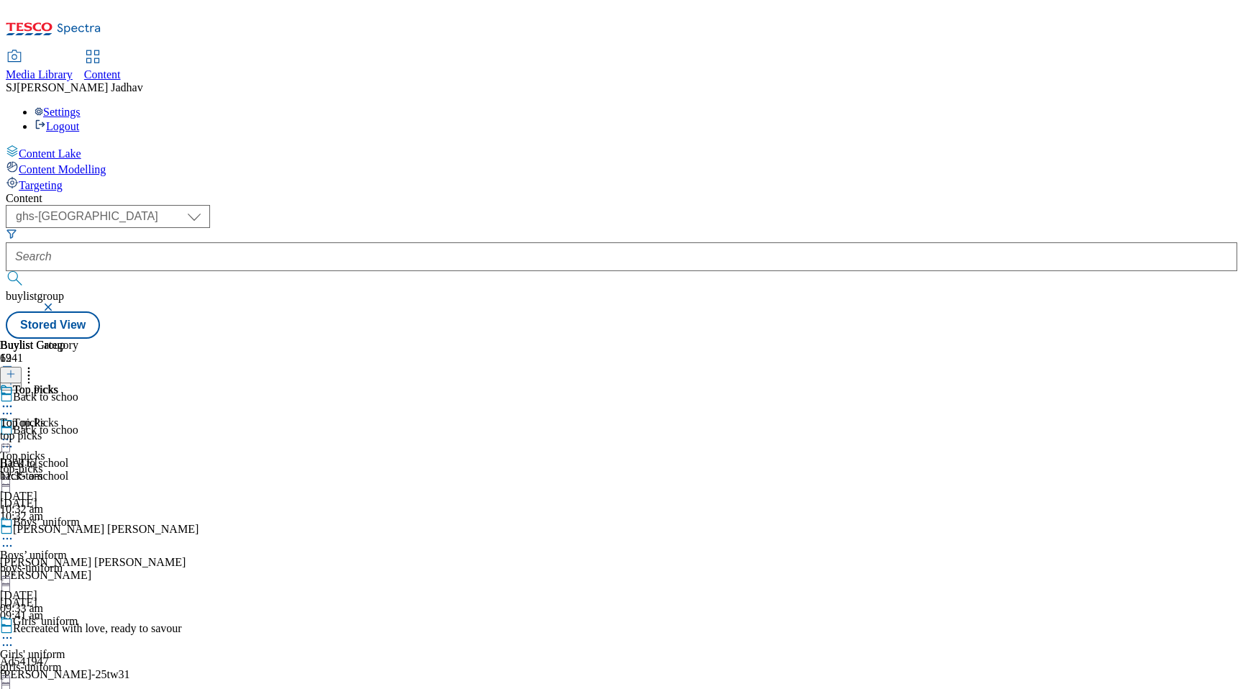
scroll to position [1146, 0]
click at [73, 68] on span "Media Library" at bounding box center [39, 74] width 67 height 12
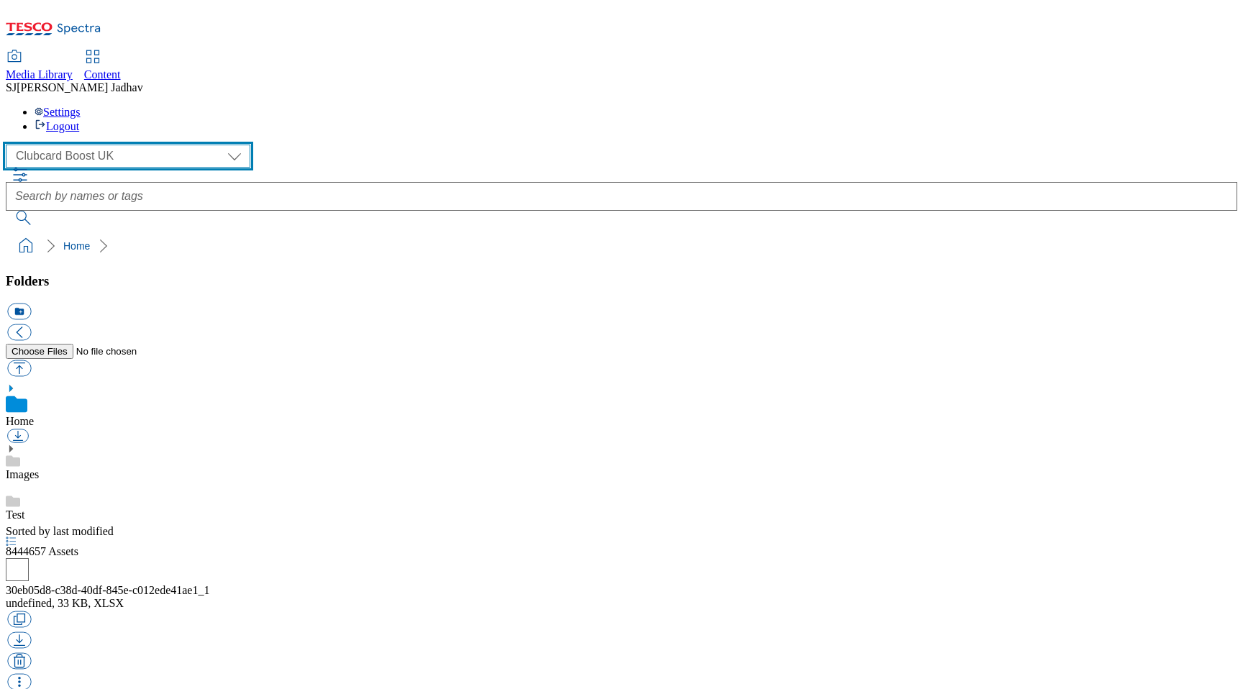
click at [122, 145] on select "Clubcard Boost UK Clubcard Marketing Dotcom [GEOGRAPHIC_DATA] Emails GHS Market…" at bounding box center [128, 156] width 244 height 23
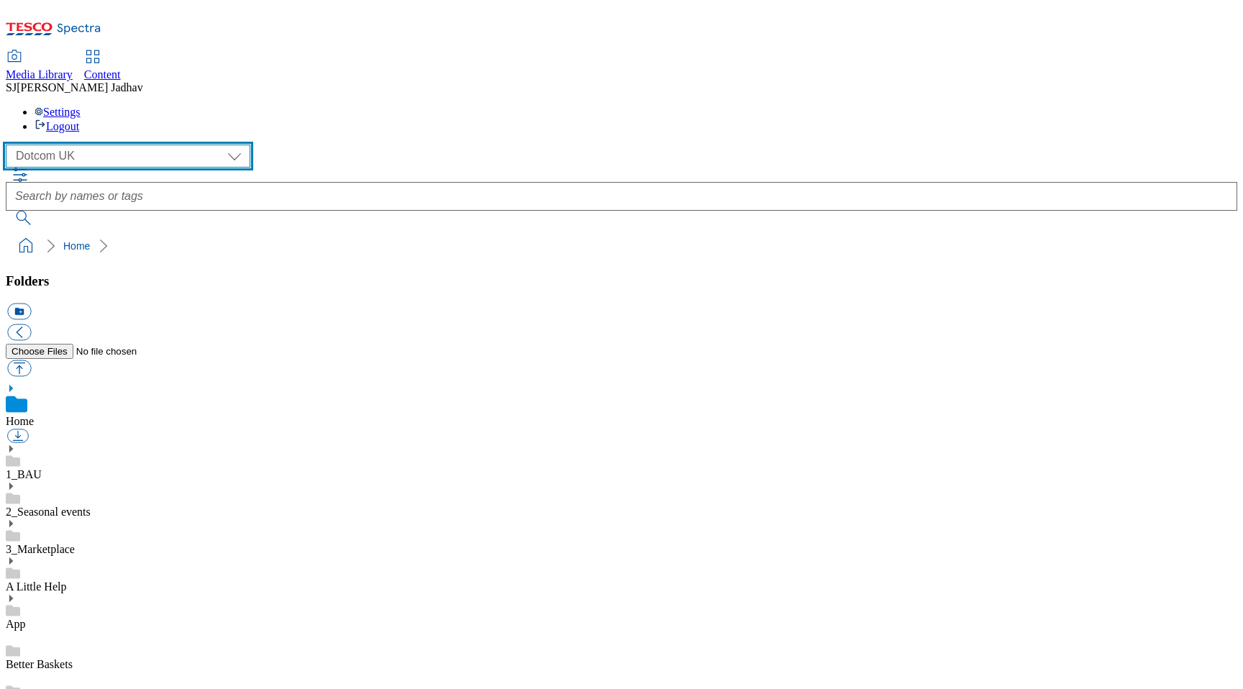
scroll to position [1, 0]
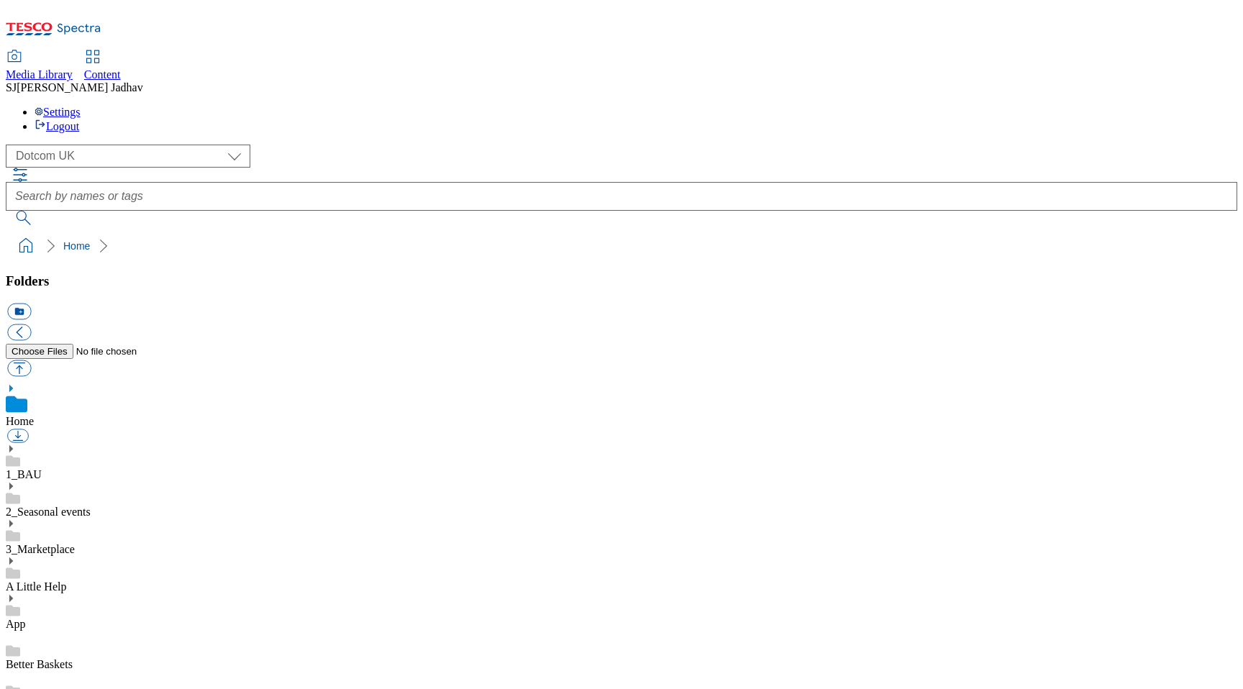
click at [13, 445] on use at bounding box center [11, 448] width 4 height 7
click at [13, 523] on use at bounding box center [11, 526] width 4 height 7
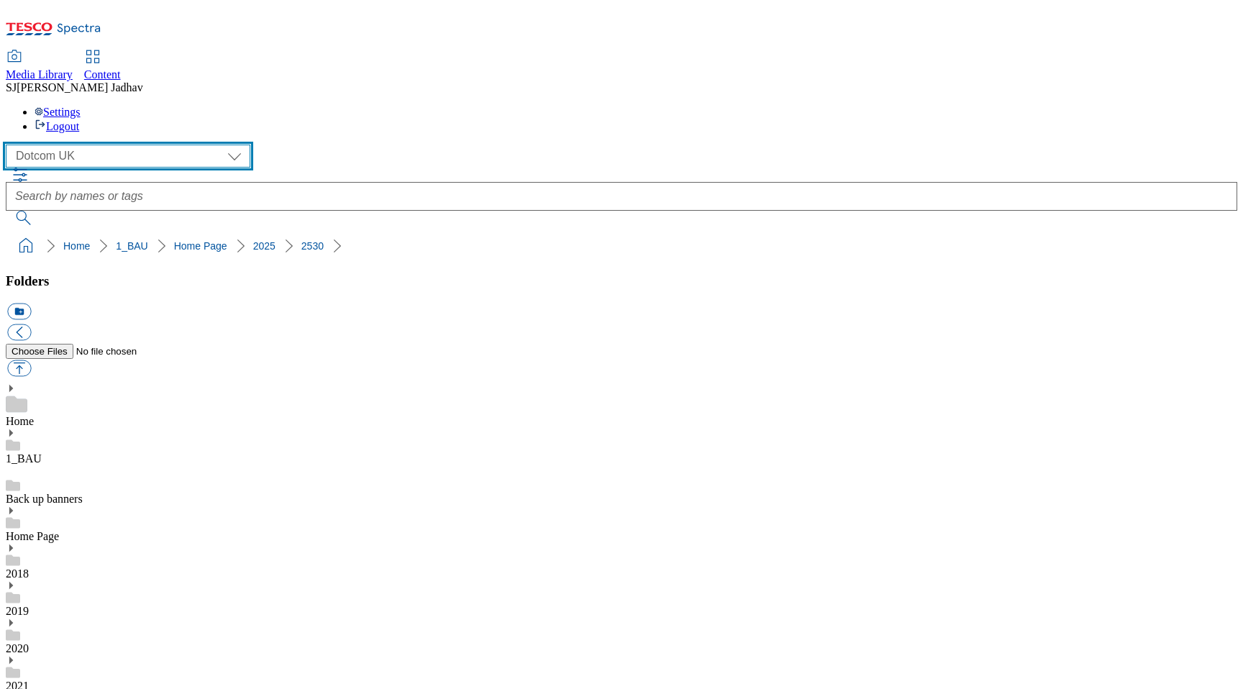
click at [106, 145] on select "Clubcard Boost UK Clubcard Marketing Dotcom [GEOGRAPHIC_DATA] Emails GHS Market…" at bounding box center [128, 156] width 244 height 23
select select "flare-ghs-mktg"
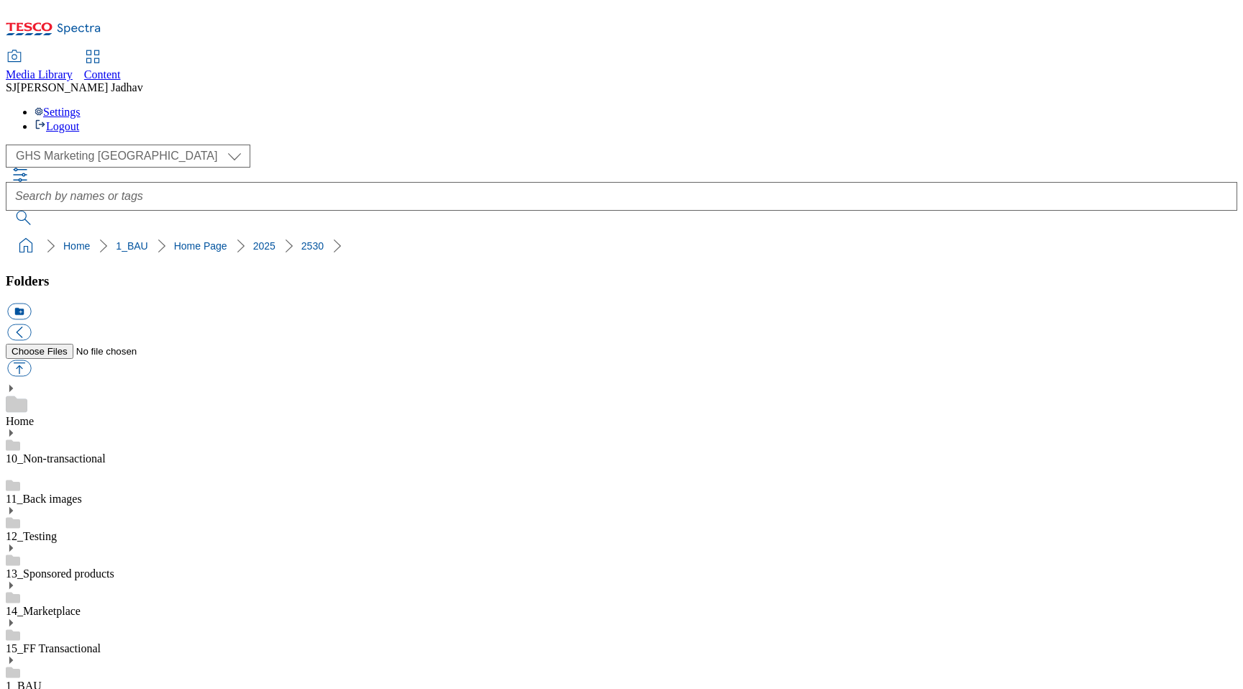
click at [16, 655] on icon at bounding box center [11, 660] width 10 height 10
